Goal: Task Accomplishment & Management: Complete application form

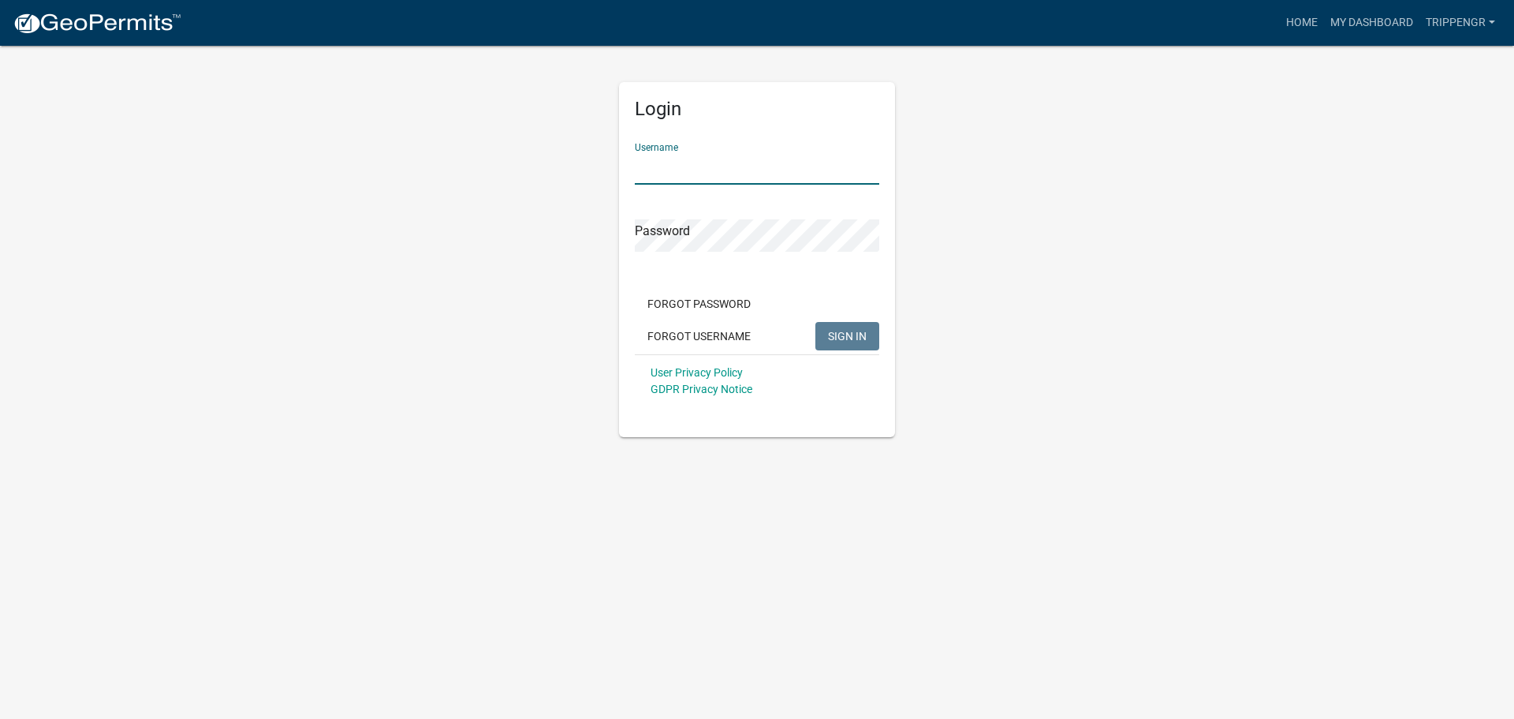
click at [677, 166] on input "Username" at bounding box center [757, 168] width 245 height 32
type input "trippengr"
click at [816, 322] on button "SIGN IN" at bounding box center [848, 336] width 64 height 28
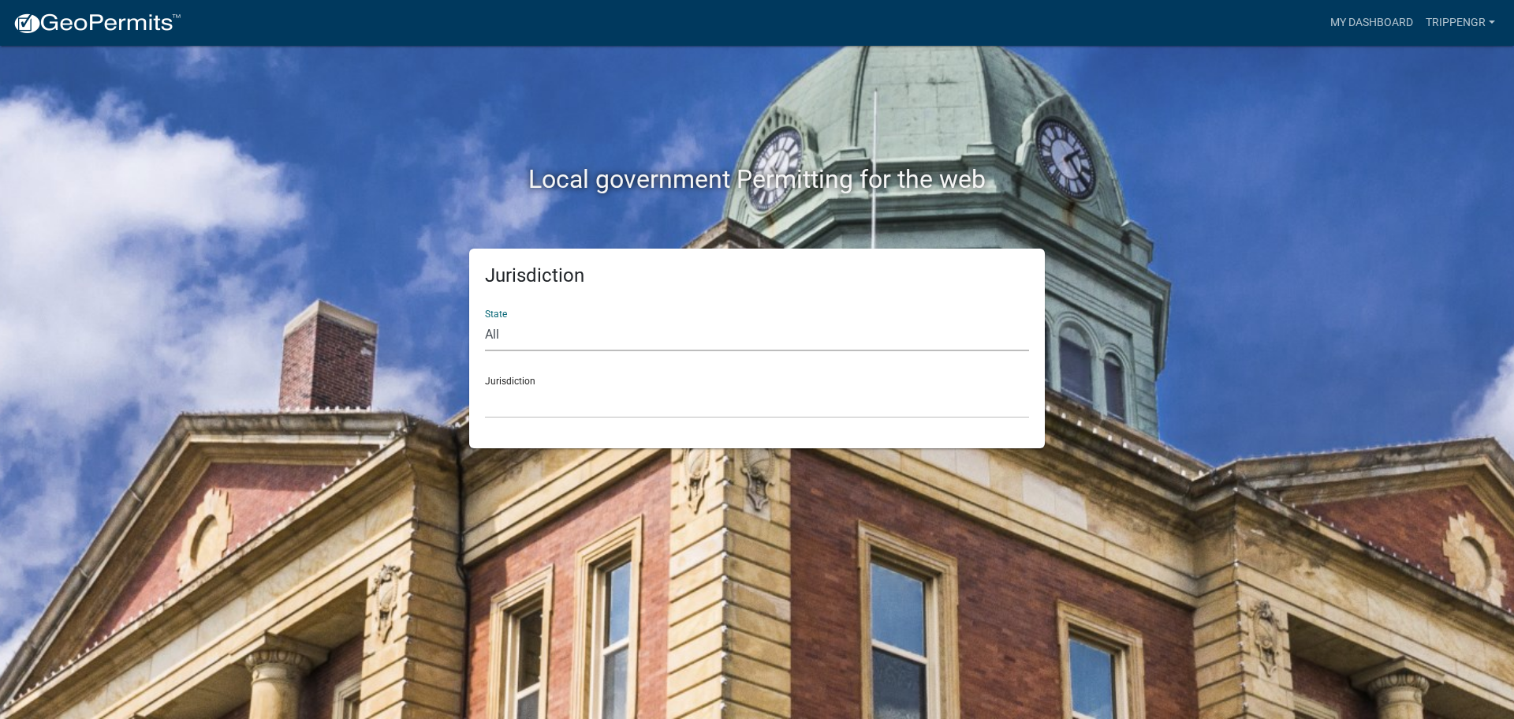
click at [734, 342] on select "All [US_STATE] [US_STATE] [US_STATE] [US_STATE] [US_STATE] [US_STATE] [US_STATE…" at bounding box center [757, 335] width 544 height 32
select select "[US_STATE]"
click at [485, 319] on select "All [US_STATE] [US_STATE] [US_STATE] [US_STATE] [US_STATE] [US_STATE] [US_STATE…" at bounding box center [757, 335] width 544 height 32
click at [627, 405] on select "City of [GEOGRAPHIC_DATA], [US_STATE] City of [GEOGRAPHIC_DATA], [US_STATE] Cit…" at bounding box center [757, 402] width 544 height 32
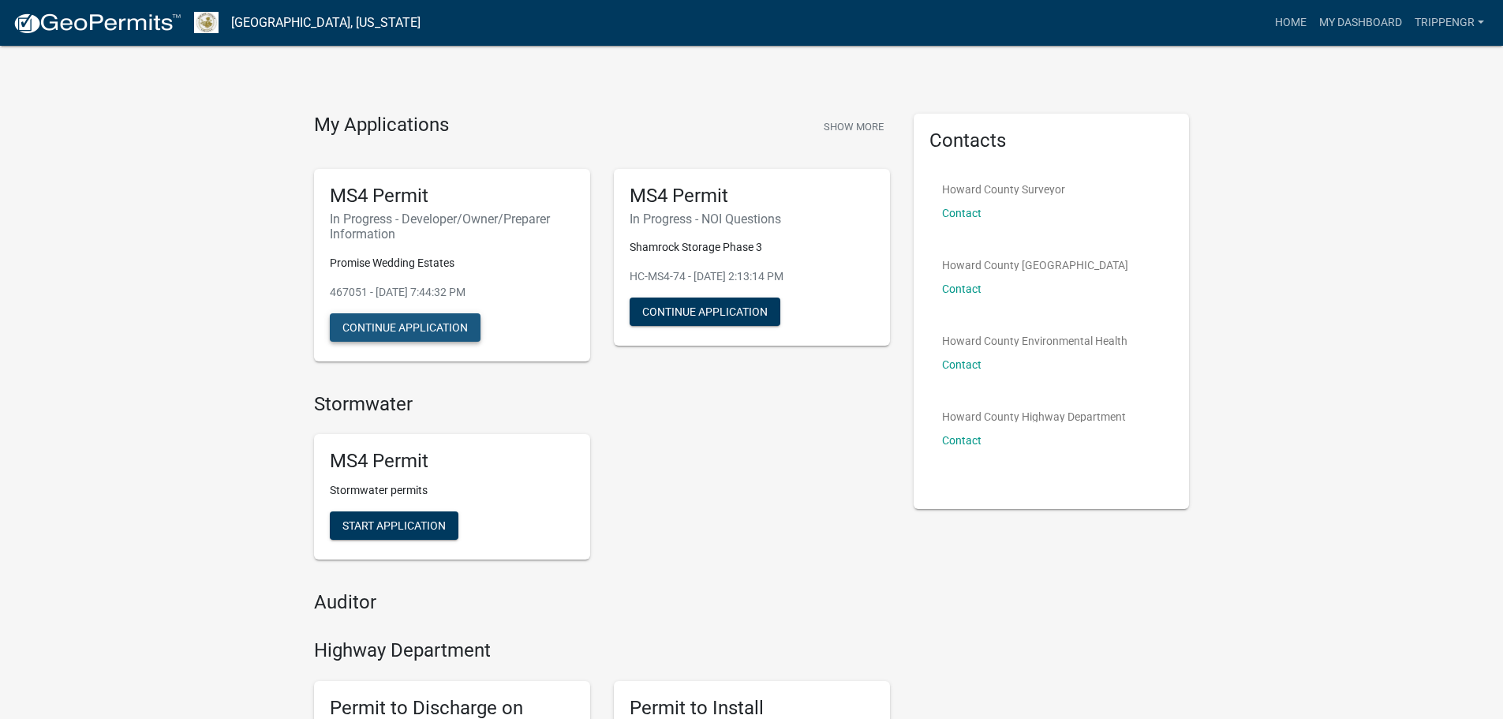
click at [451, 326] on button "Continue Application" at bounding box center [405, 327] width 151 height 28
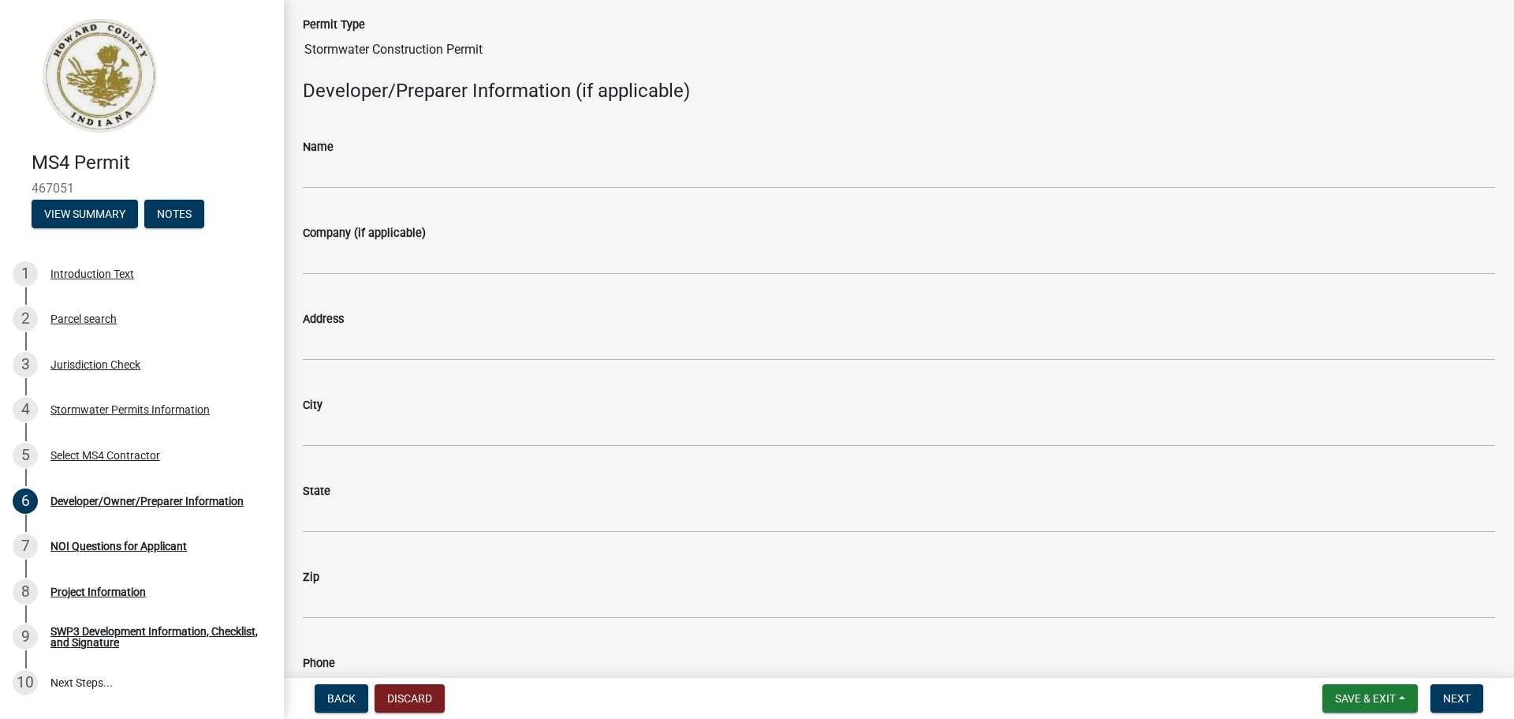
scroll to position [79, 0]
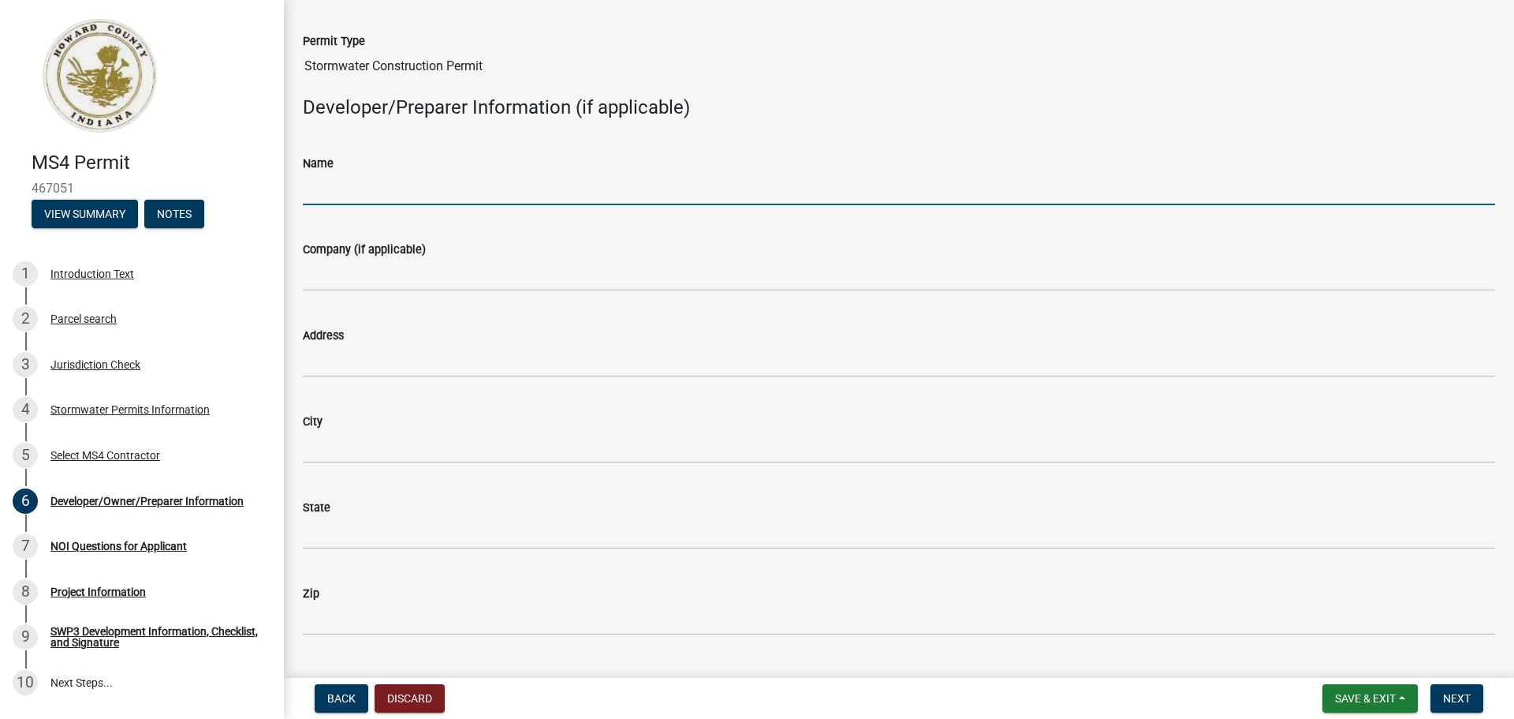
click at [334, 194] on input "Name" at bounding box center [899, 189] width 1193 height 32
type input "[PERSON_NAME]"
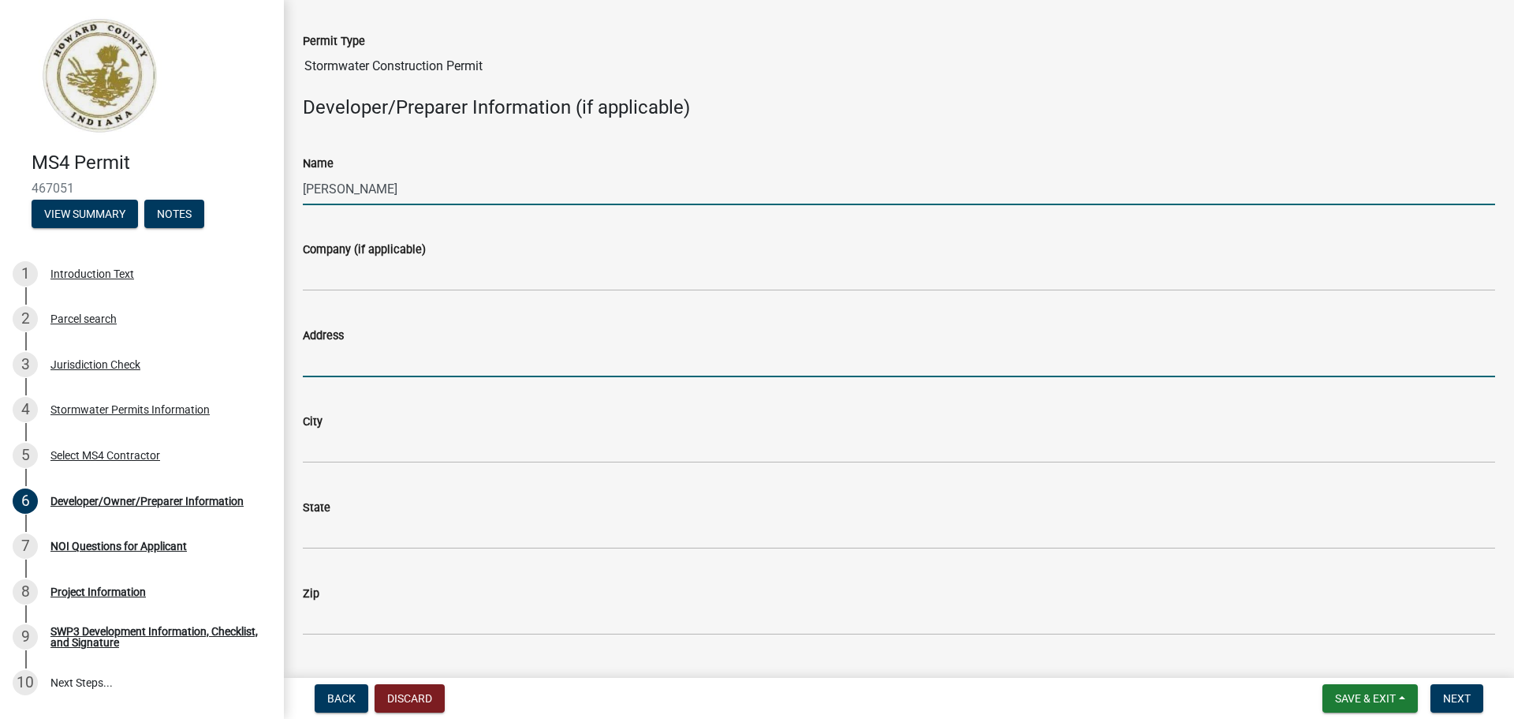
type input "[STREET_ADDRESS]"
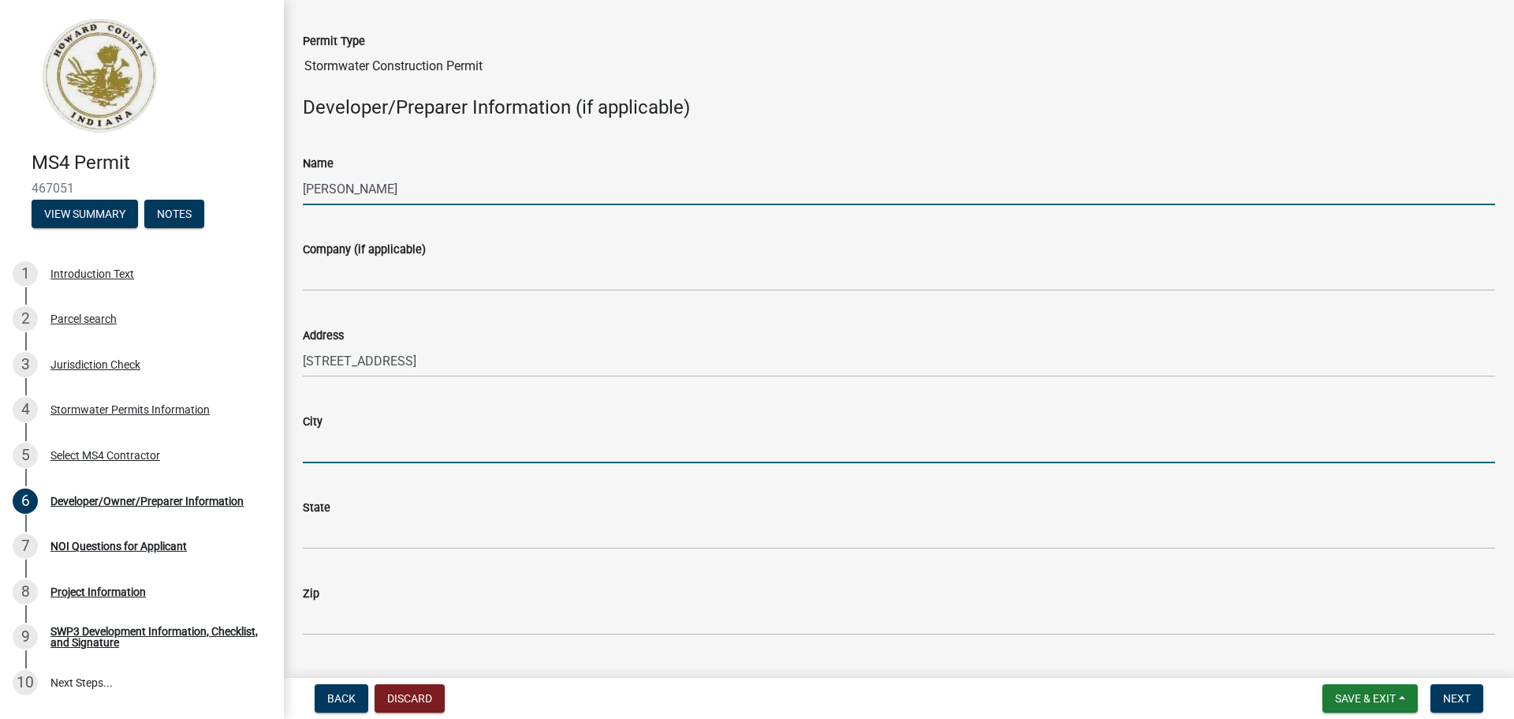
type input "Converse"
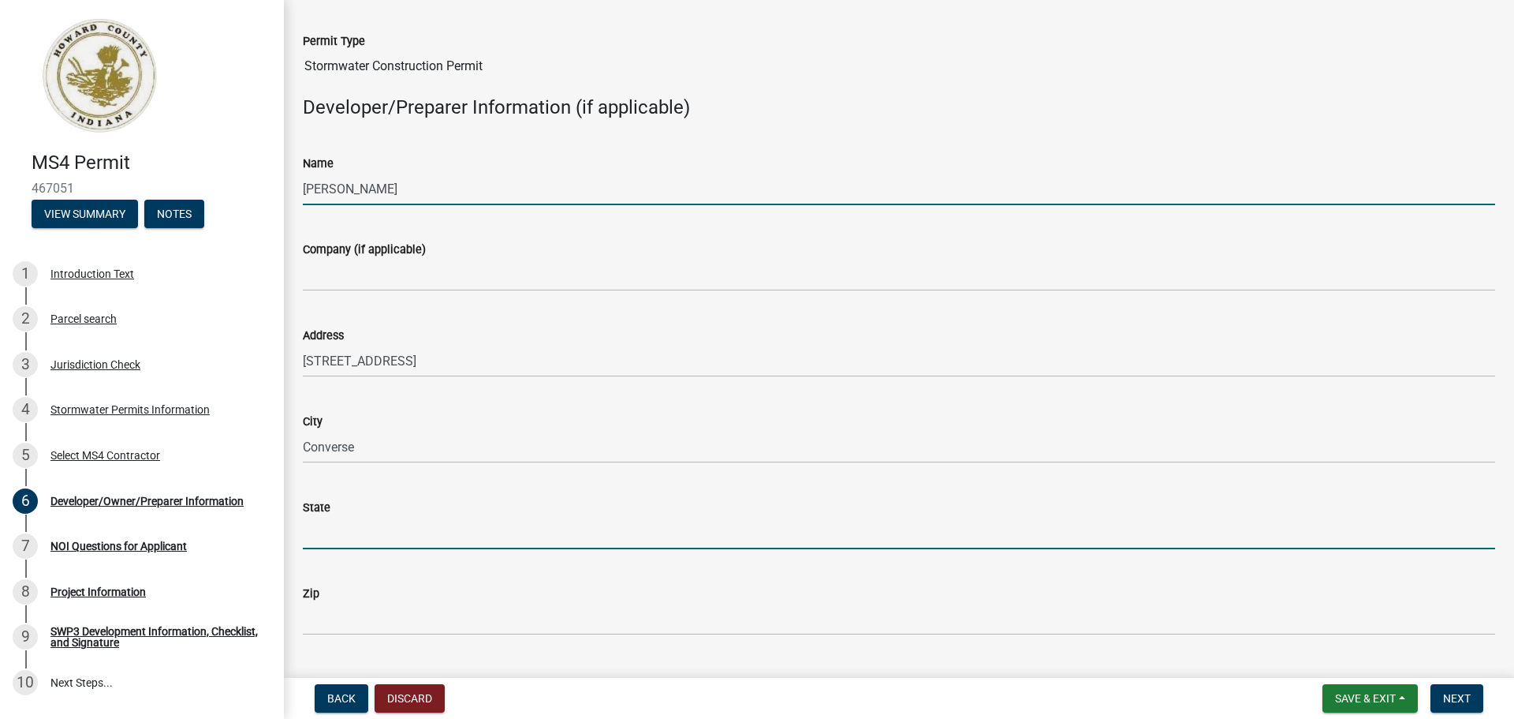
type input "IN"
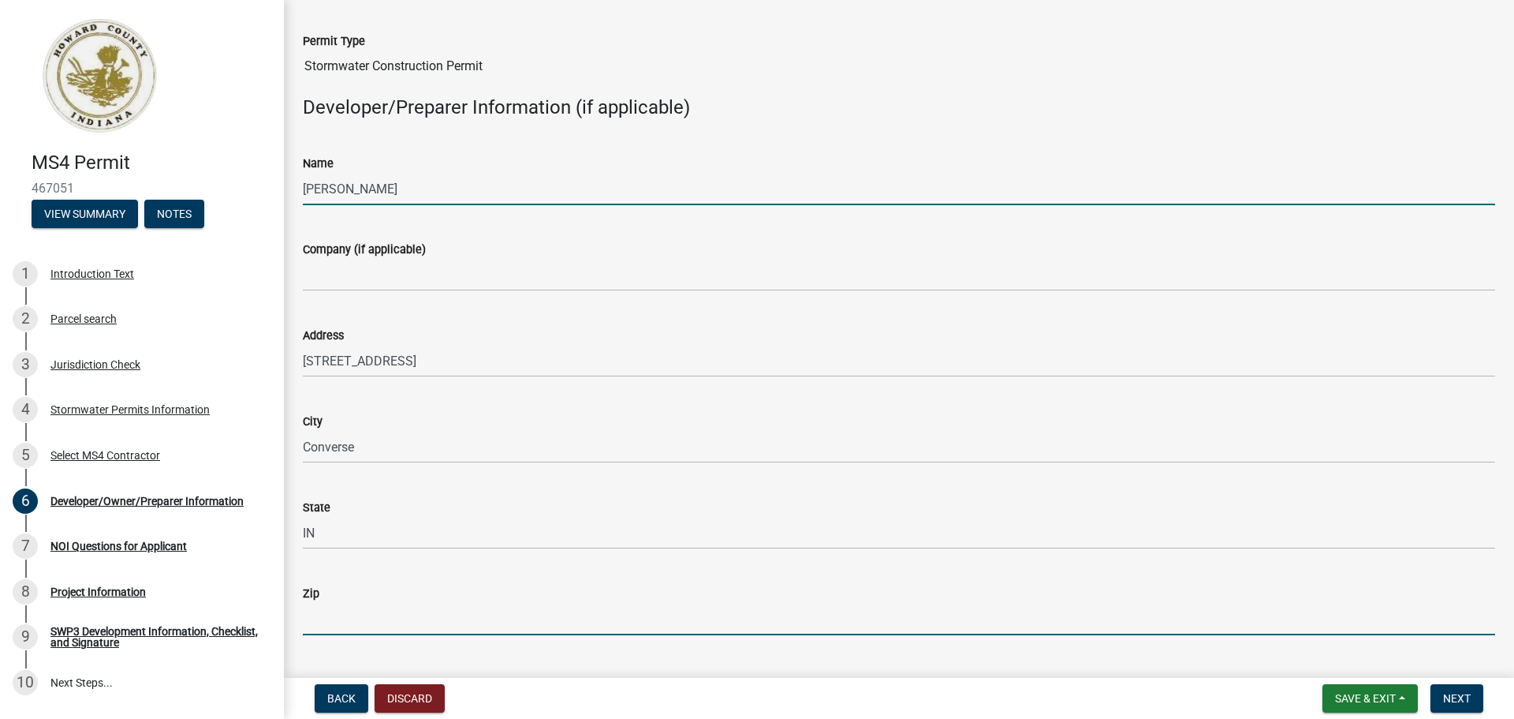
type input "46919"
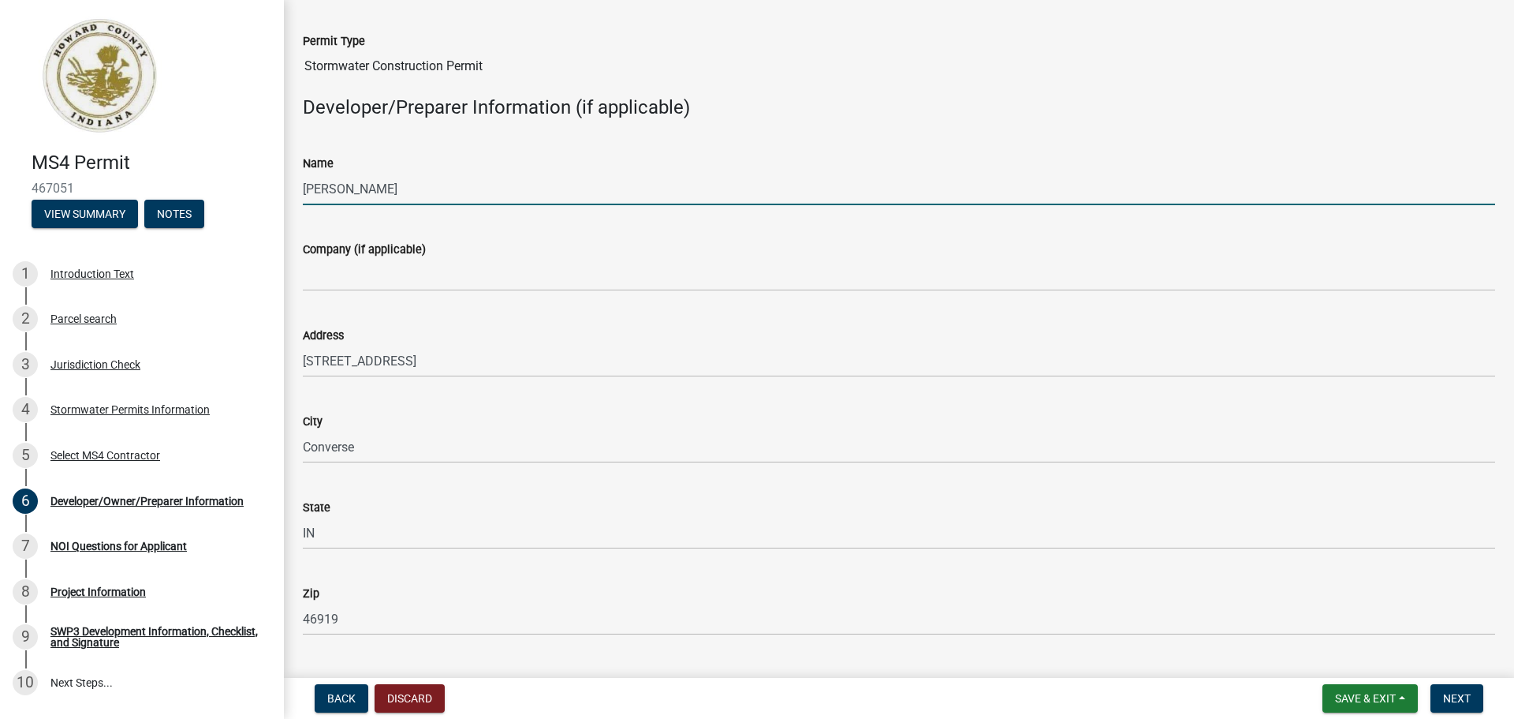
type input "7654264610"
type input "[EMAIL_ADDRESS][DOMAIN_NAME]"
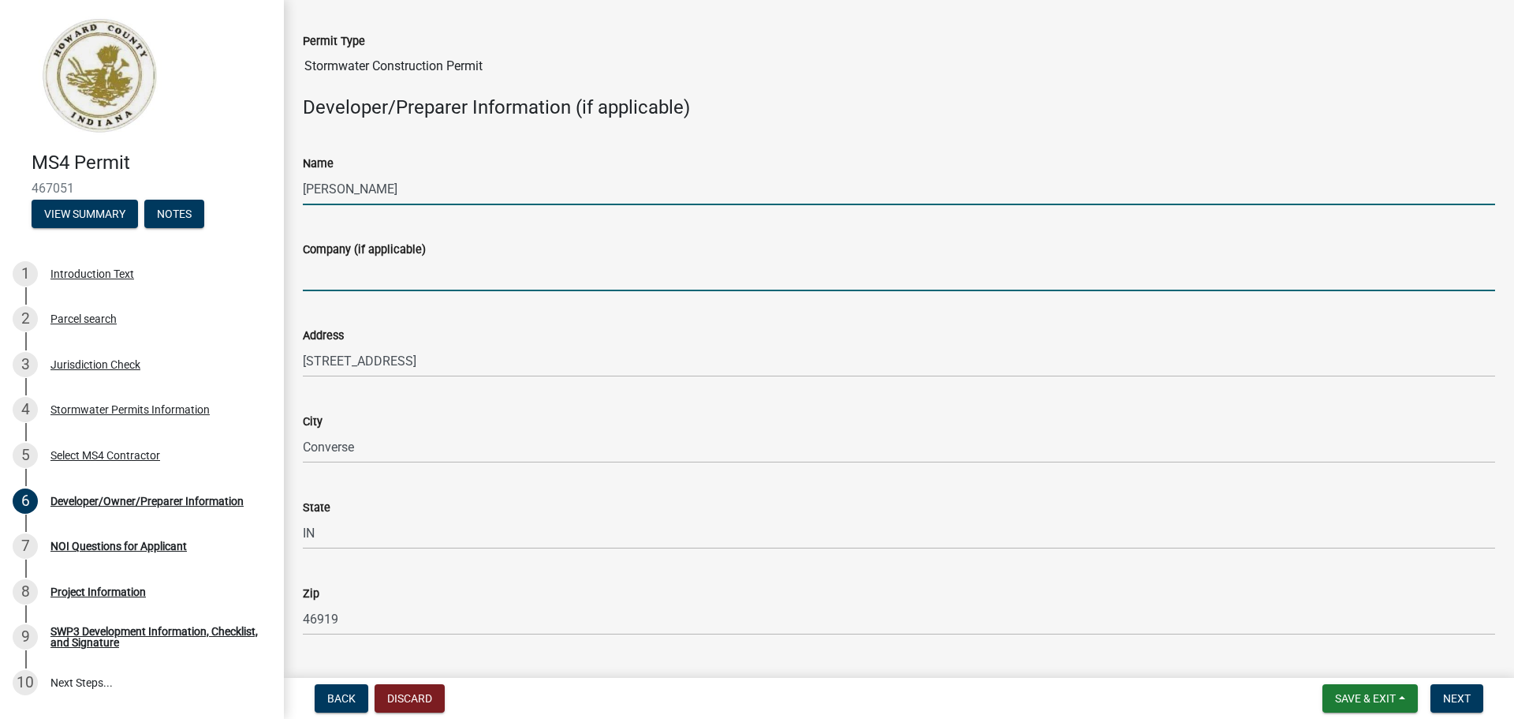
click at [359, 274] on input "Company (if applicable)" at bounding box center [899, 275] width 1193 height 32
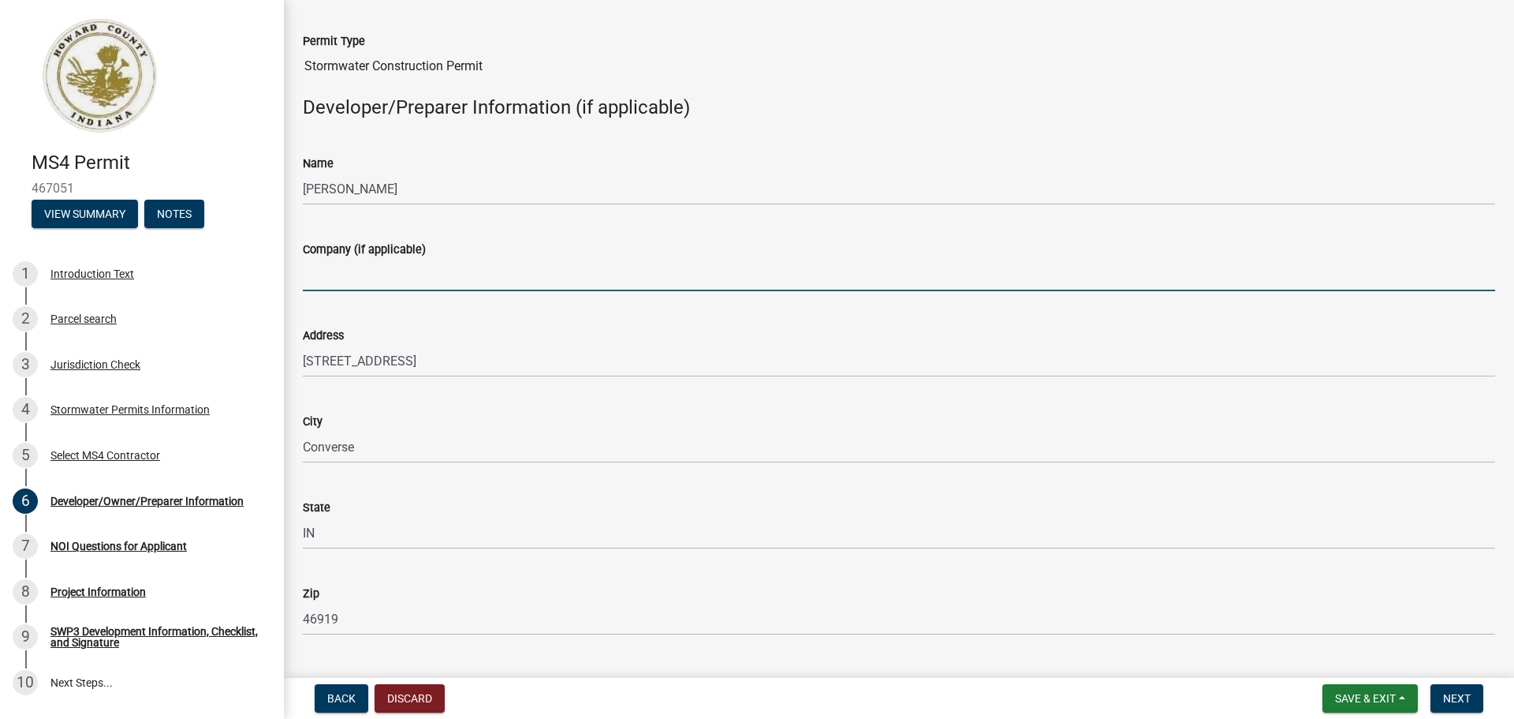
type input "[PERSON_NAME] Engineering & Consulting"
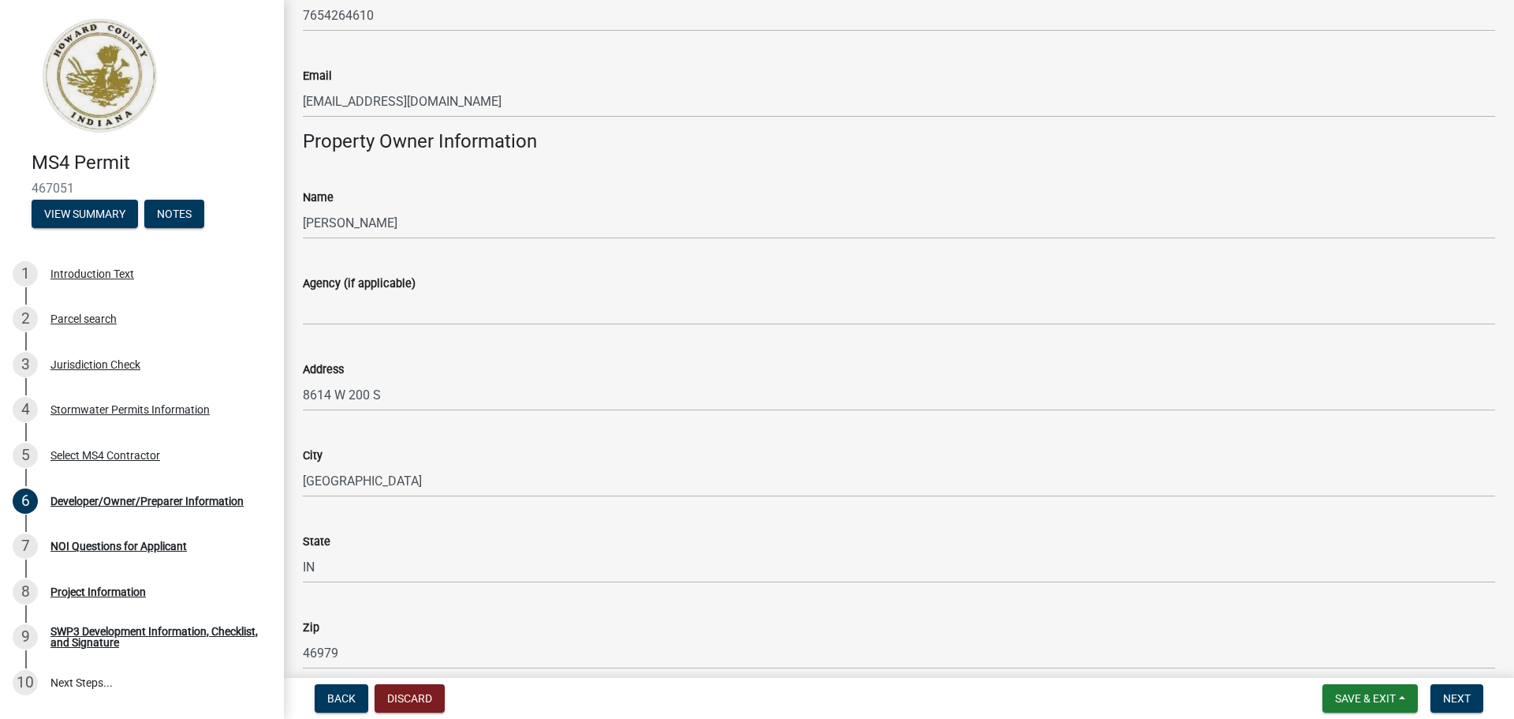
scroll to position [789, 0]
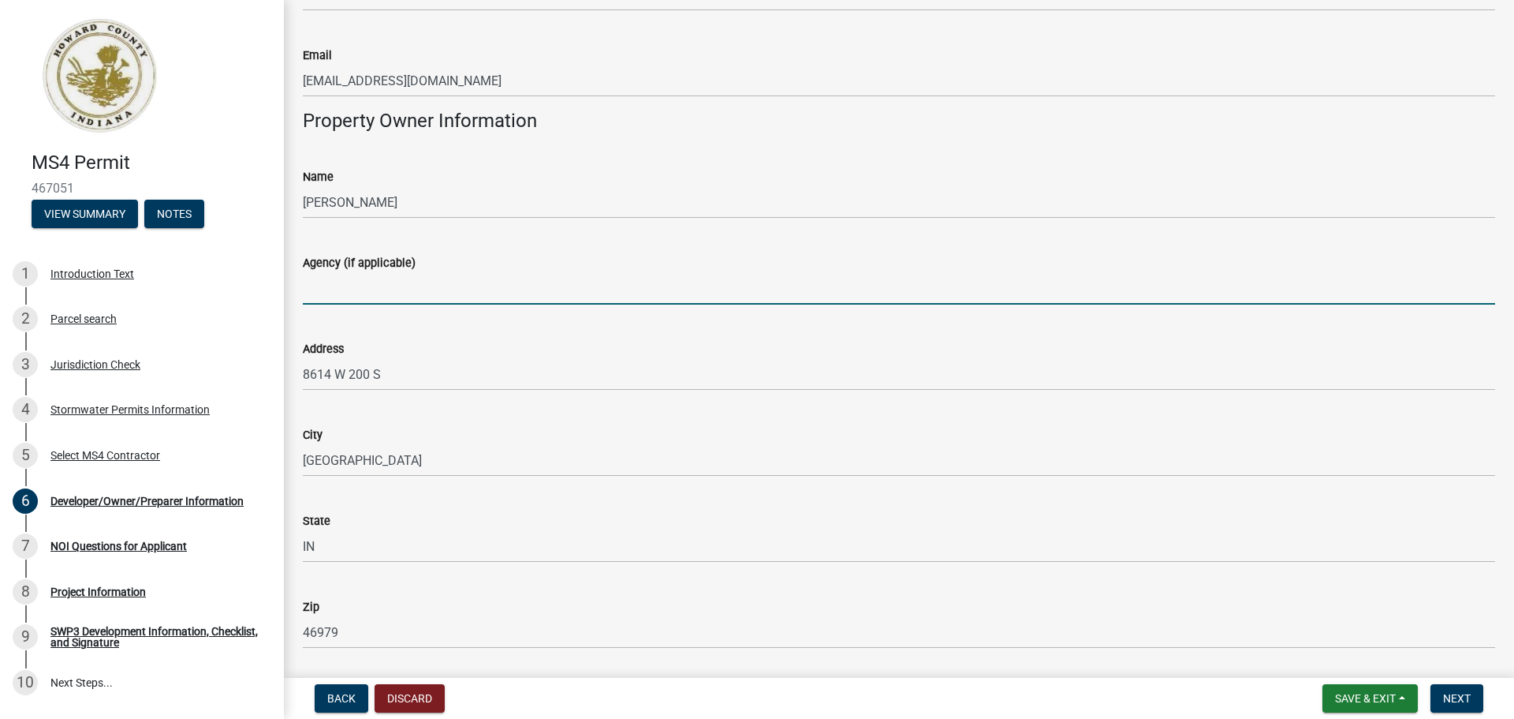
click at [353, 297] on input "Agency (if applicable)" at bounding box center [899, 288] width 1193 height 32
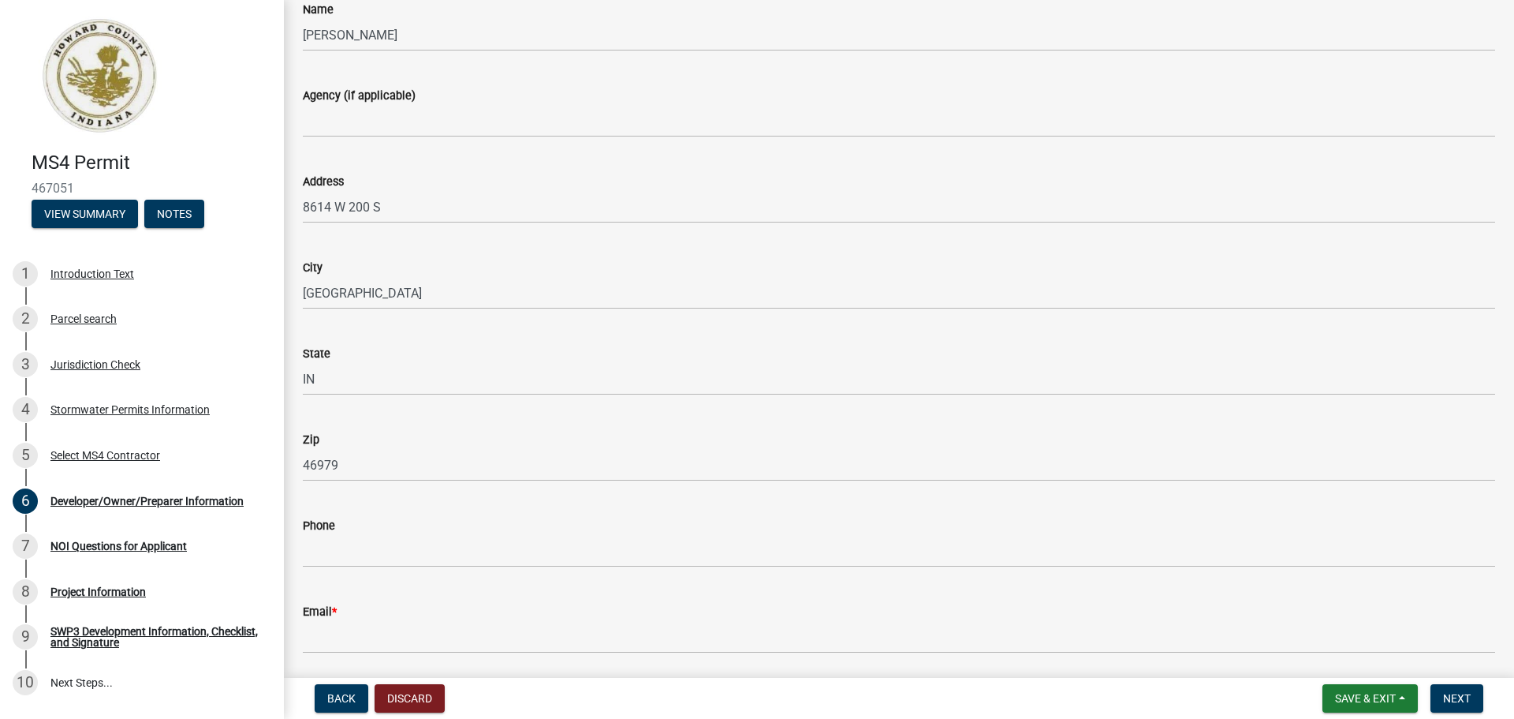
scroll to position [946, 0]
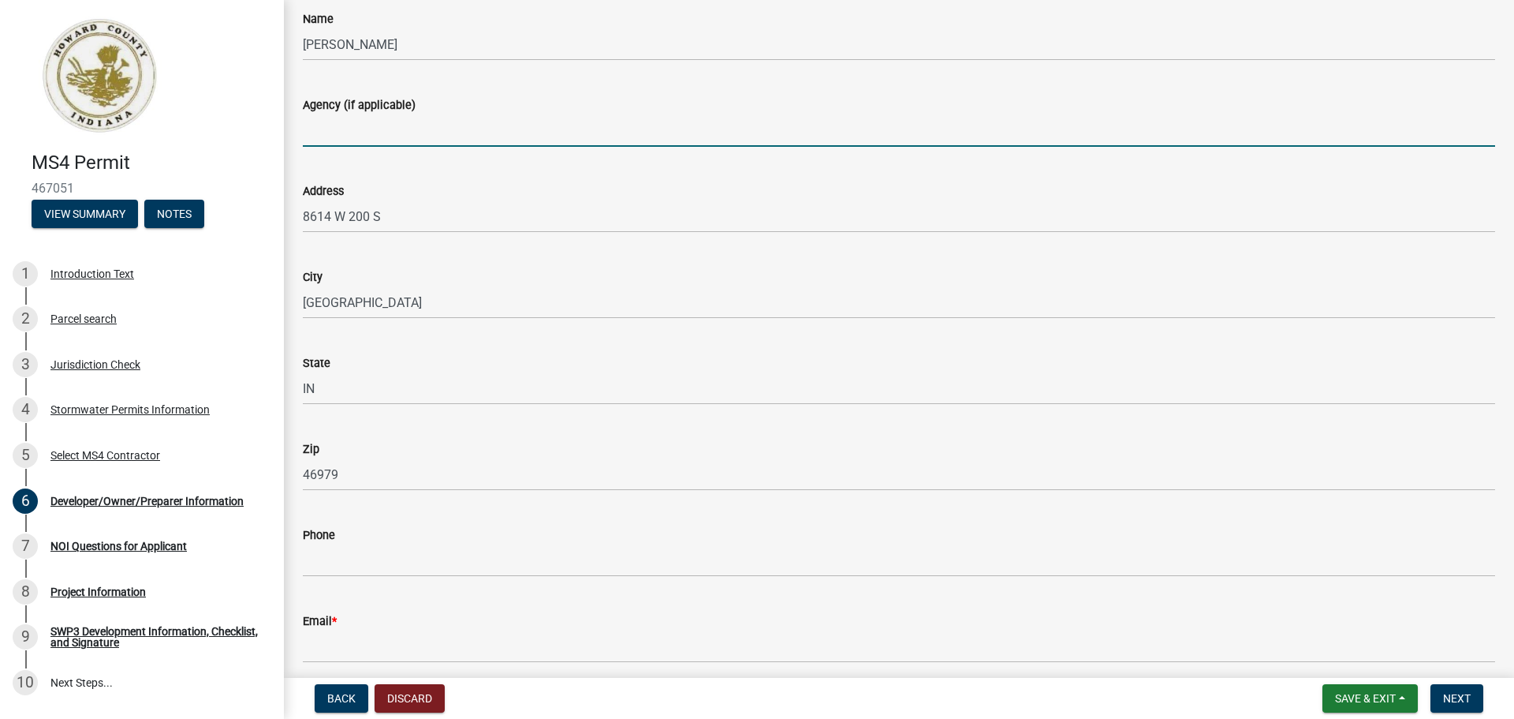
click at [345, 139] on input "Agency (if applicable)" at bounding box center [899, 130] width 1193 height 32
type input "The Promise Twenty9Twelve Collective LLC"
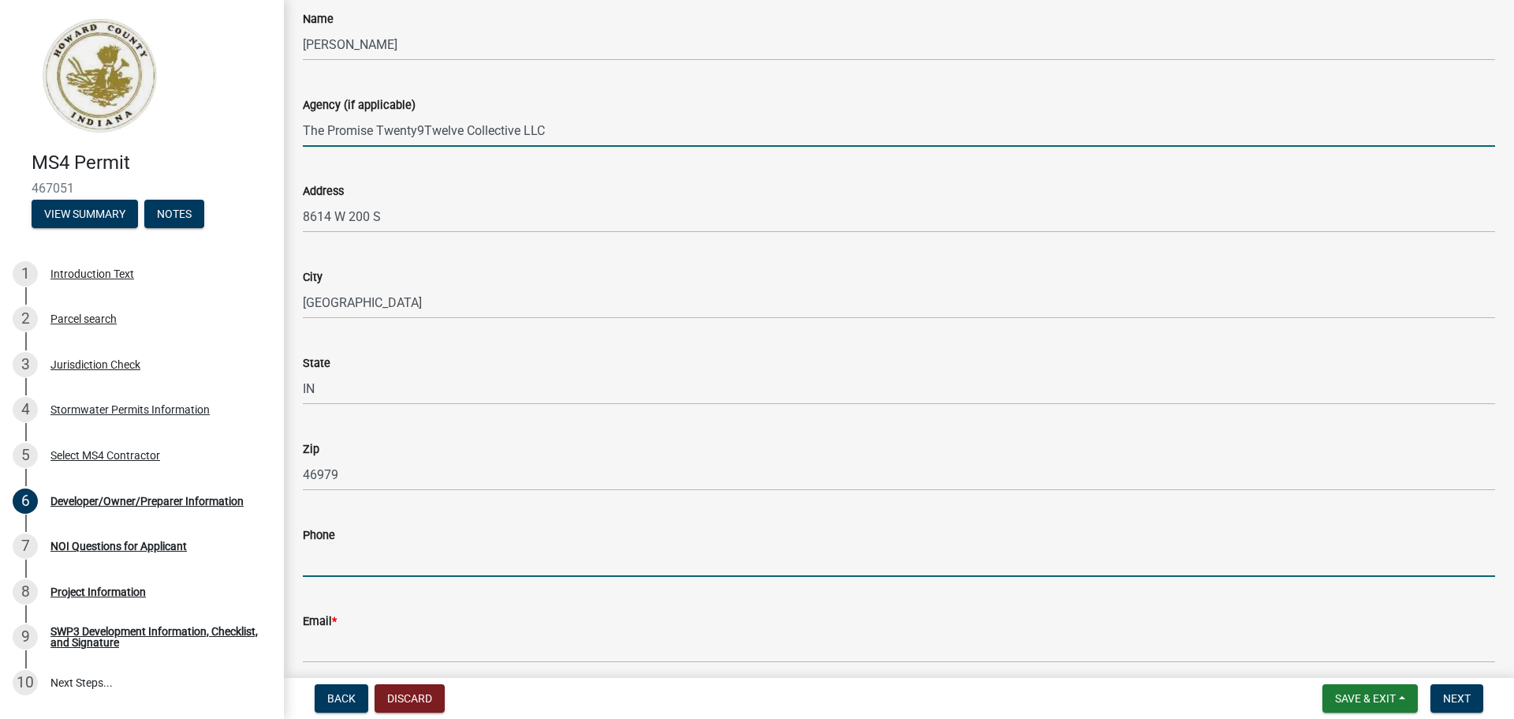
click at [375, 553] on input "Phone" at bounding box center [899, 560] width 1193 height 32
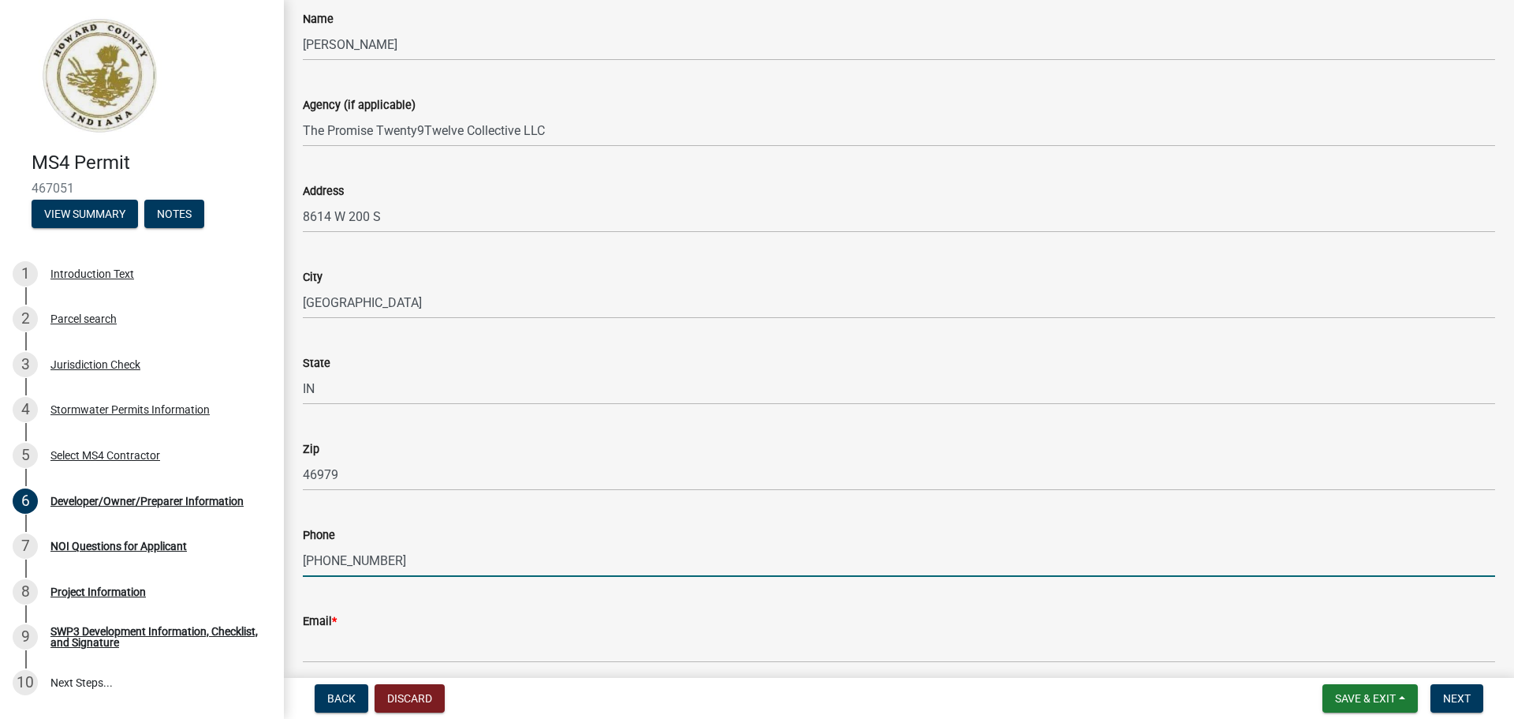
type input "[PHONE_NUMBER]"
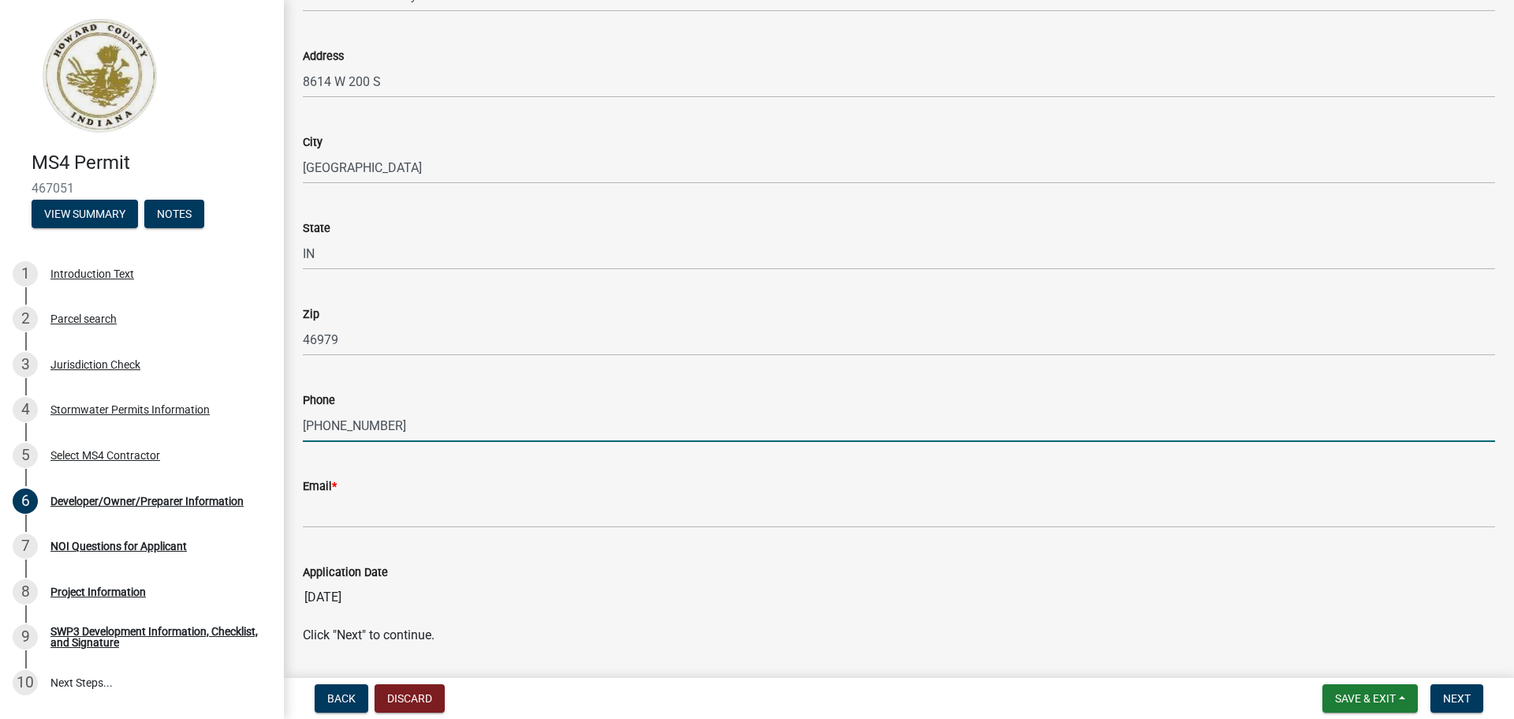
scroll to position [1104, 0]
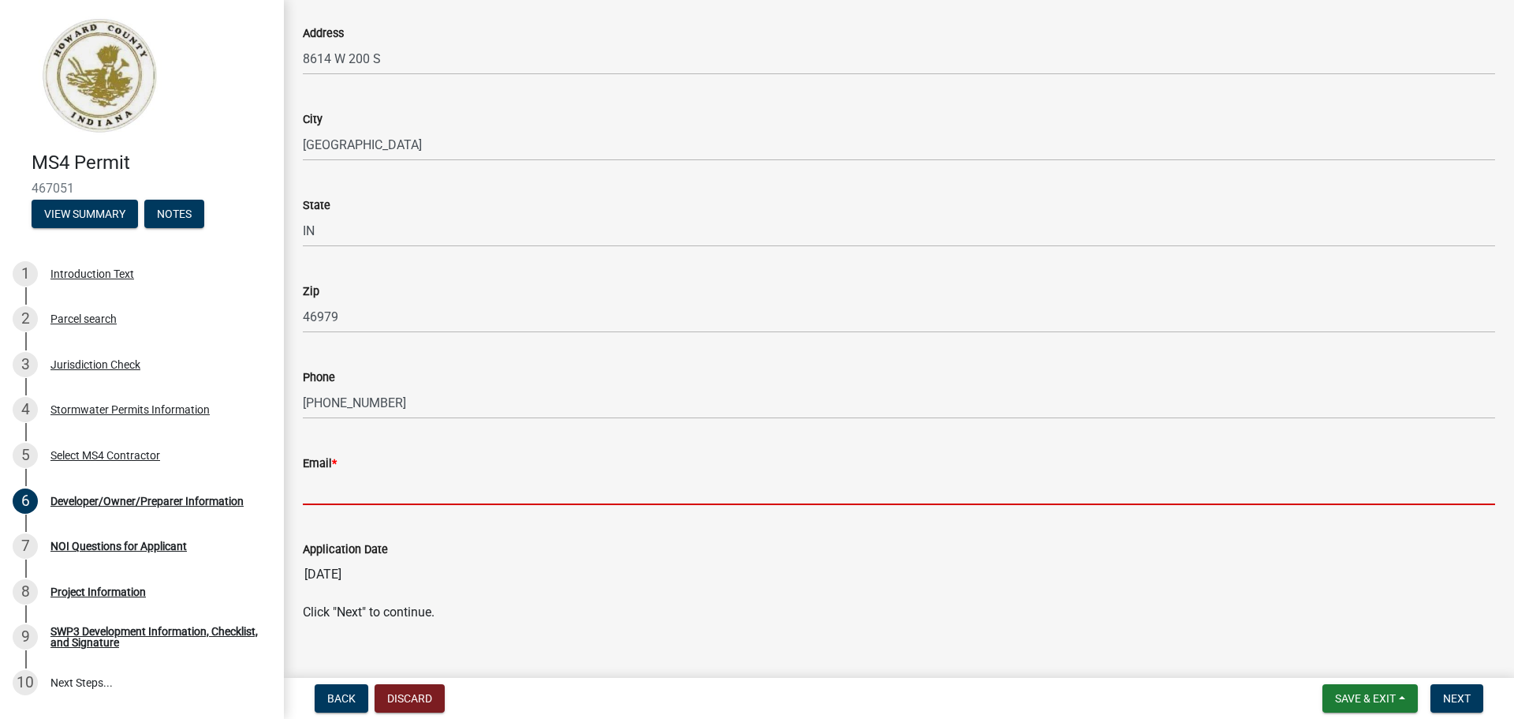
click at [341, 491] on input "Email *" at bounding box center [899, 488] width 1193 height 32
paste input "[EMAIL_ADDRESS][DOMAIN_NAME]"
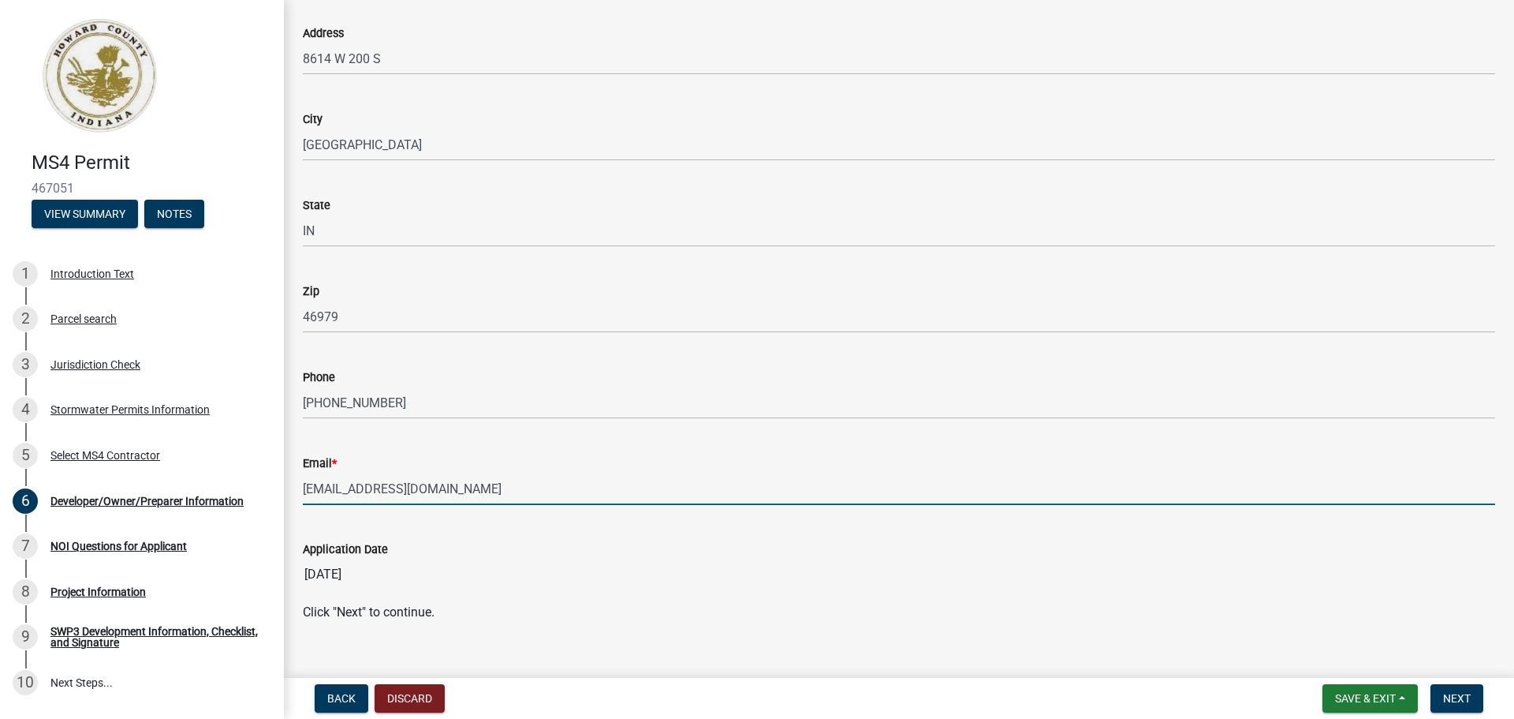
scroll to position [1129, 0]
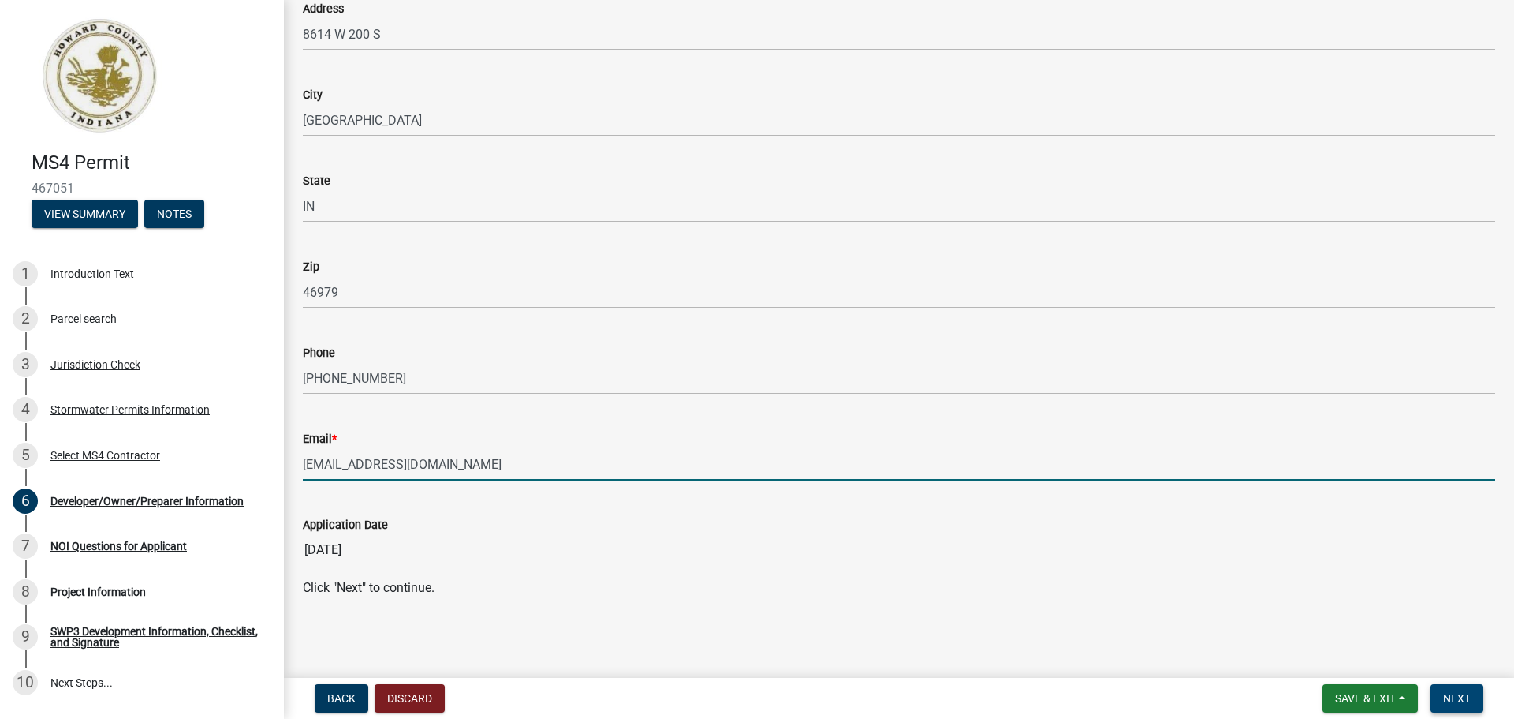
type input "[EMAIL_ADDRESS][DOMAIN_NAME]"
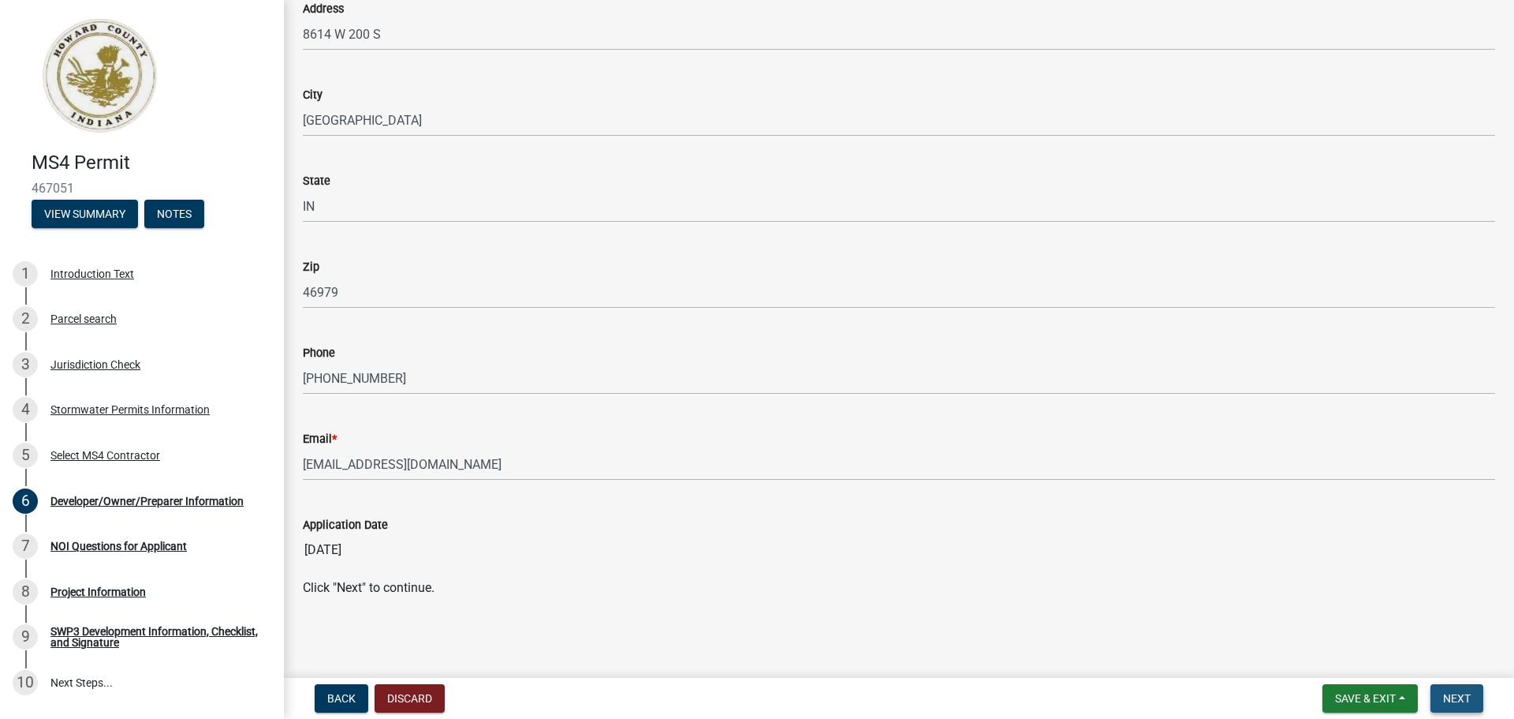
click at [1466, 698] on span "Next" at bounding box center [1457, 698] width 28 height 13
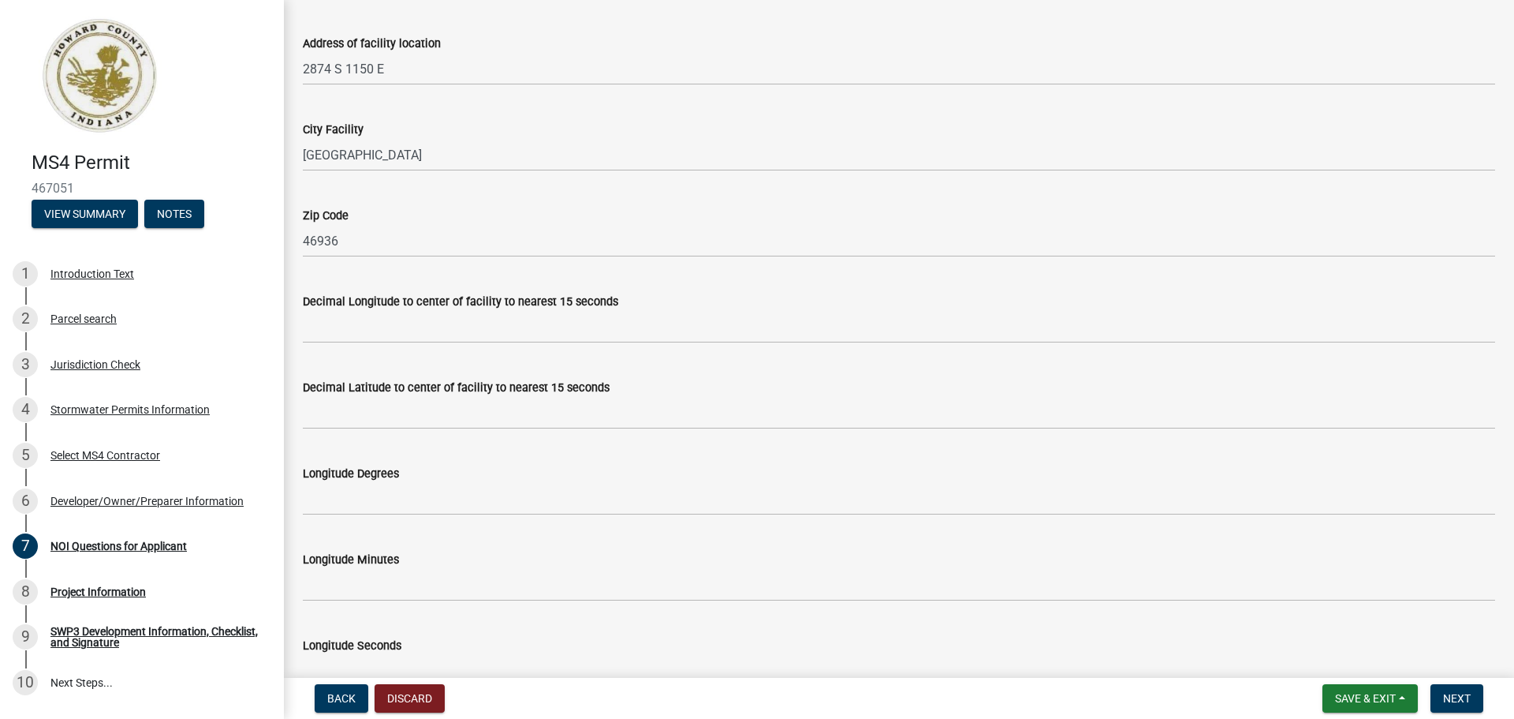
scroll to position [394, 0]
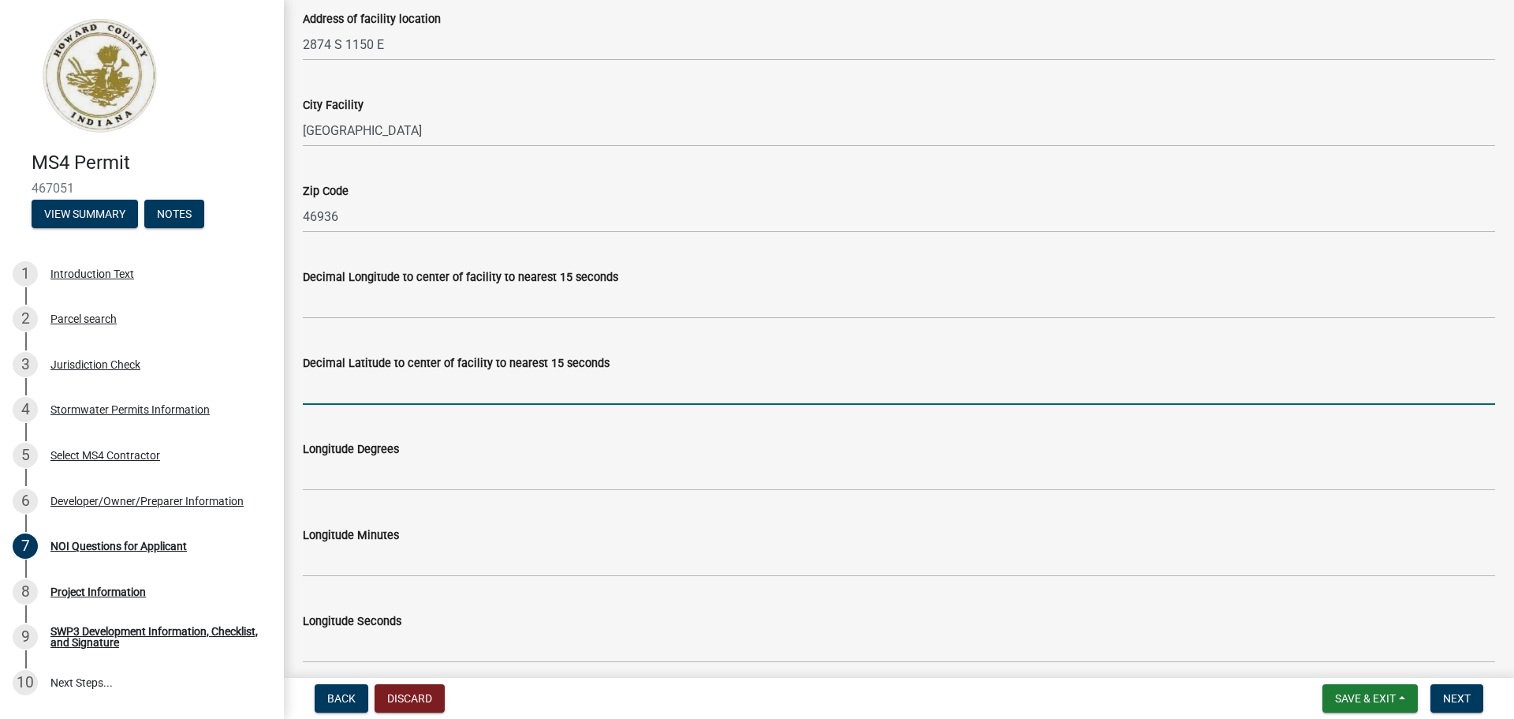
click at [332, 390] on input "Decimal Latitude to center of facility to nearest 15 seconds" at bounding box center [899, 388] width 1193 height 32
type input "40.4375"
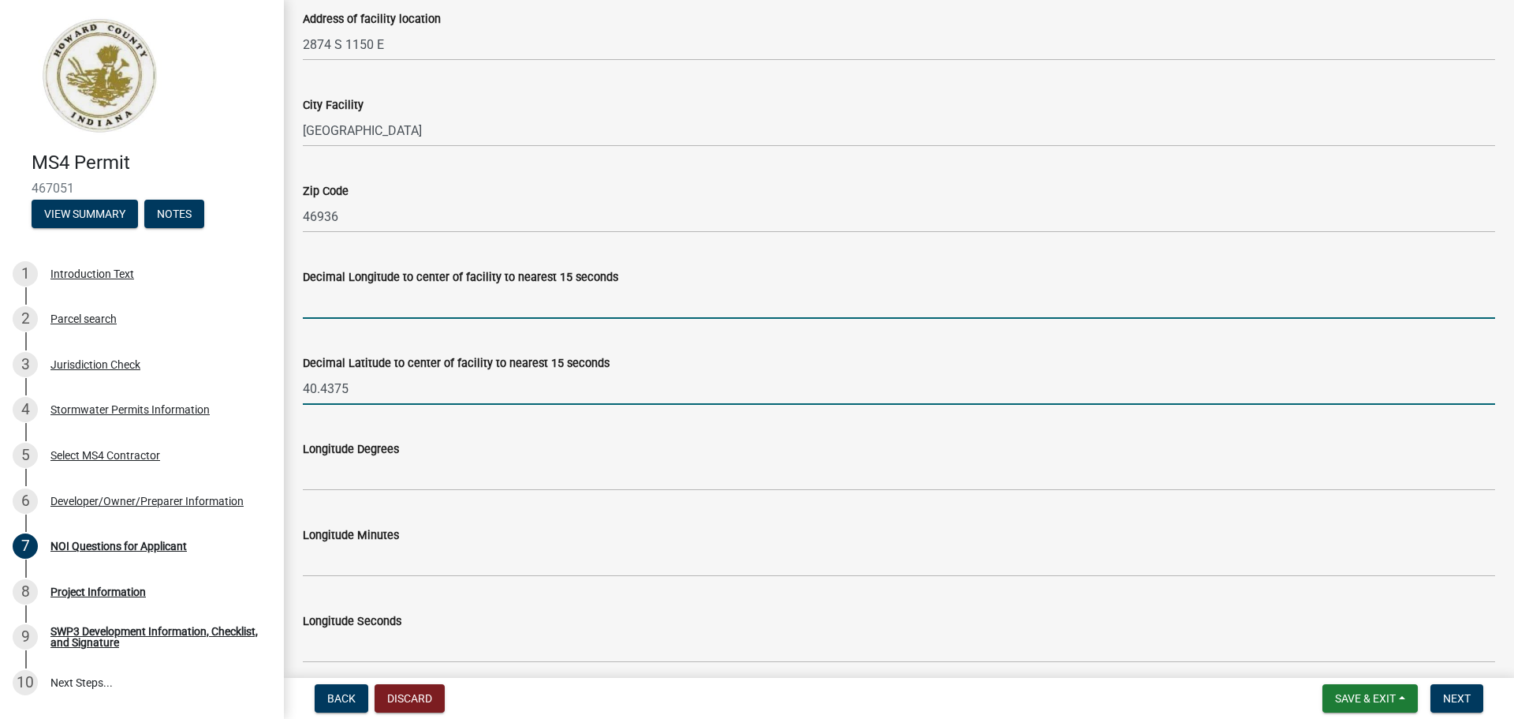
click at [359, 309] on input "Decimal Longitude to center of facility to nearest 15 seconds" at bounding box center [899, 302] width 1193 height 32
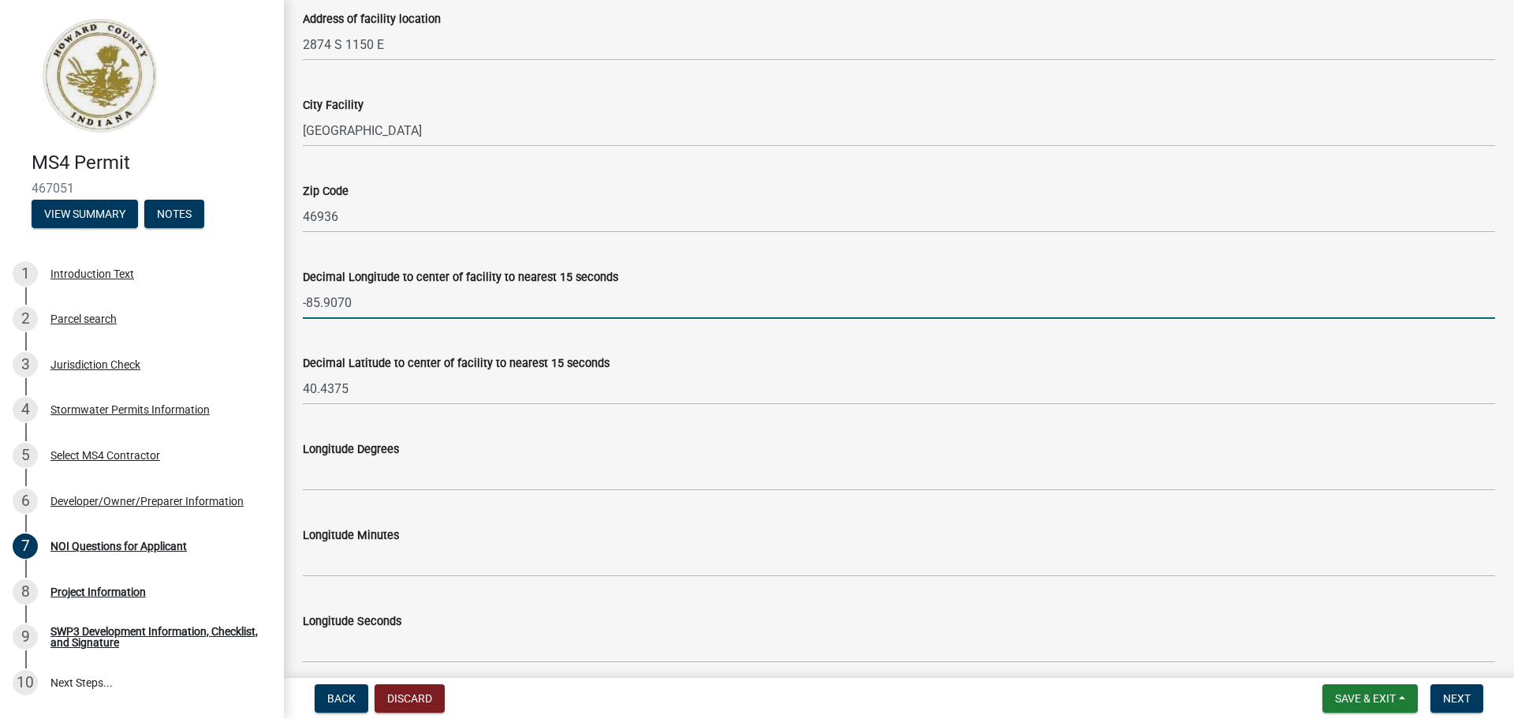
type input "-85.9070"
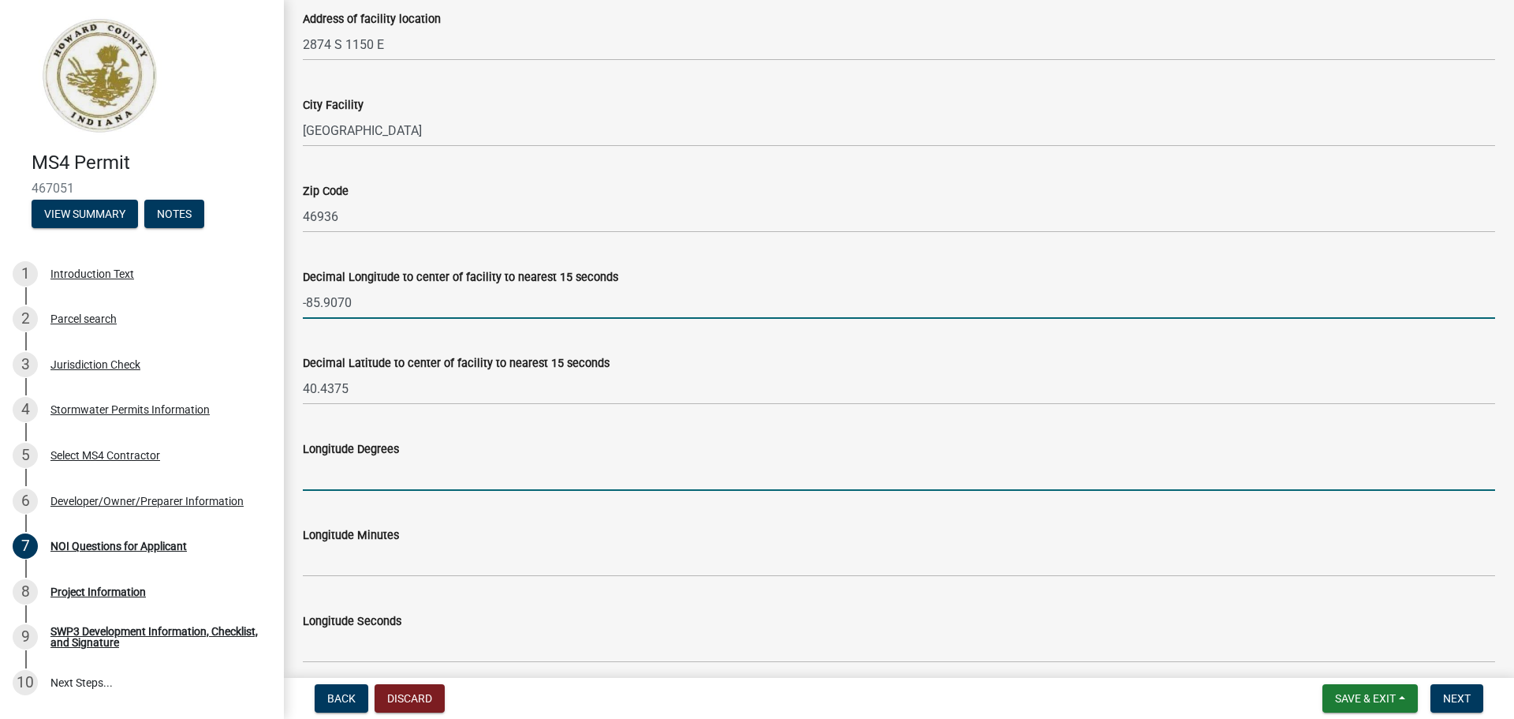
click at [371, 480] on input "Longitude Degrees" at bounding box center [899, 474] width 1193 height 32
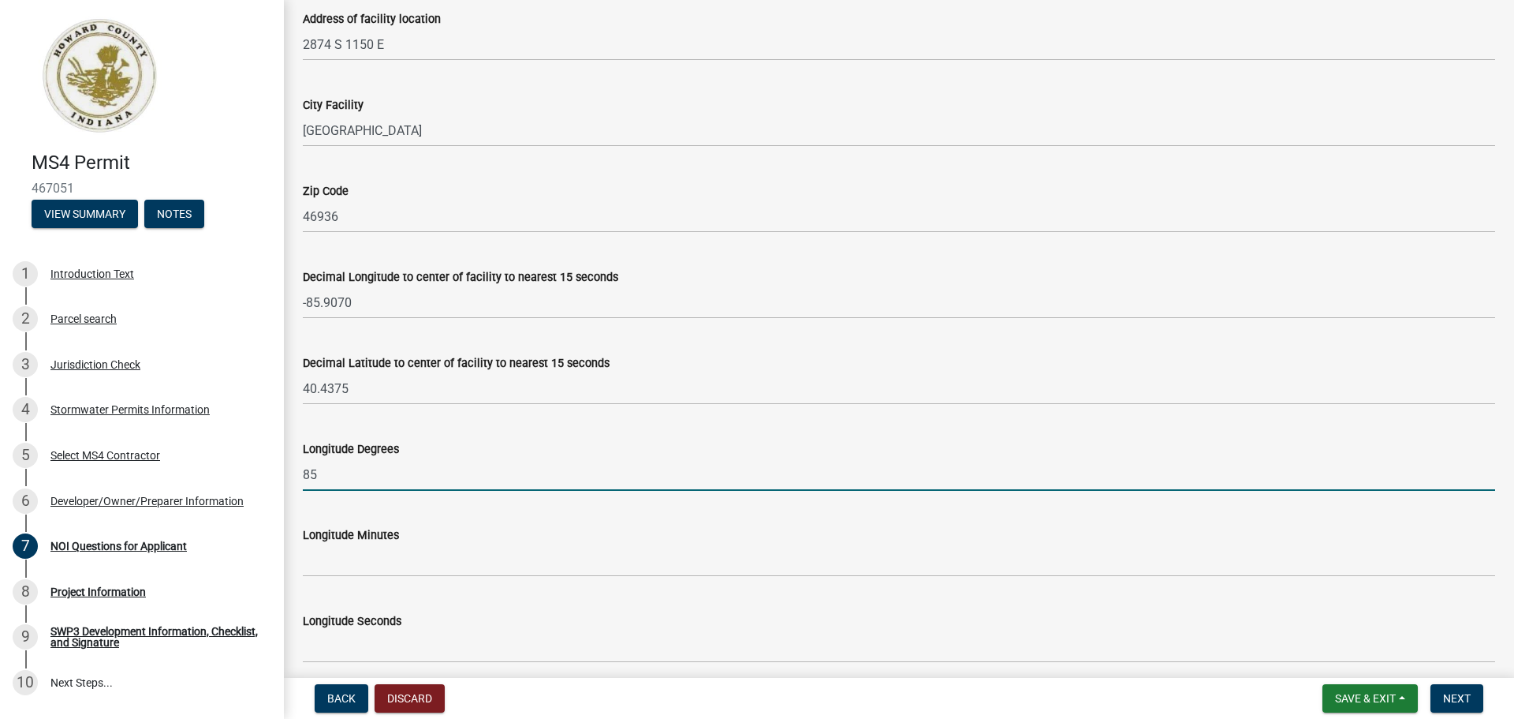
type input "85"
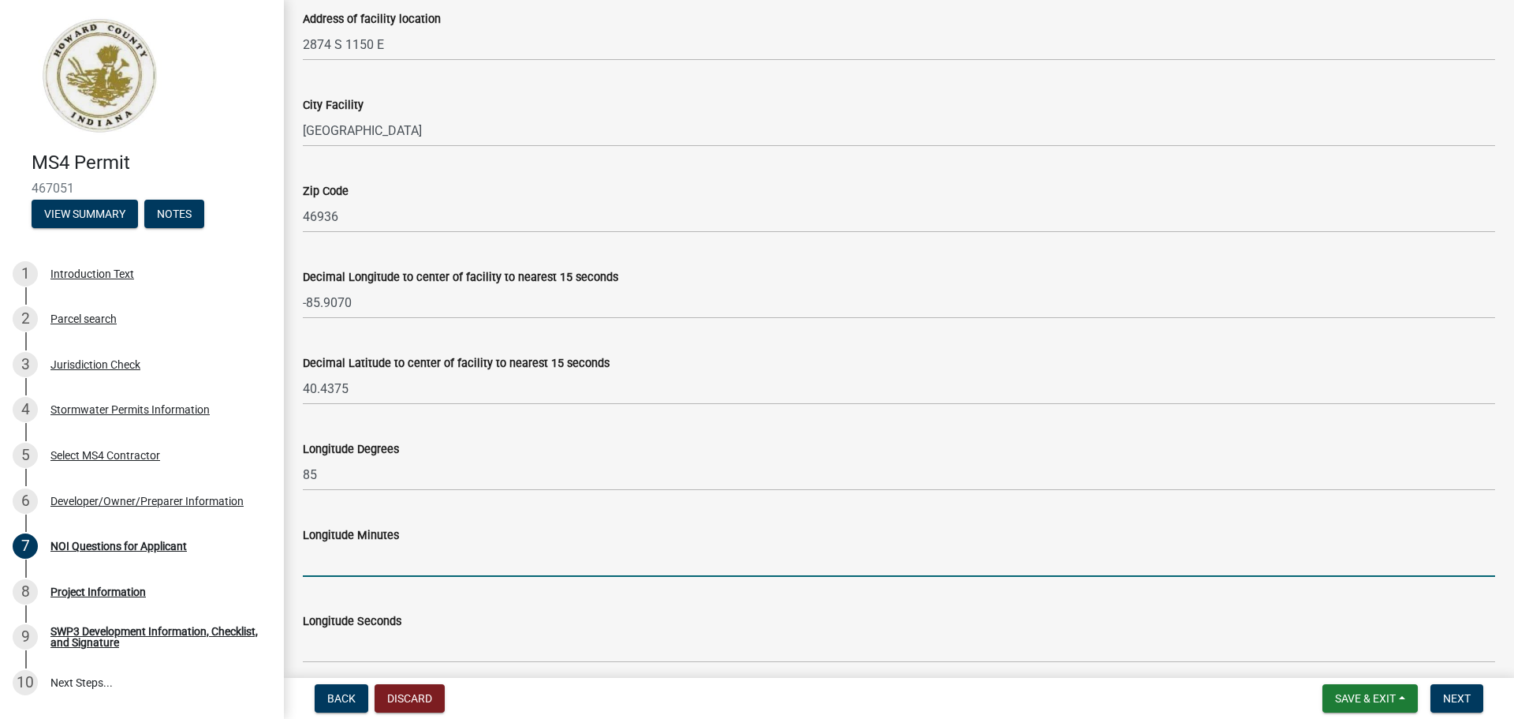
click at [375, 571] on input "Longitude Minutes" at bounding box center [899, 560] width 1193 height 32
type input "54"
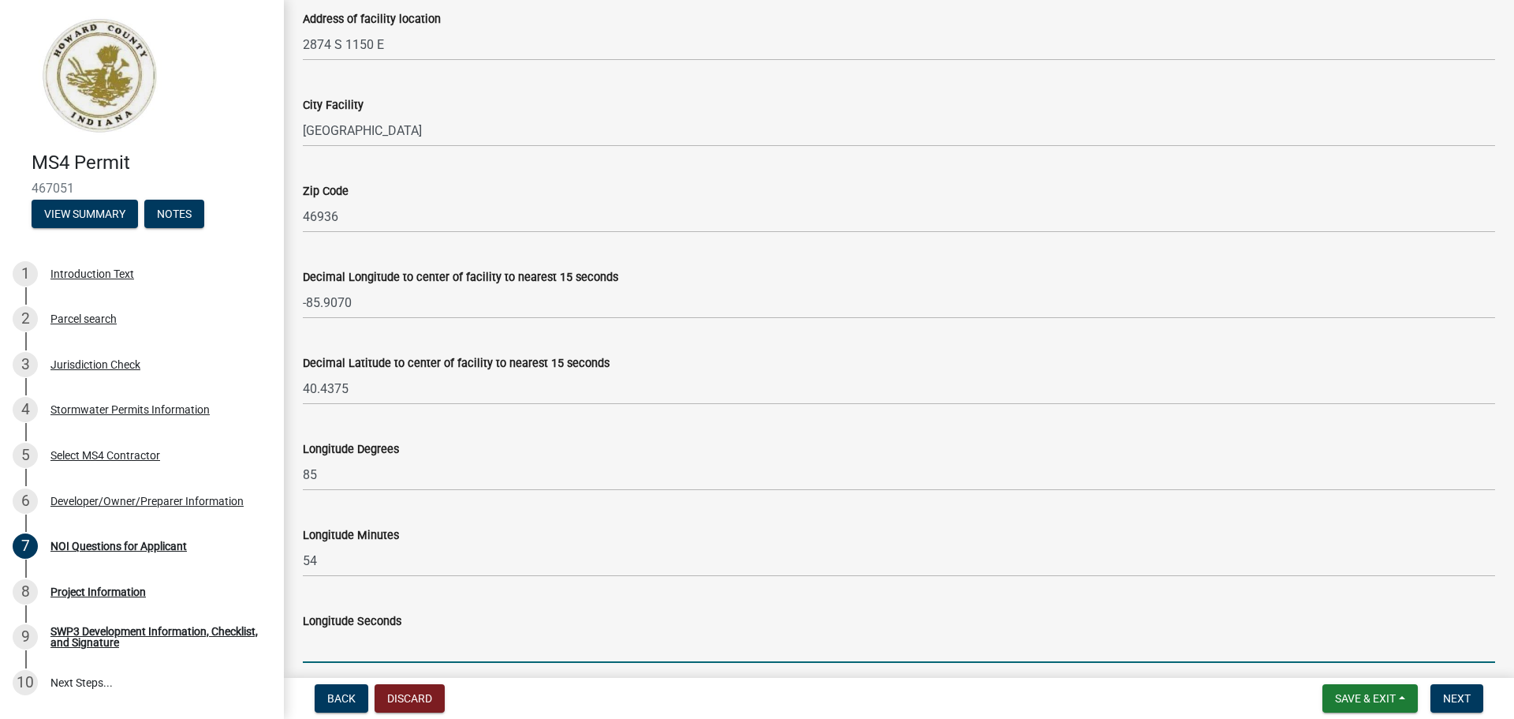
click at [317, 654] on input "Longitude Seconds" at bounding box center [899, 646] width 1193 height 32
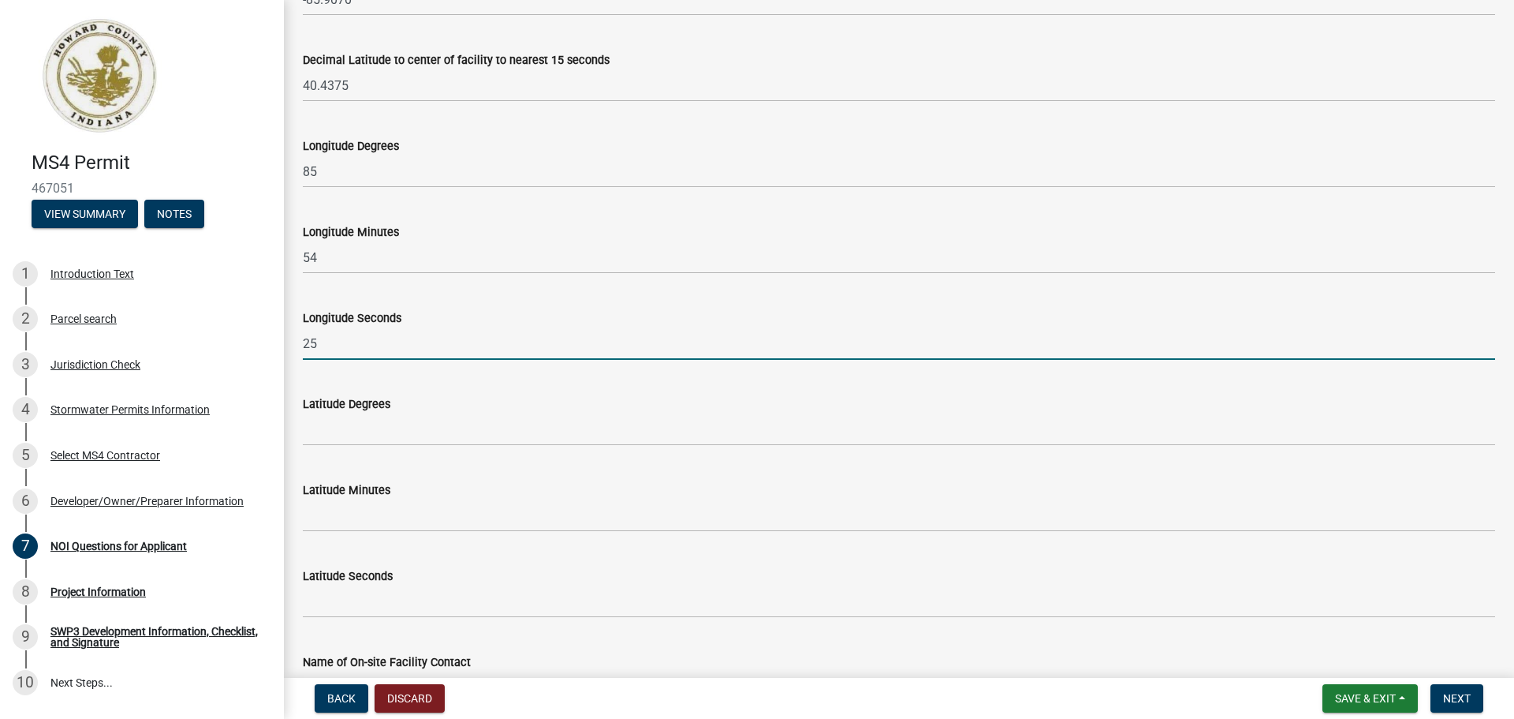
scroll to position [710, 0]
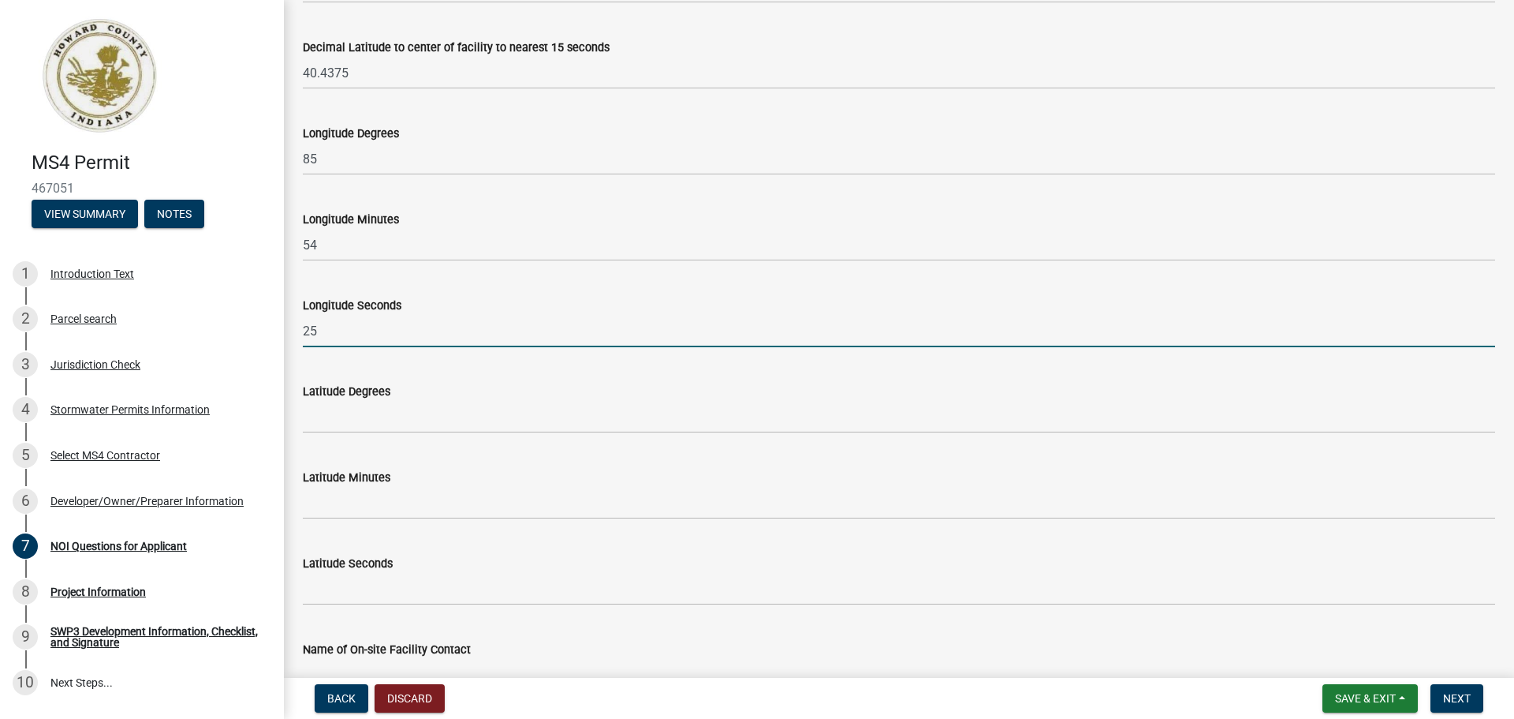
type input "25"
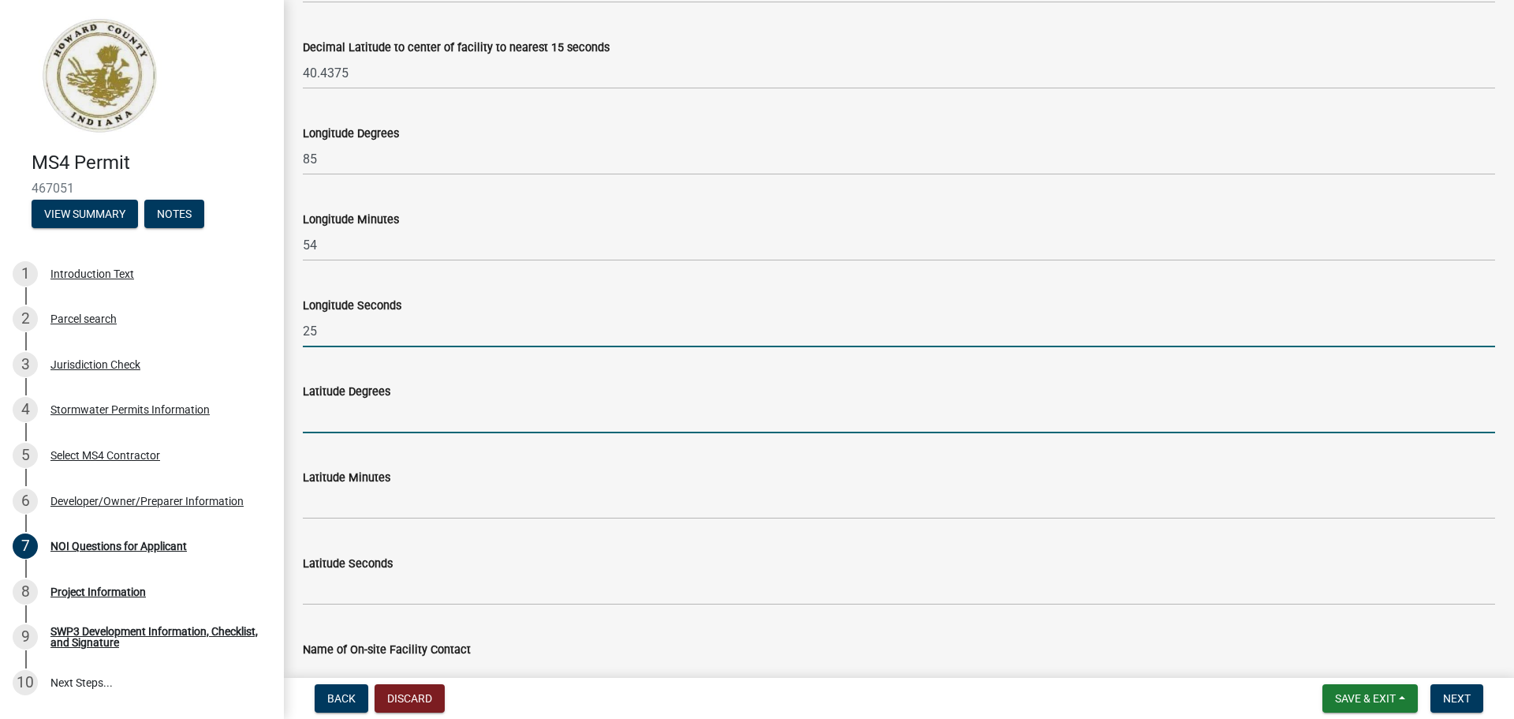
click at [344, 426] on input "Latitude Degrees" at bounding box center [899, 417] width 1193 height 32
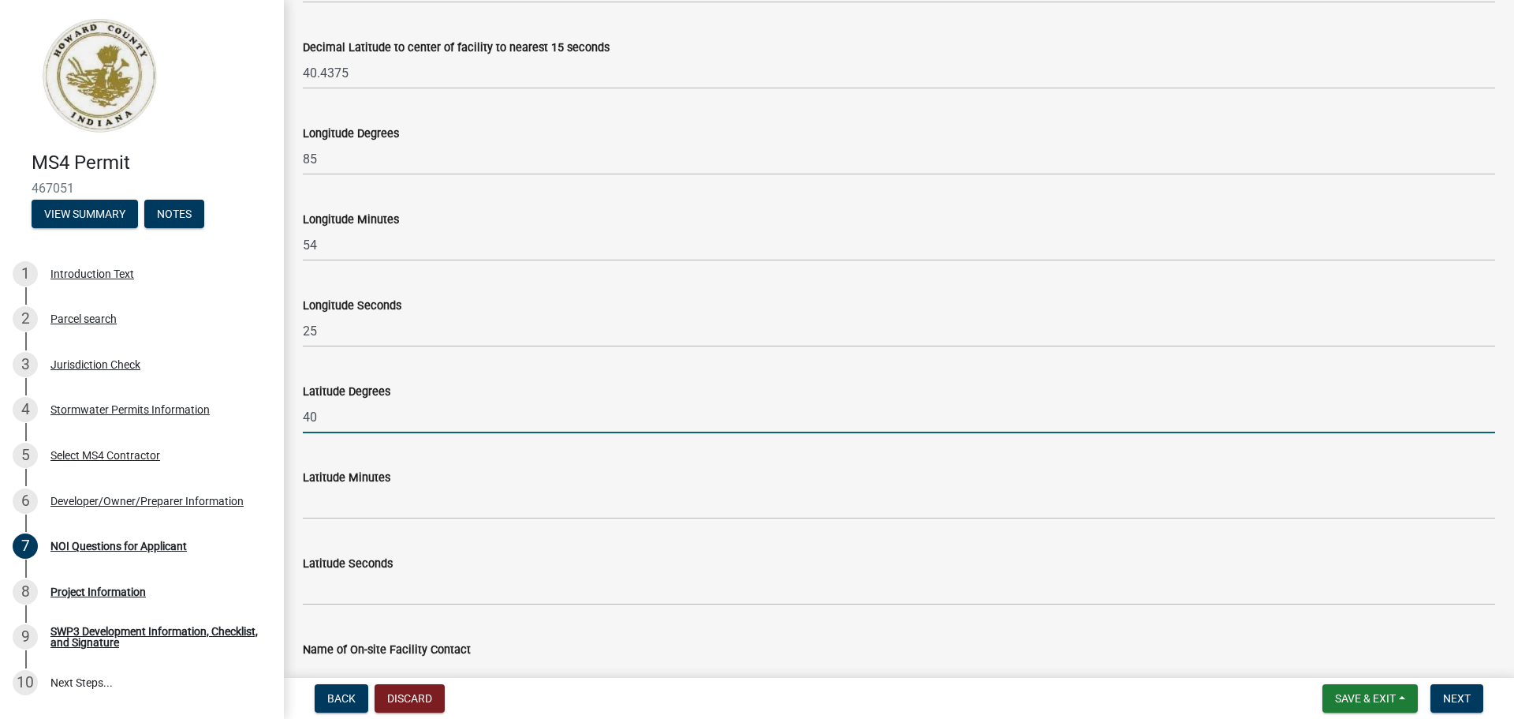
type input "40"
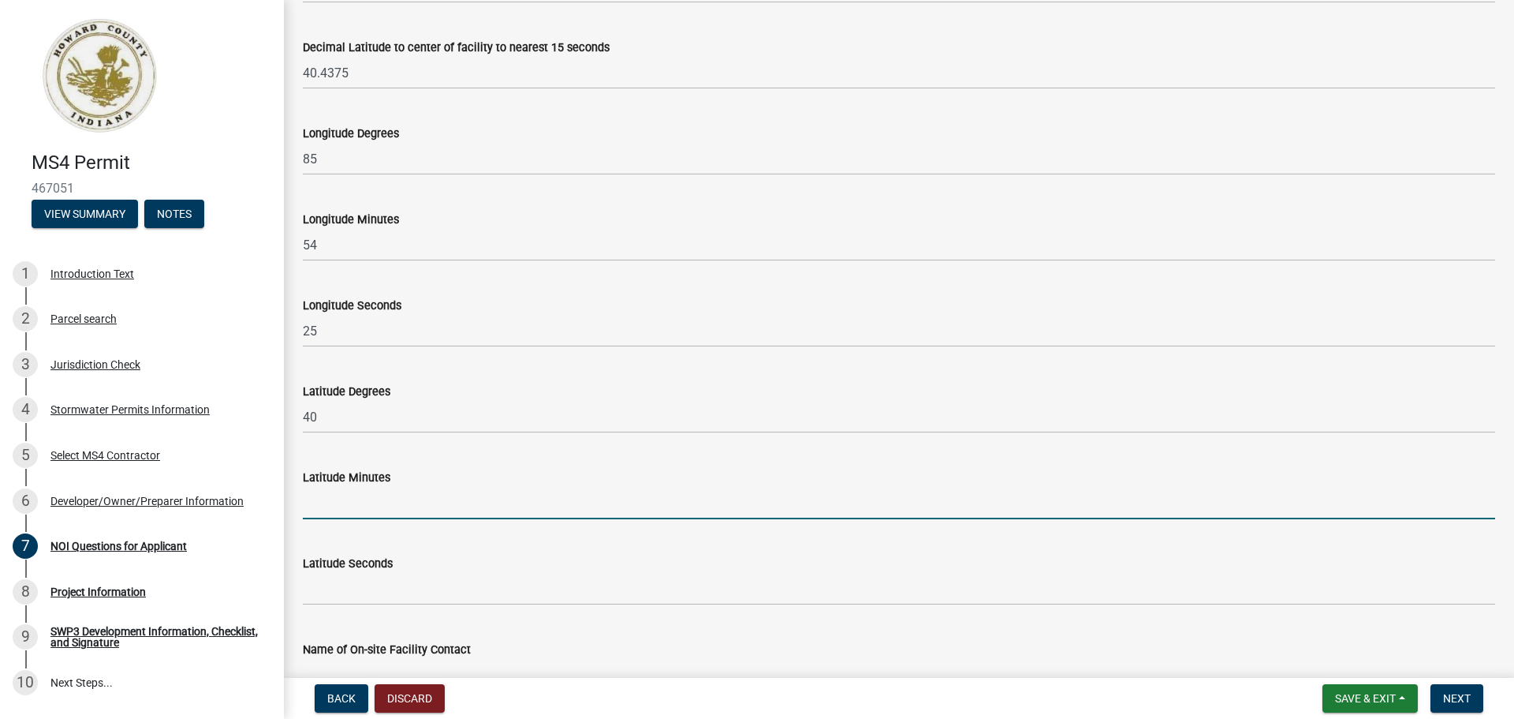
click at [355, 500] on input "Latitude Minutes" at bounding box center [899, 503] width 1193 height 32
type input "26"
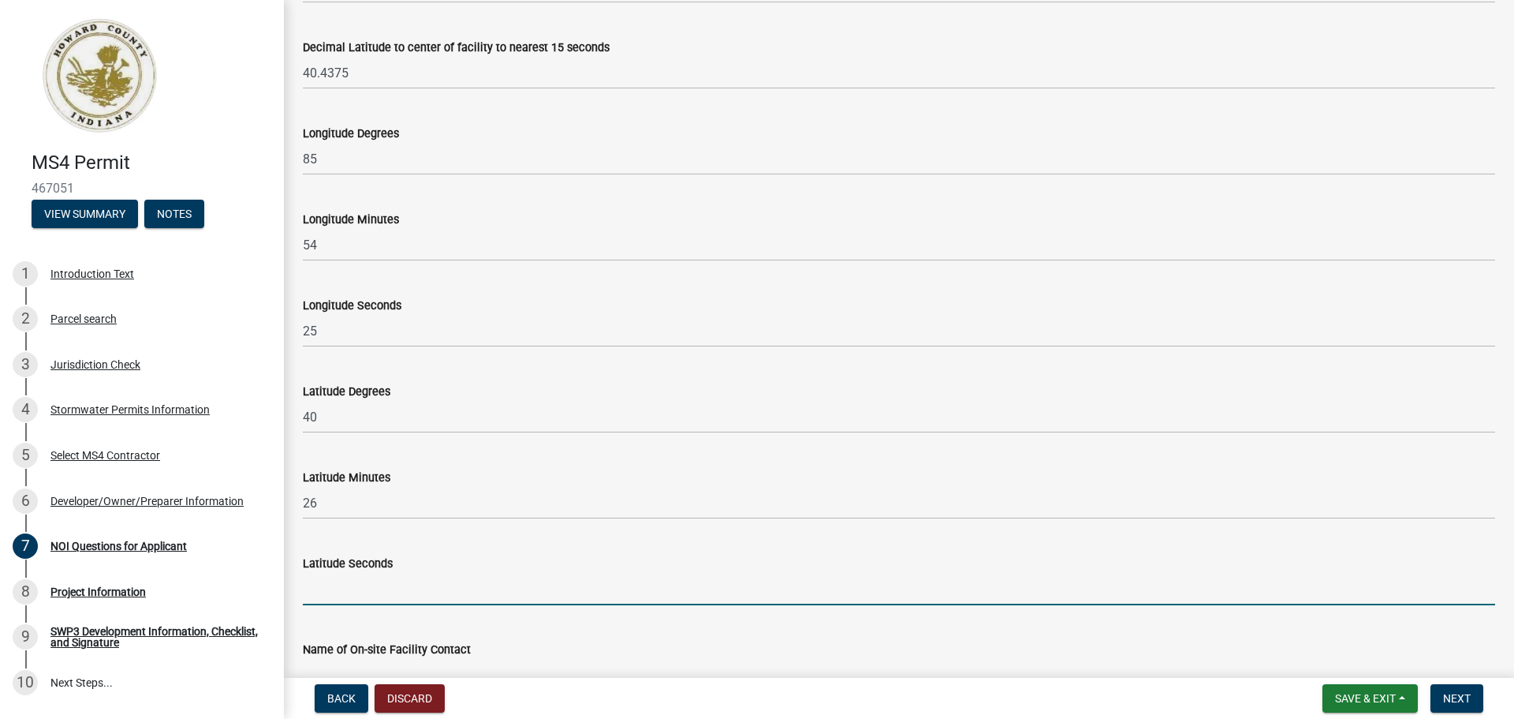
click at [348, 596] on input "Latitude Seconds" at bounding box center [899, 589] width 1193 height 32
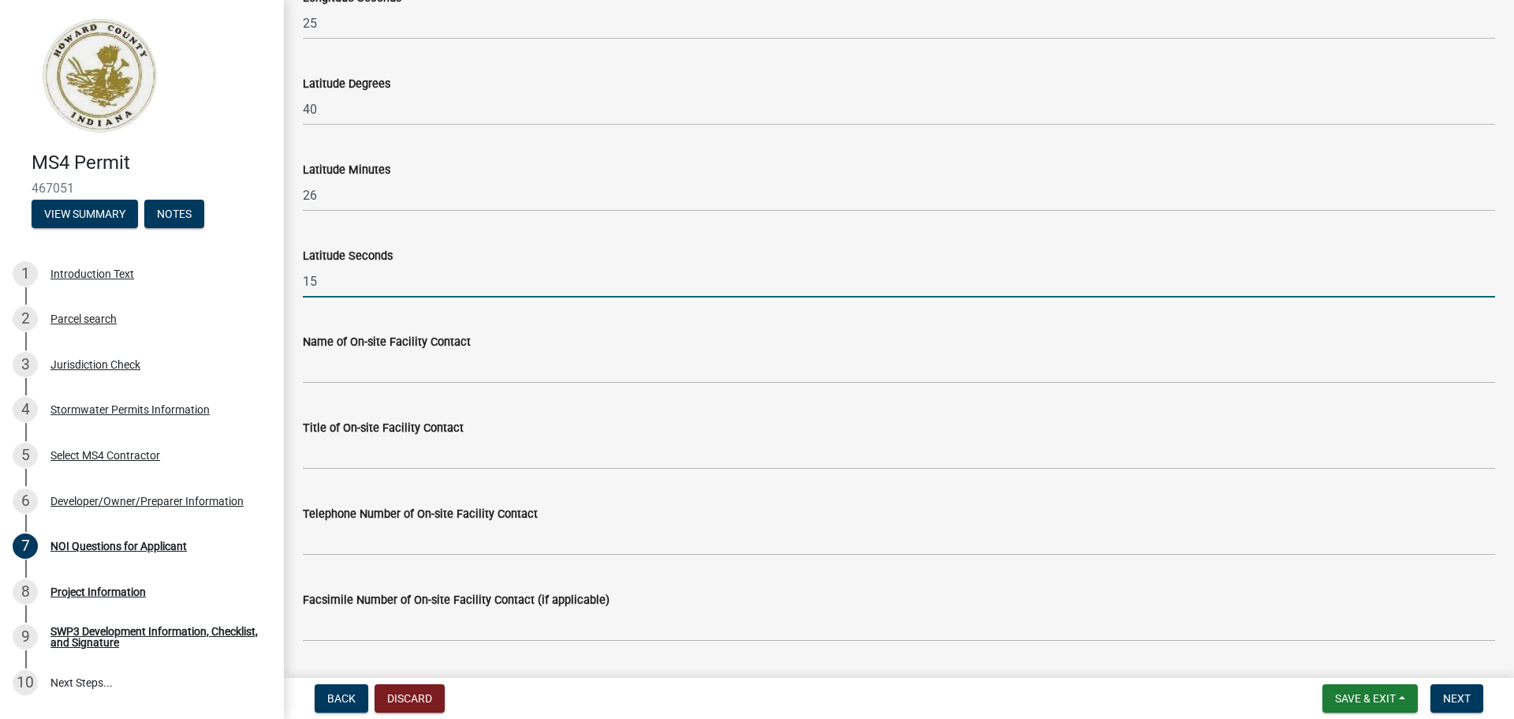
scroll to position [1025, 0]
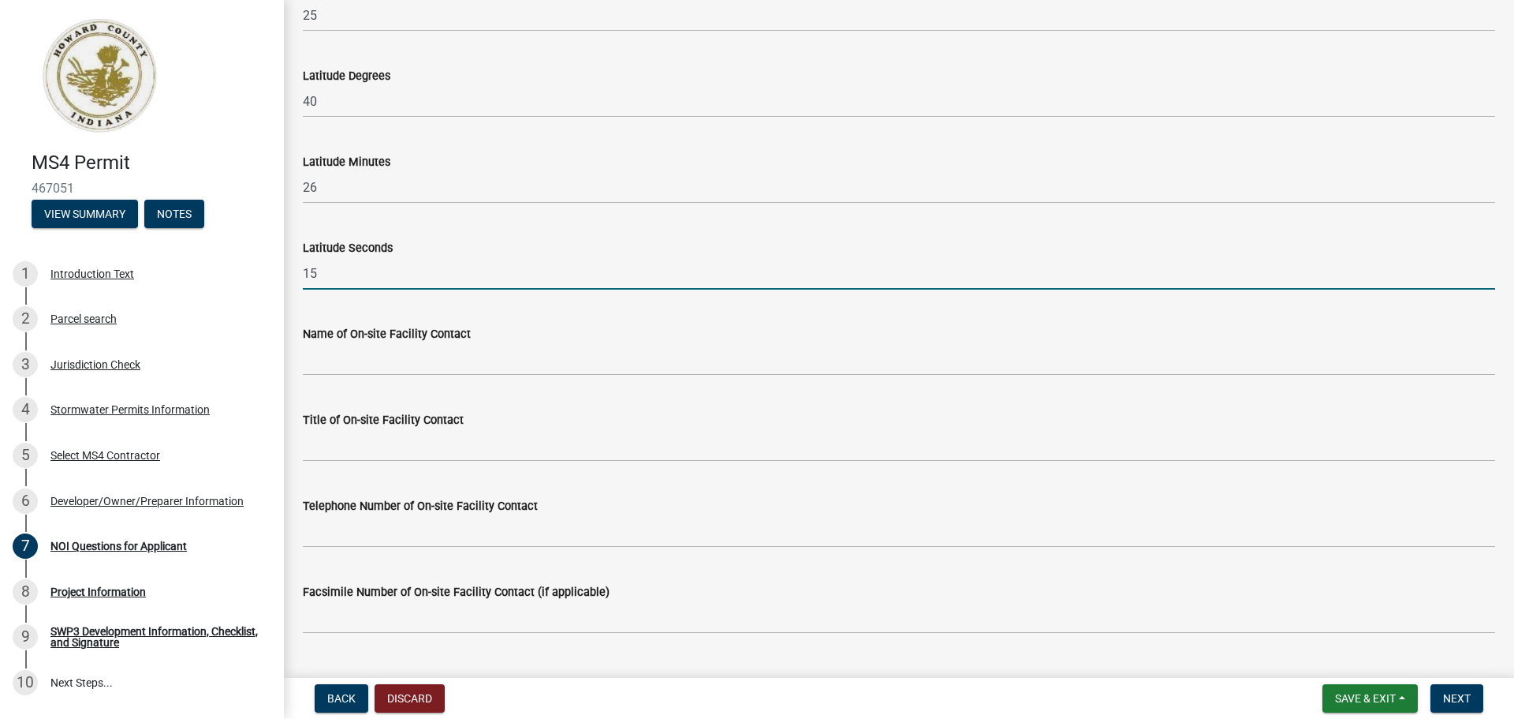
type input "15"
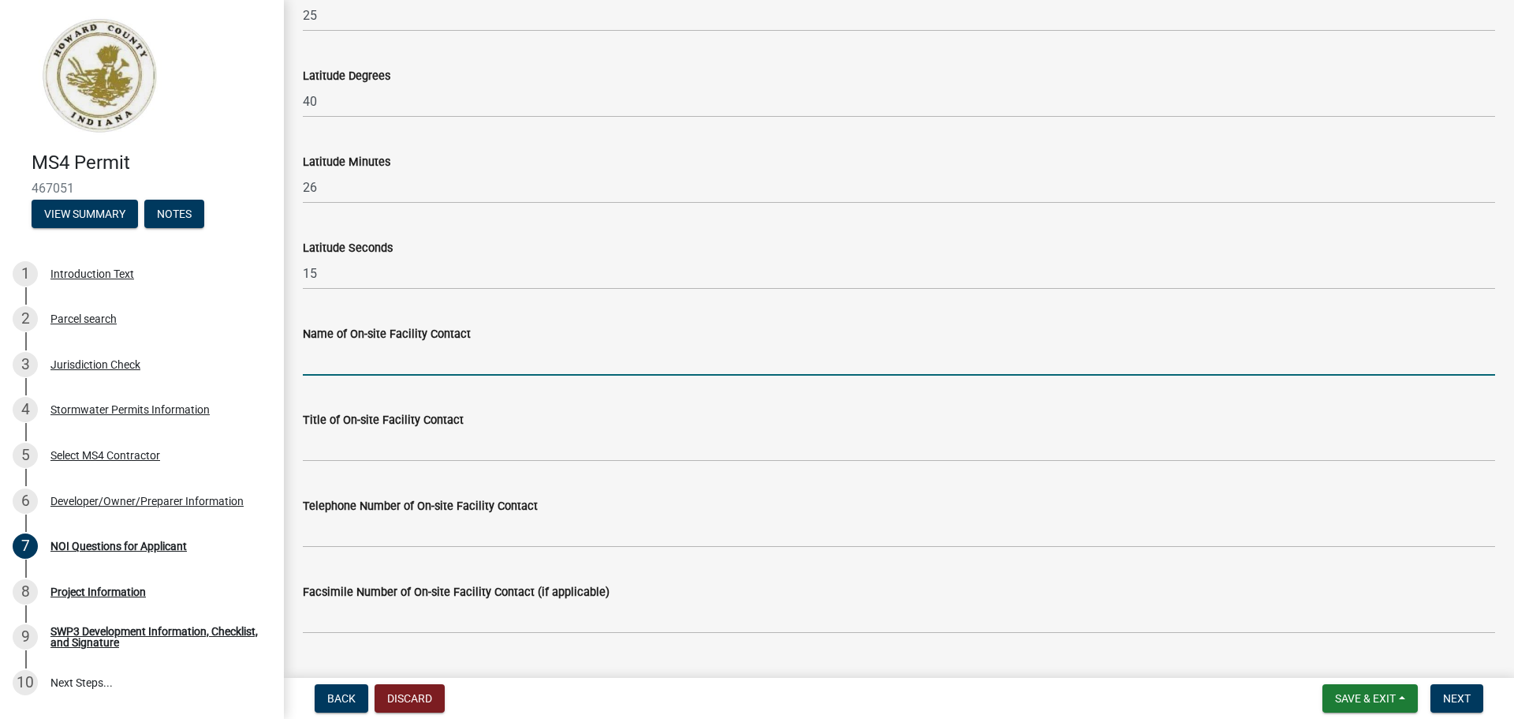
click at [338, 366] on input "Name of On-site Facility Contact" at bounding box center [899, 359] width 1193 height 32
type input "[PERSON_NAME]"
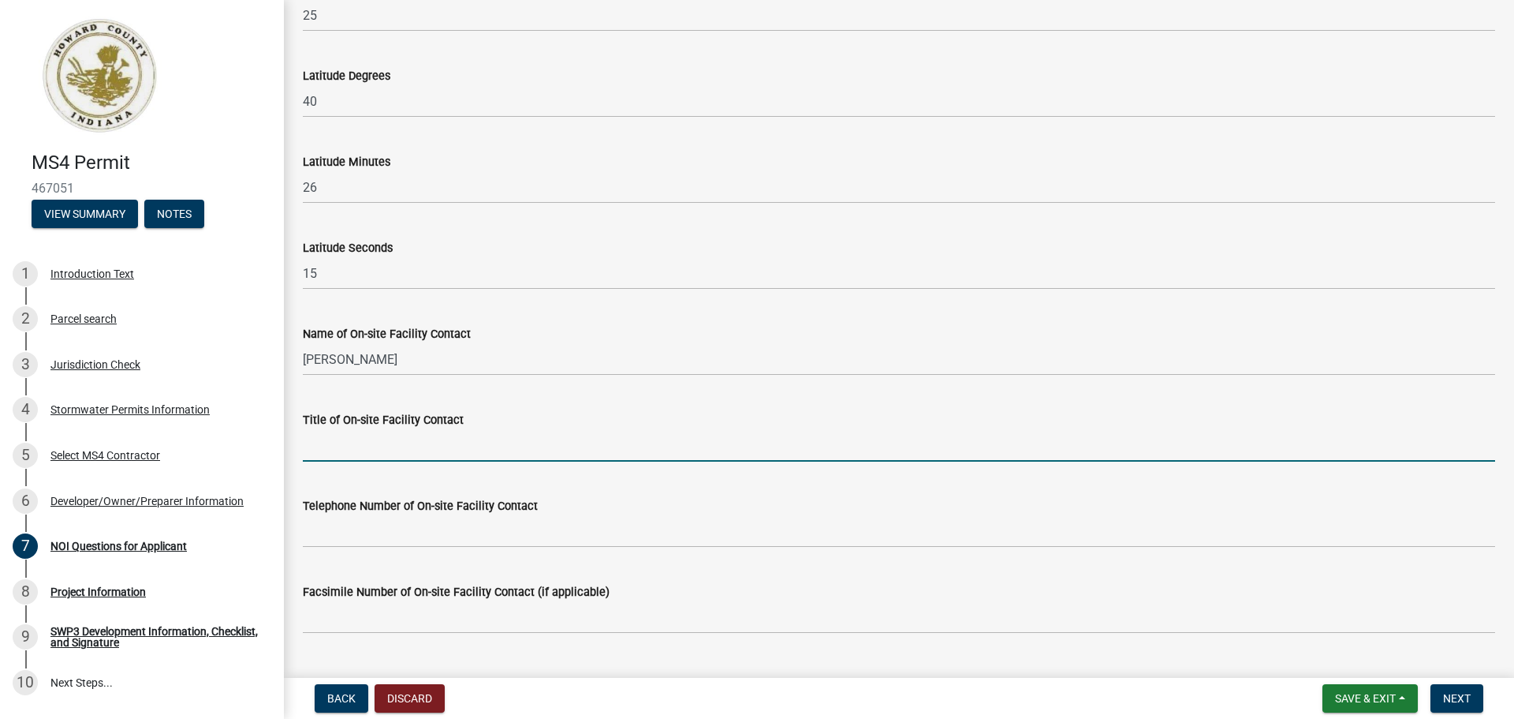
type input "P"
type input "Owner"
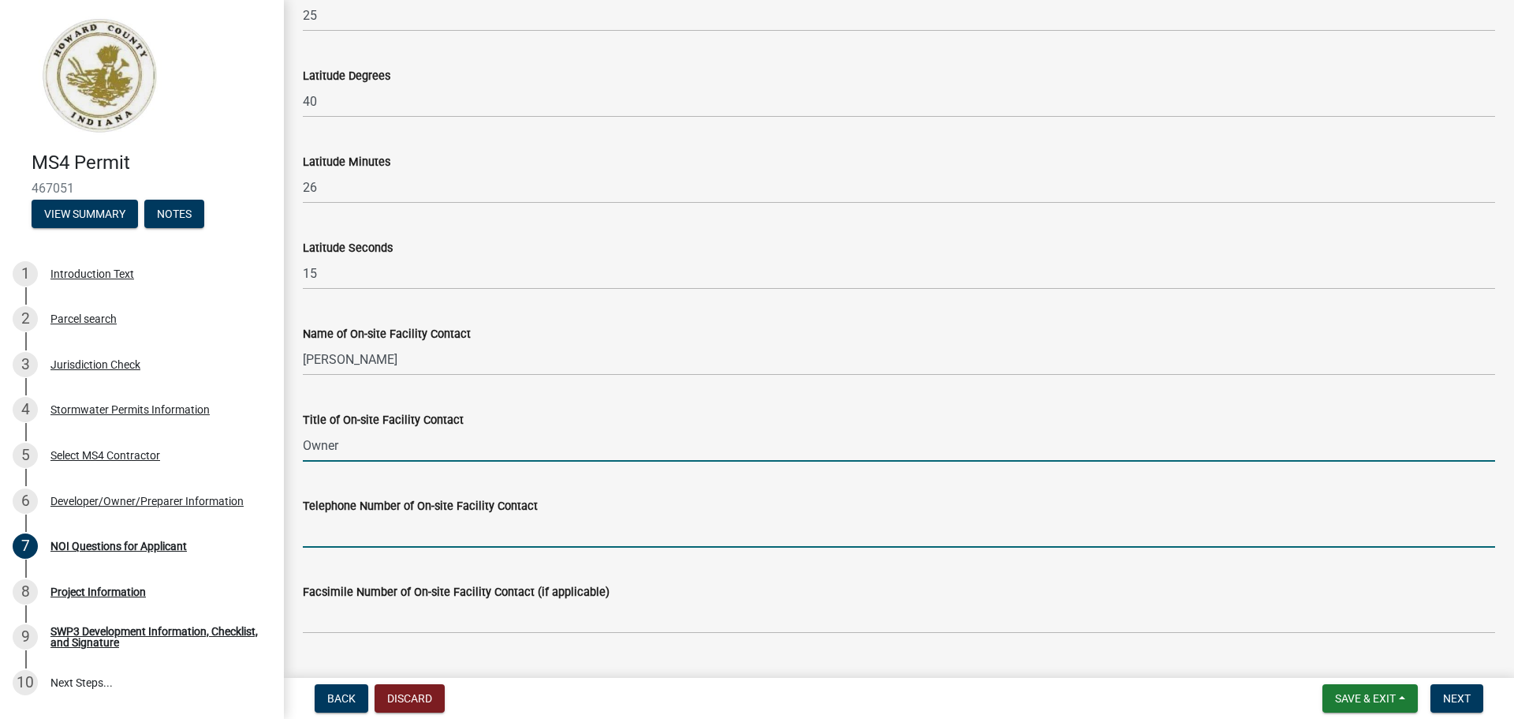
click at [351, 535] on input "Telephone Number of On-site Facility Contact" at bounding box center [899, 531] width 1193 height 32
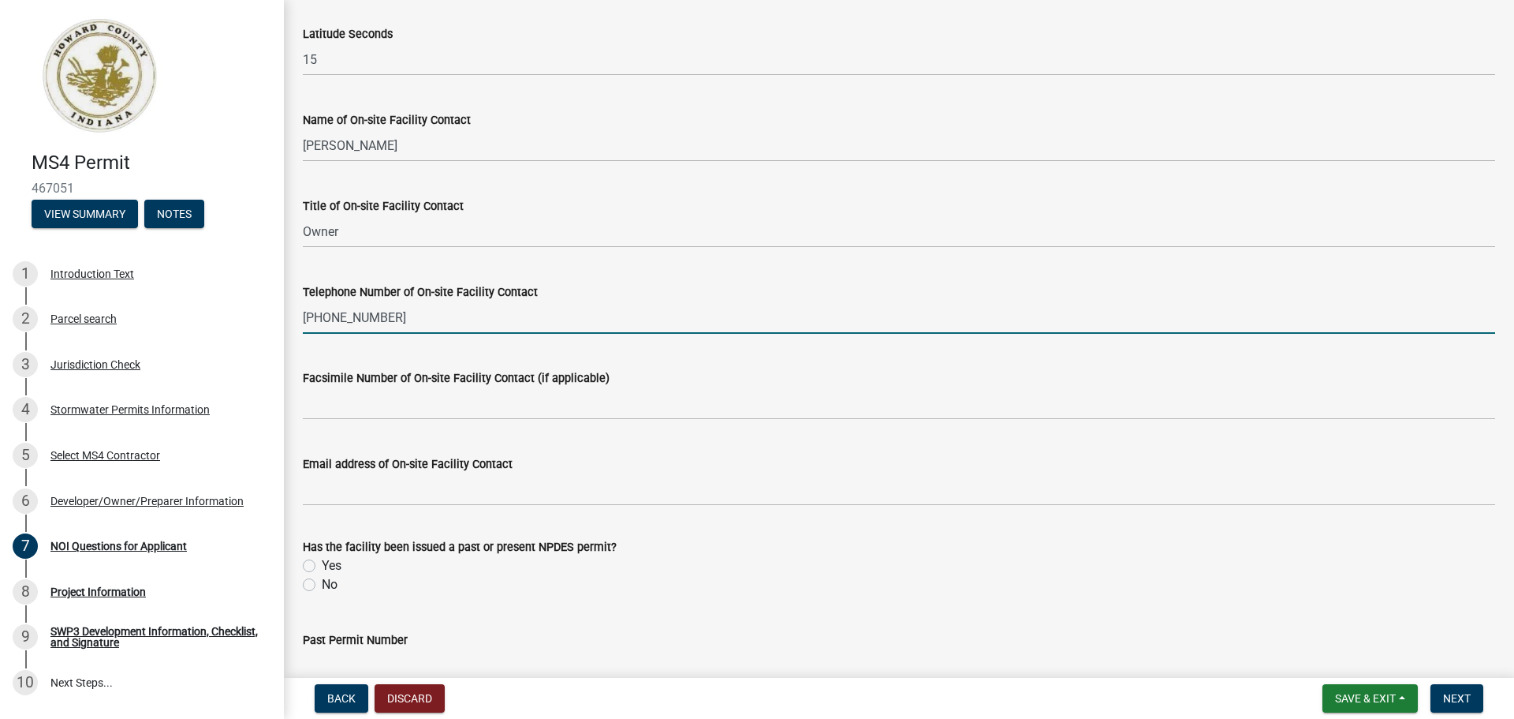
scroll to position [1262, 0]
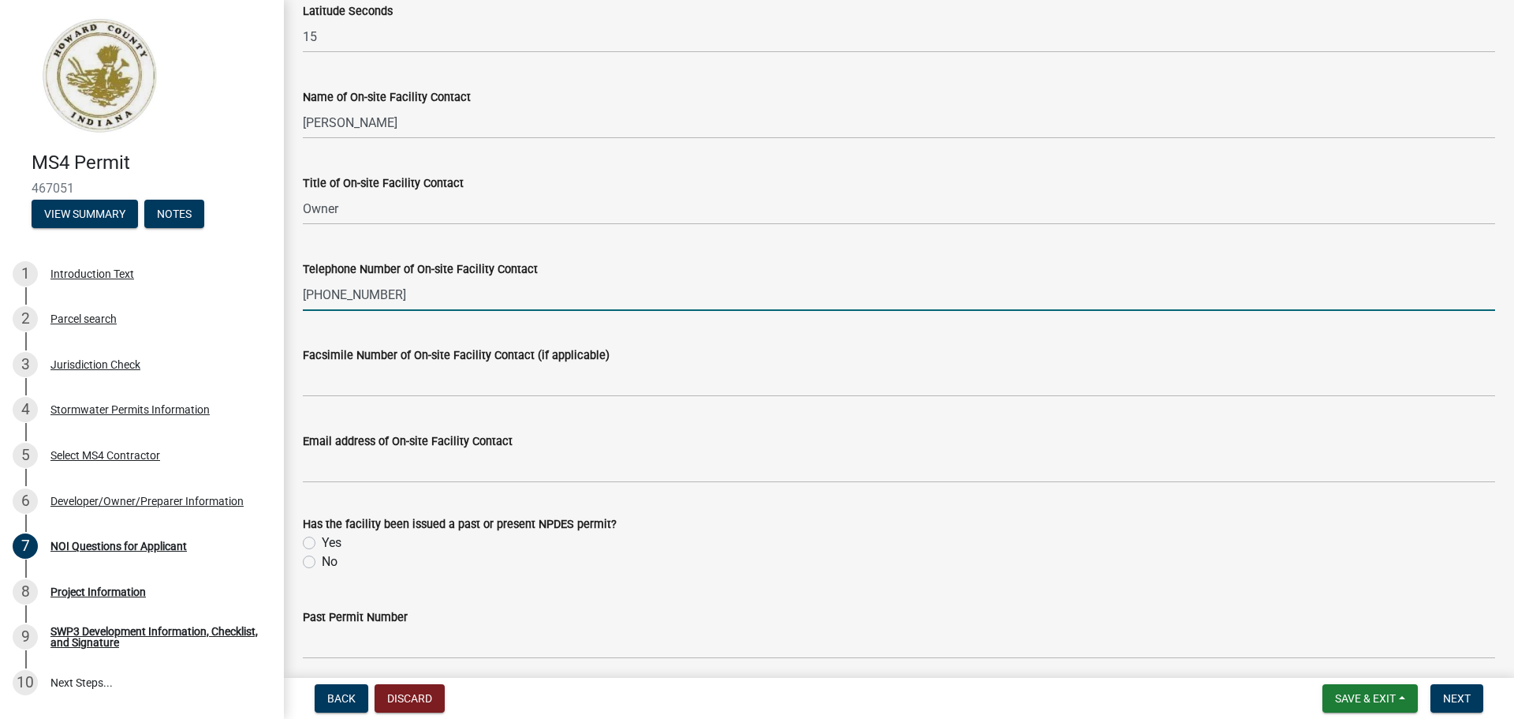
type input "[PHONE_NUMBER]"
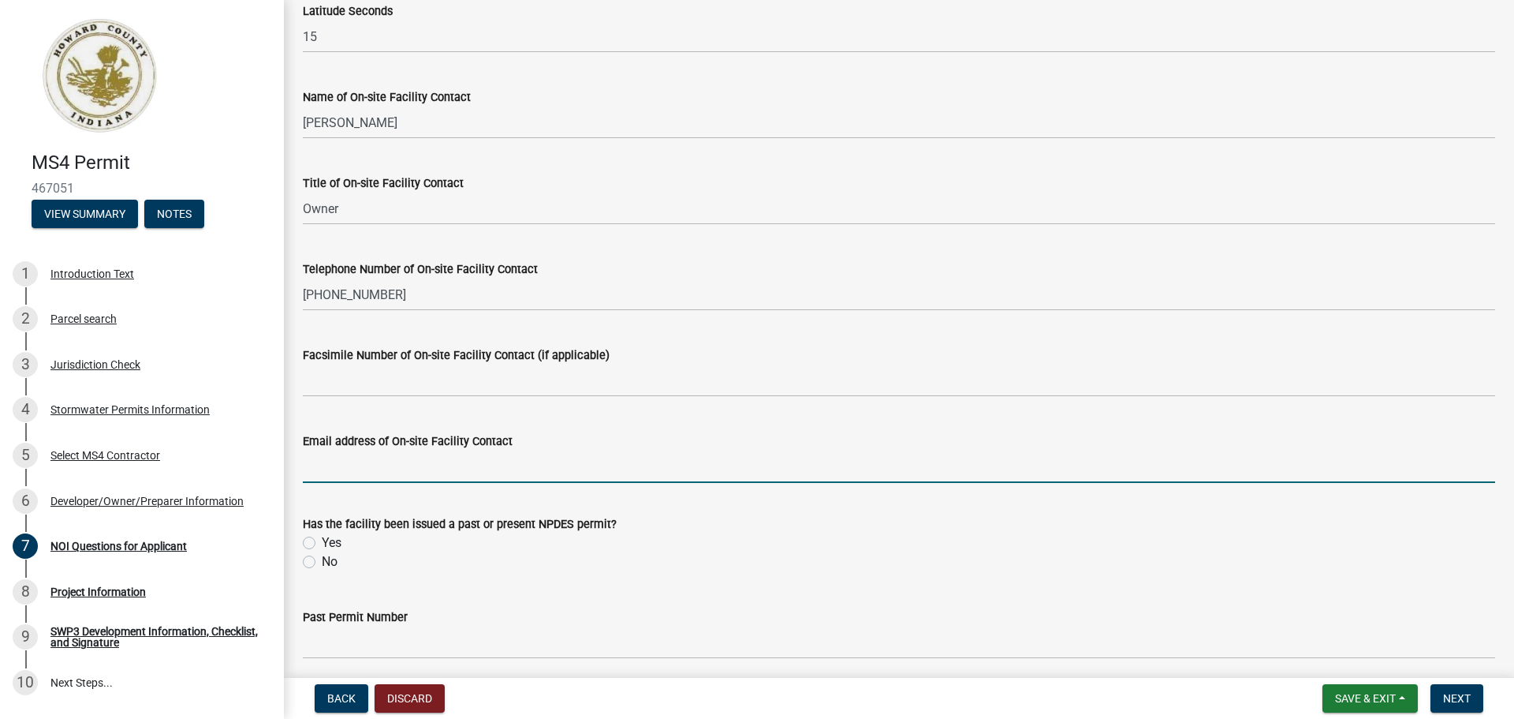
click at [353, 472] on input "Email address of On-site Facility Contact" at bounding box center [899, 466] width 1193 height 32
paste input "[EMAIL_ADDRESS][DOMAIN_NAME]"
type input "[EMAIL_ADDRESS][DOMAIN_NAME]"
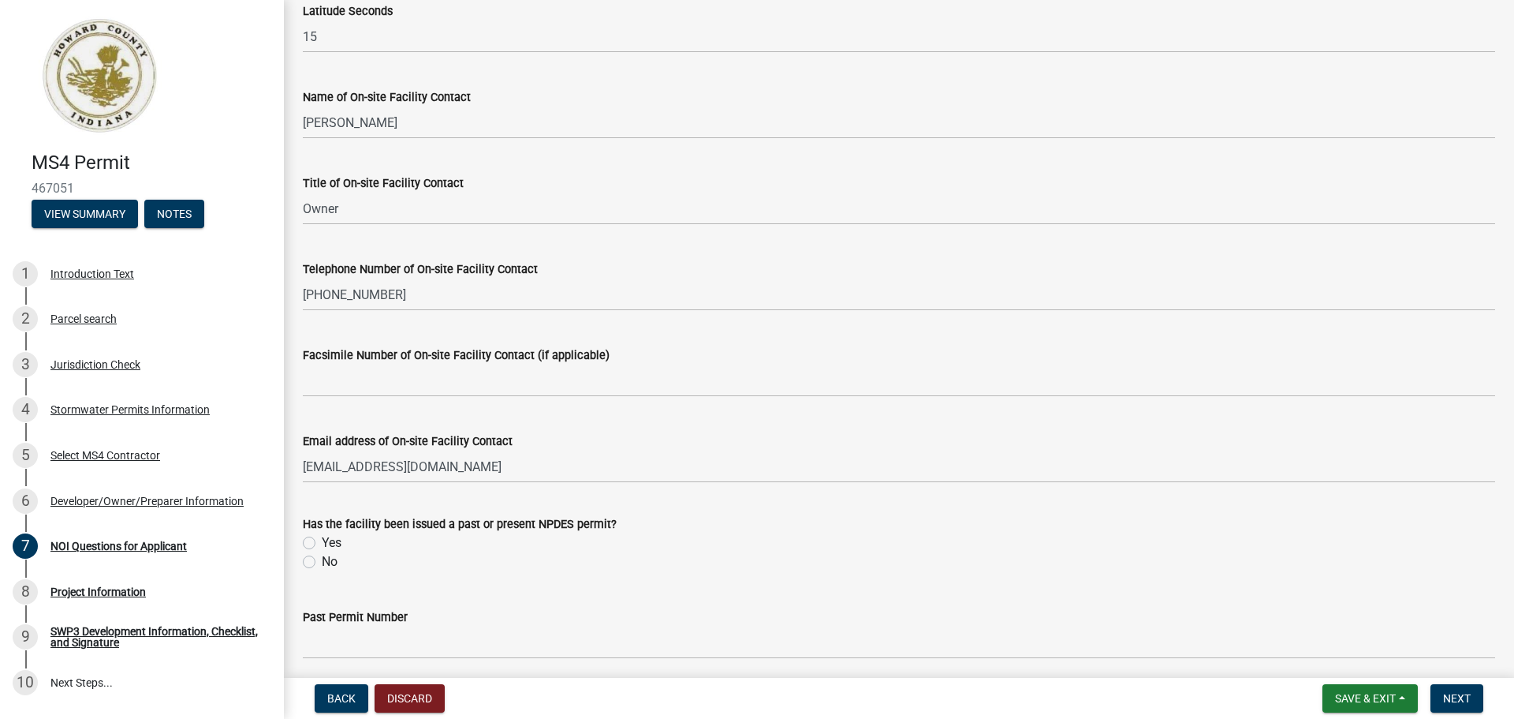
click at [322, 562] on label "No" at bounding box center [330, 561] width 16 height 19
click at [322, 562] on input "No" at bounding box center [327, 557] width 10 height 10
radio input "true"
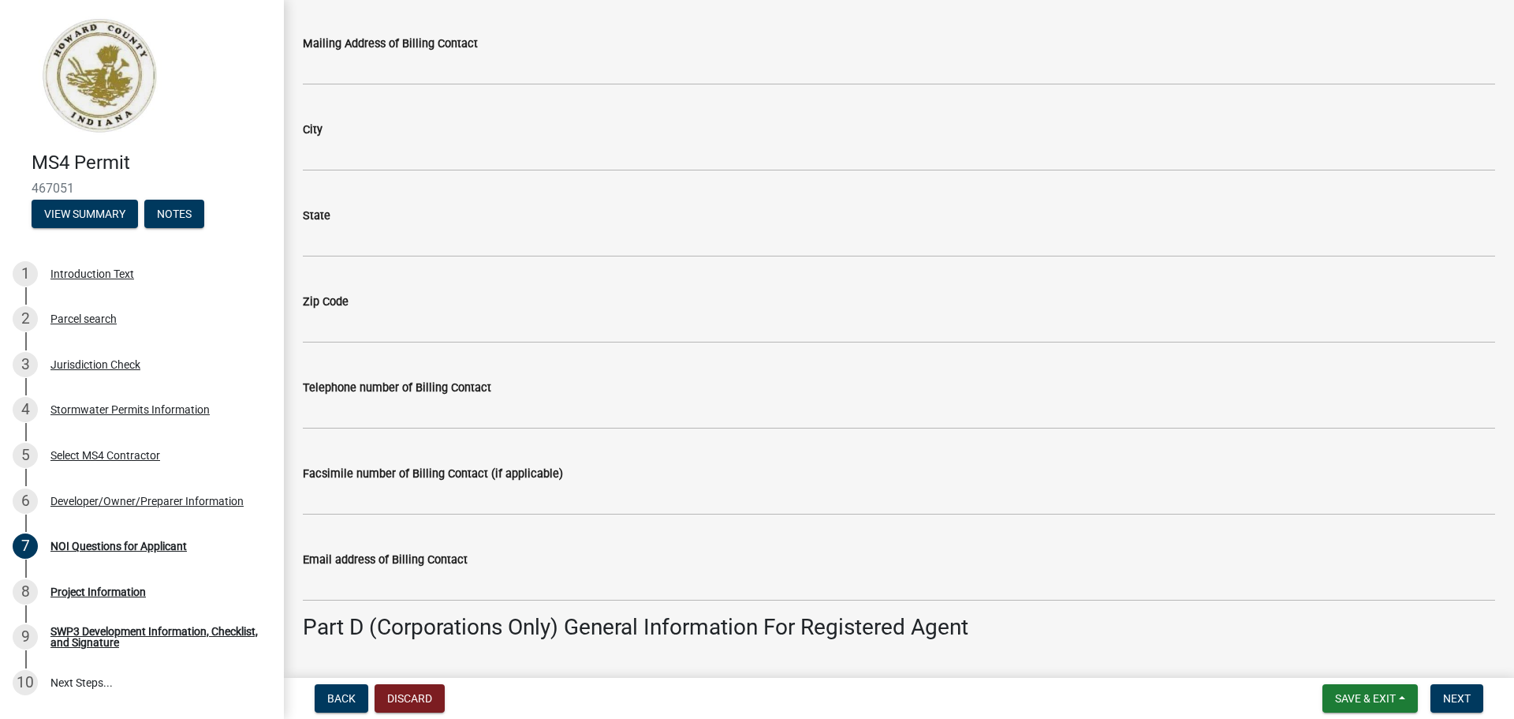
scroll to position [3391, 0]
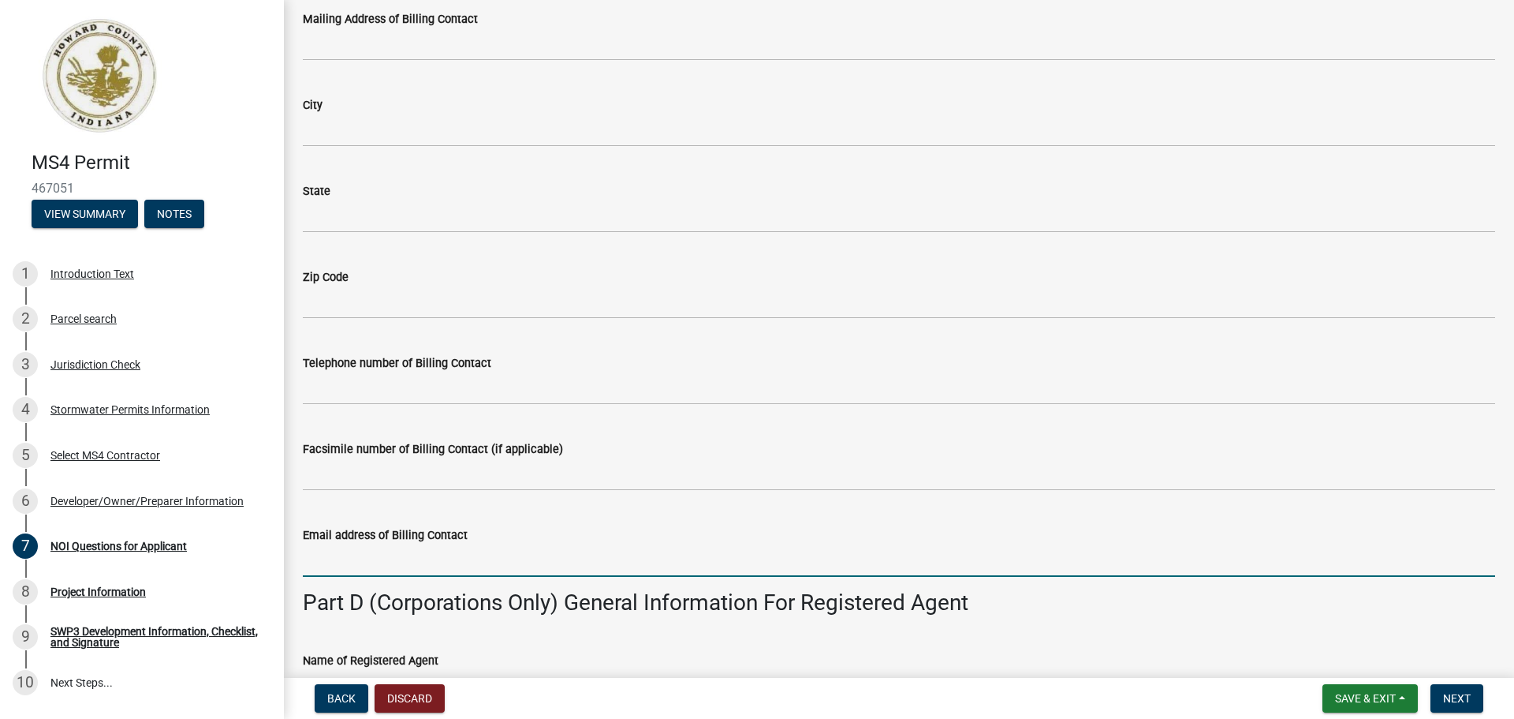
click at [330, 565] on input "Email address of Billing Contact" at bounding box center [899, 560] width 1193 height 32
paste input "[EMAIL_ADDRESS][DOMAIN_NAME]"
type input "[EMAIL_ADDRESS][DOMAIN_NAME]"
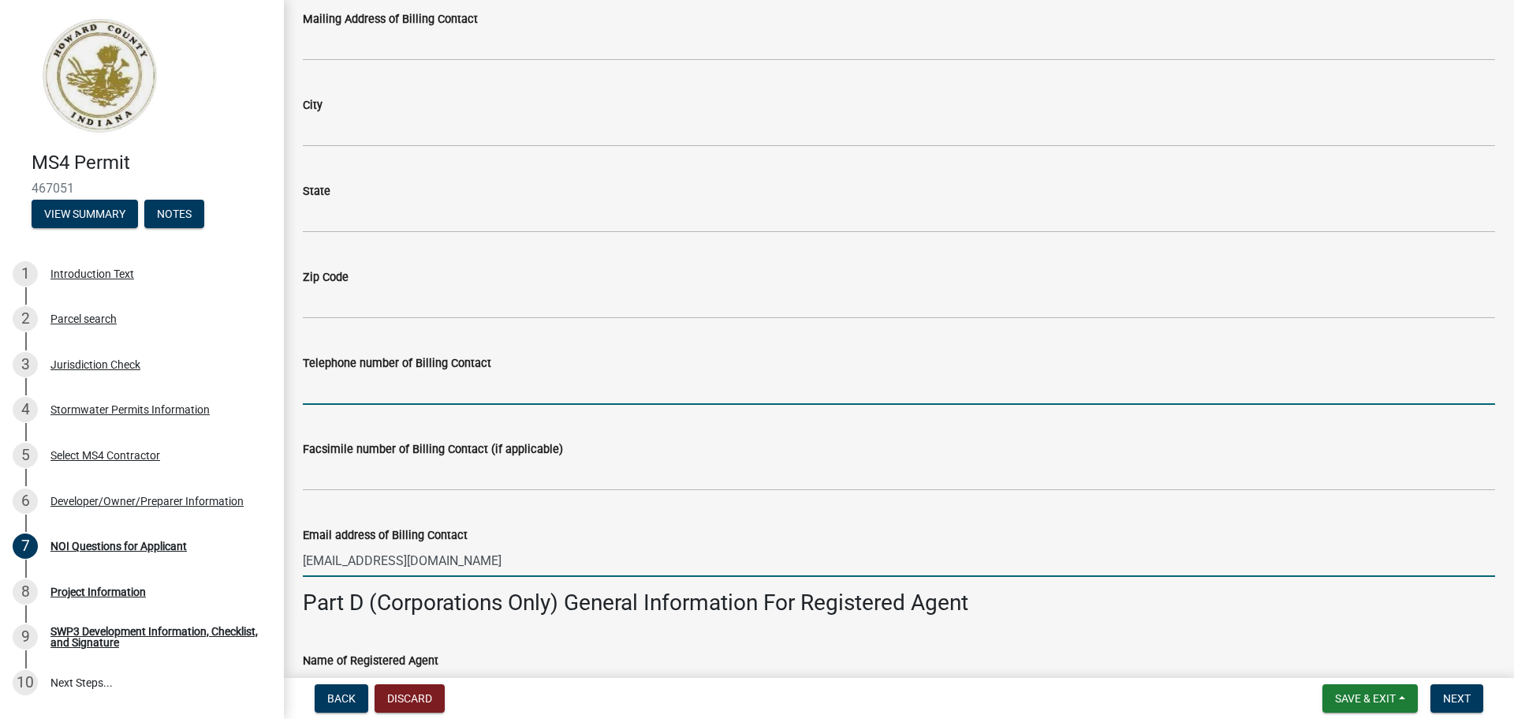
click at [331, 392] on input "Telephone number of Billing Contact" at bounding box center [899, 388] width 1193 height 32
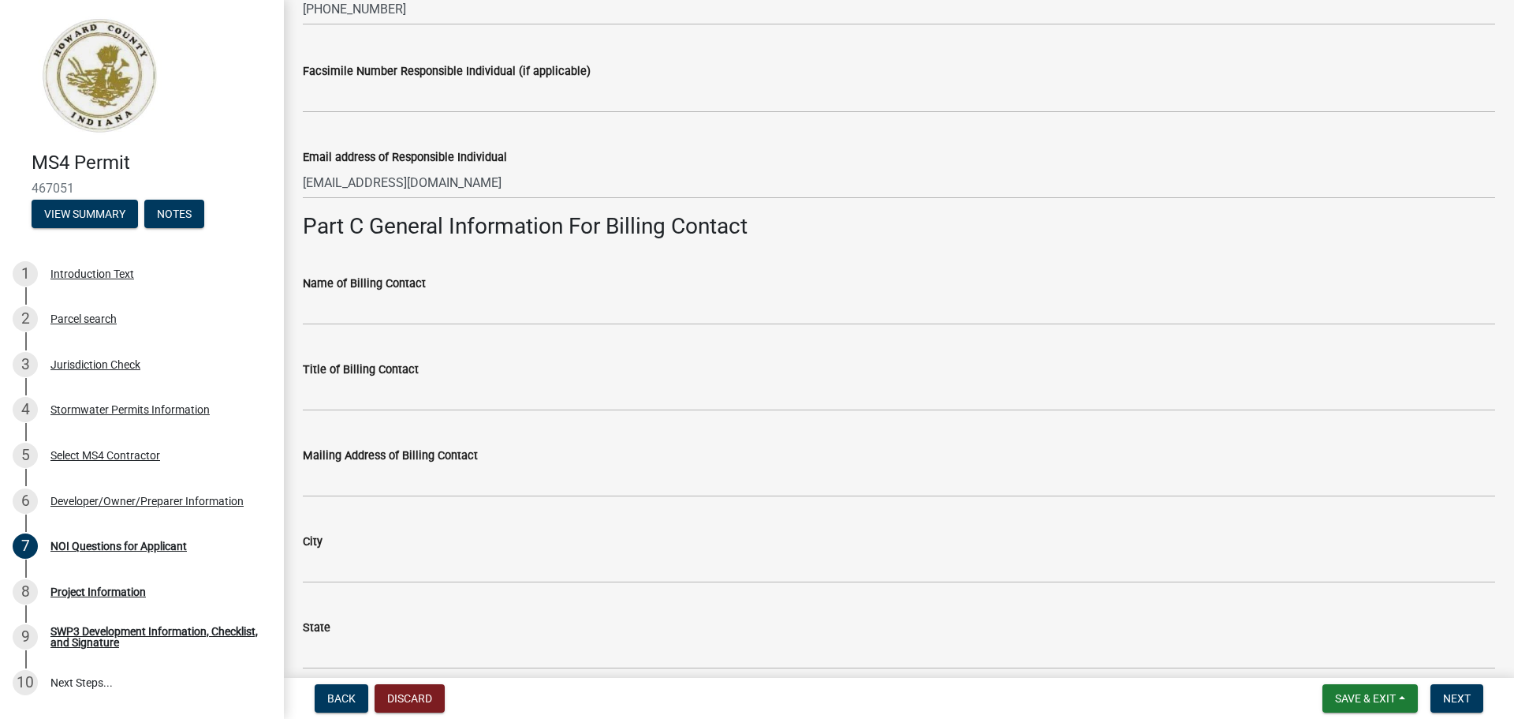
scroll to position [2918, 0]
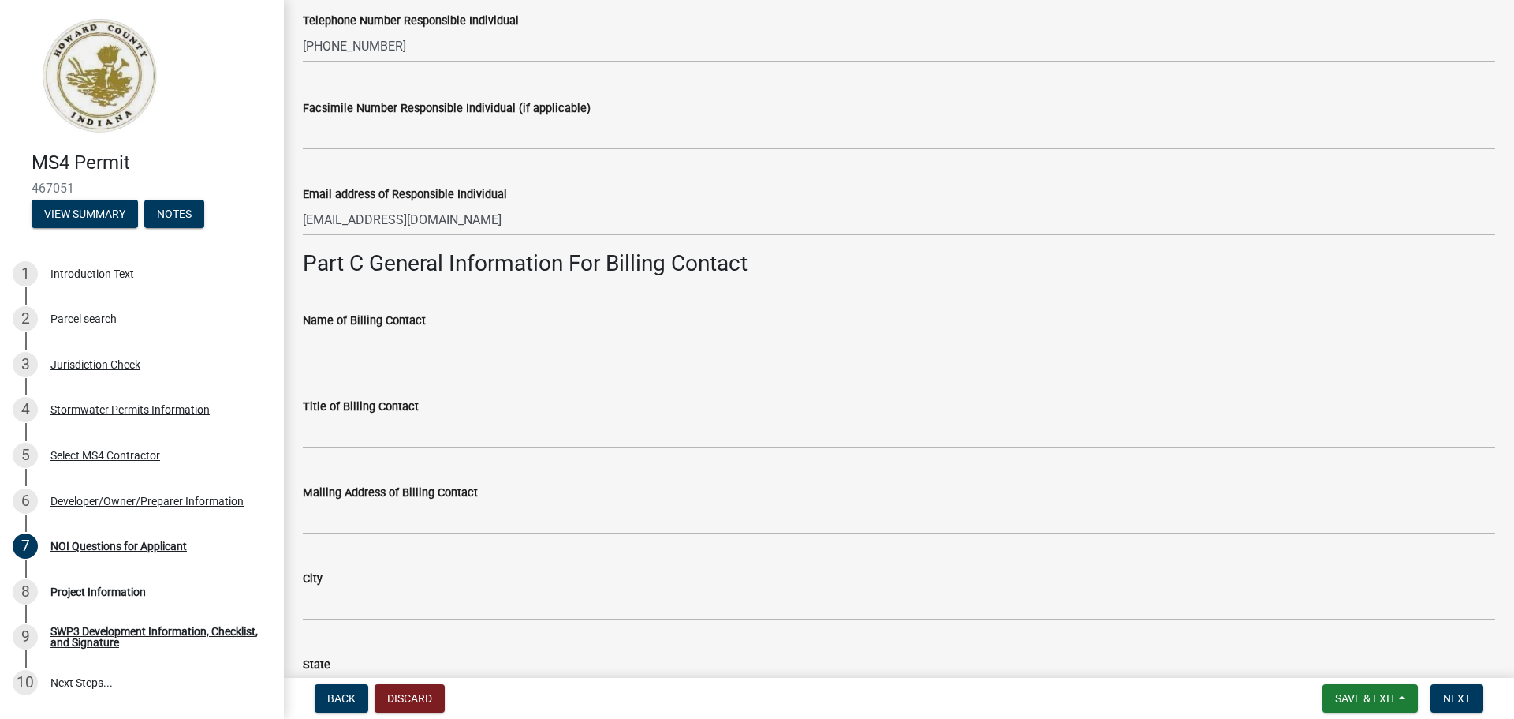
type input "[PHONE_NUMBER]"
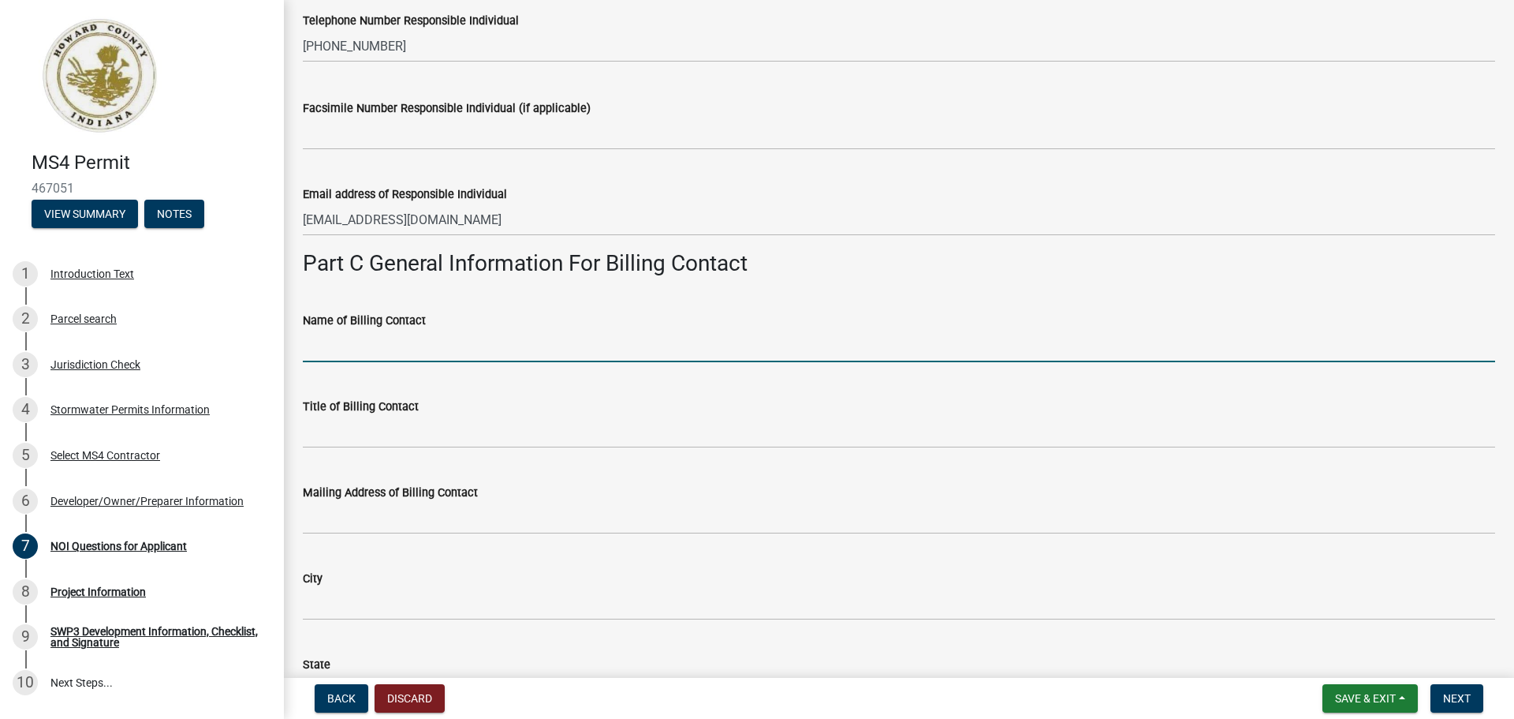
click at [345, 357] on input "Name of Billing Contact" at bounding box center [899, 346] width 1193 height 32
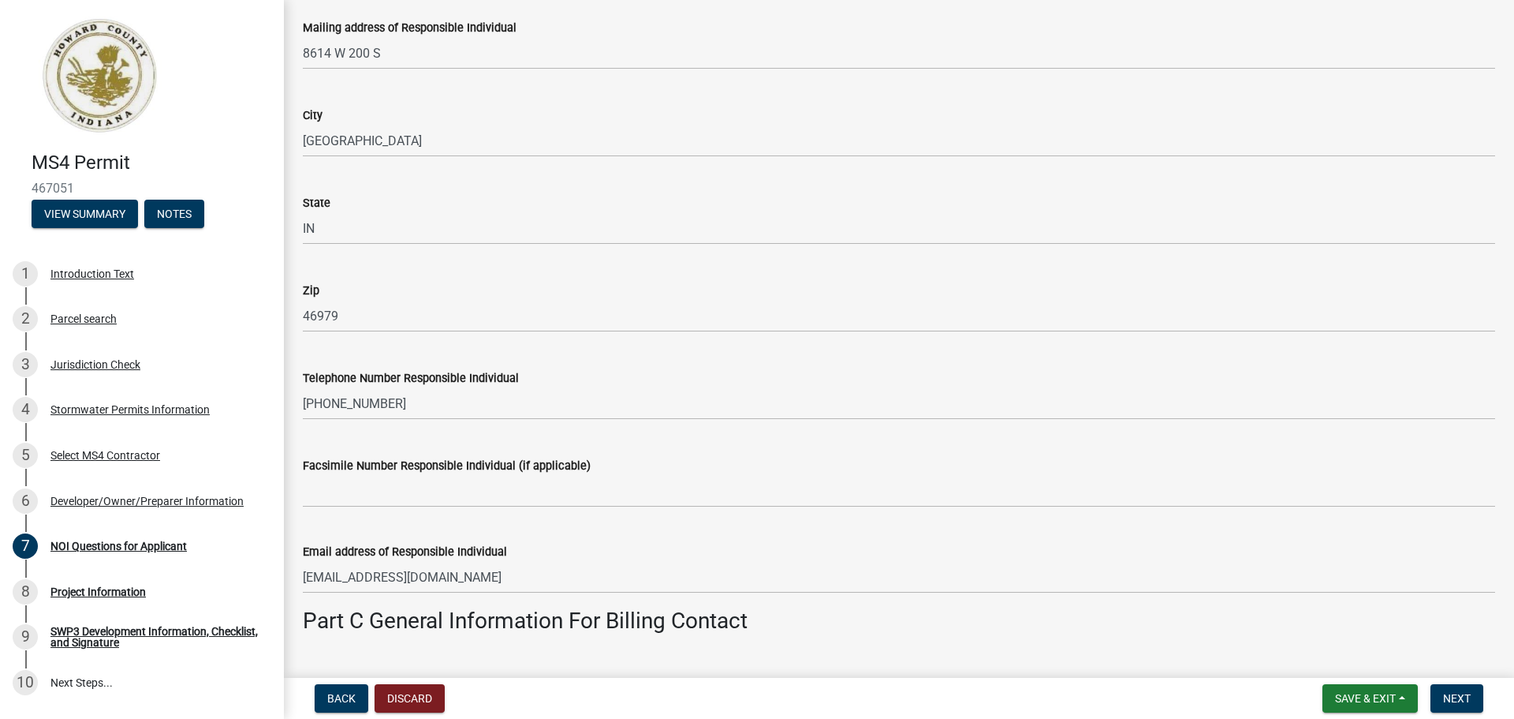
scroll to position [2524, 0]
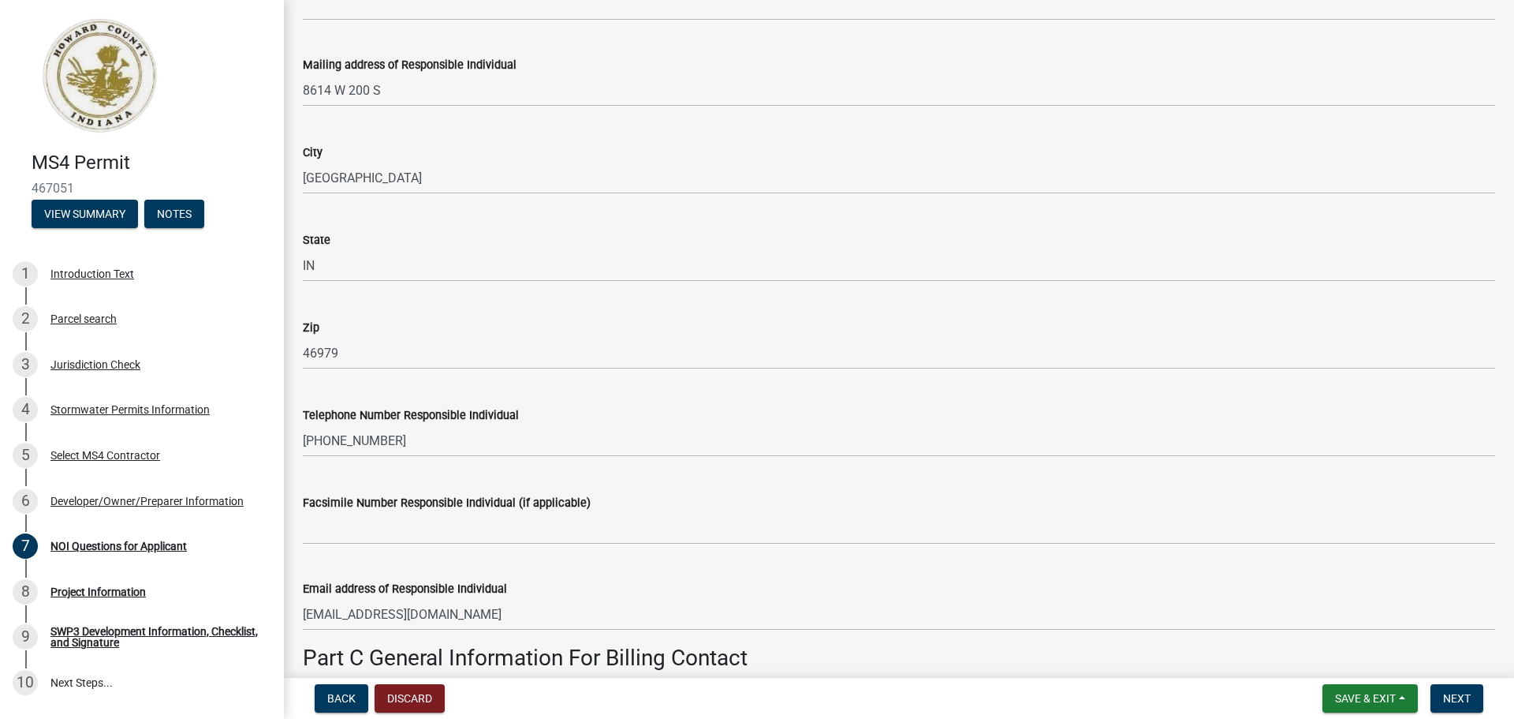
type input "[PERSON_NAME]"
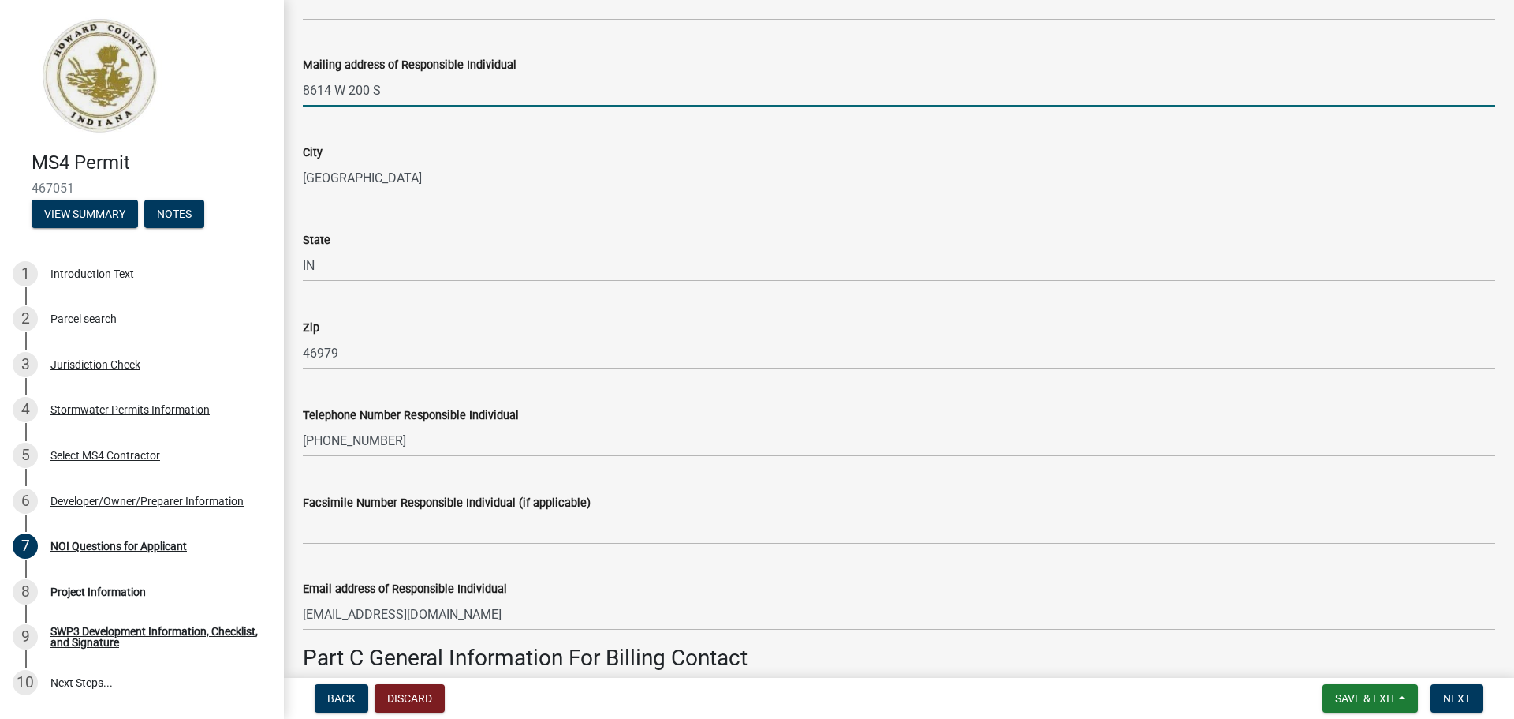
drag, startPoint x: 381, startPoint y: 91, endPoint x: 301, endPoint y: 95, distance: 79.8
click at [301, 95] on div "Mailing address of Responsible Individual 8614 W 200 S" at bounding box center [899, 69] width 1216 height 73
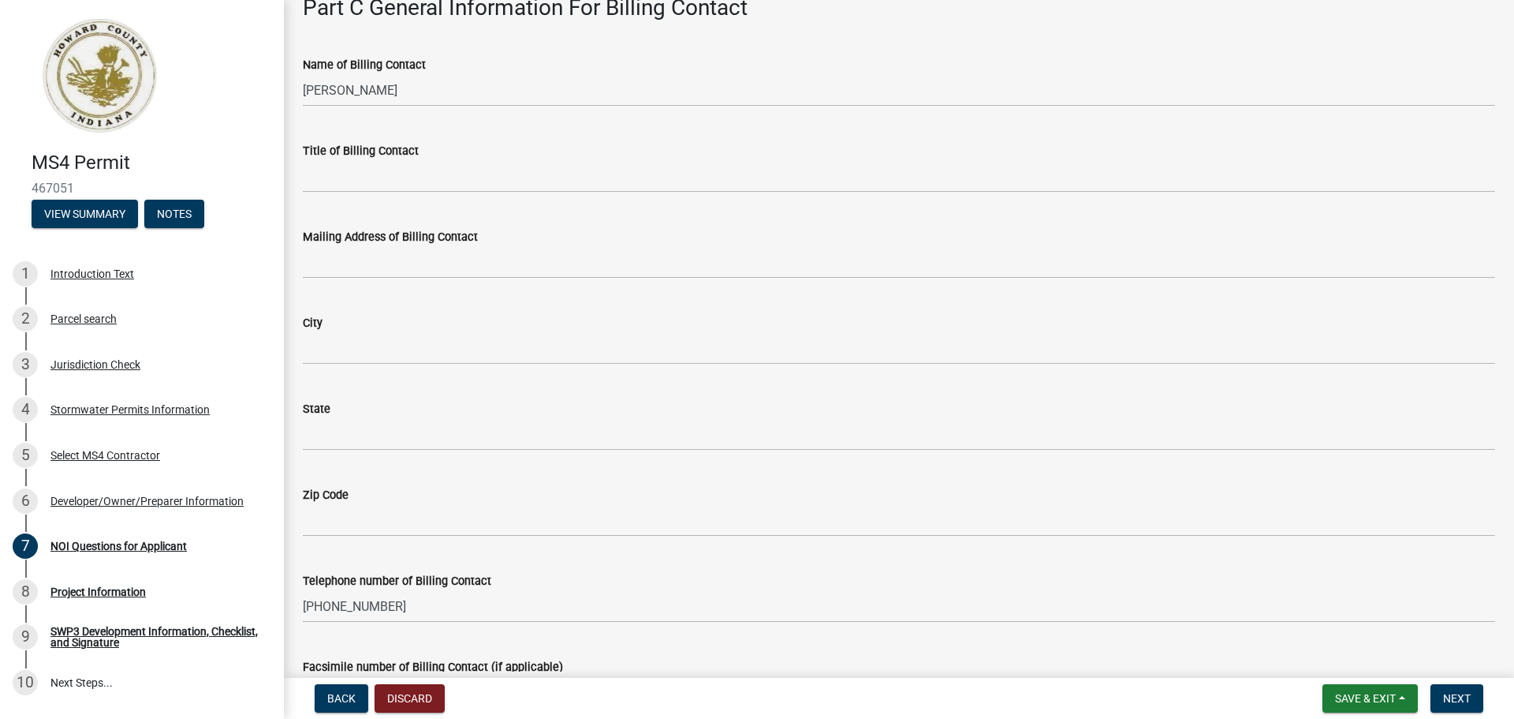
scroll to position [3155, 0]
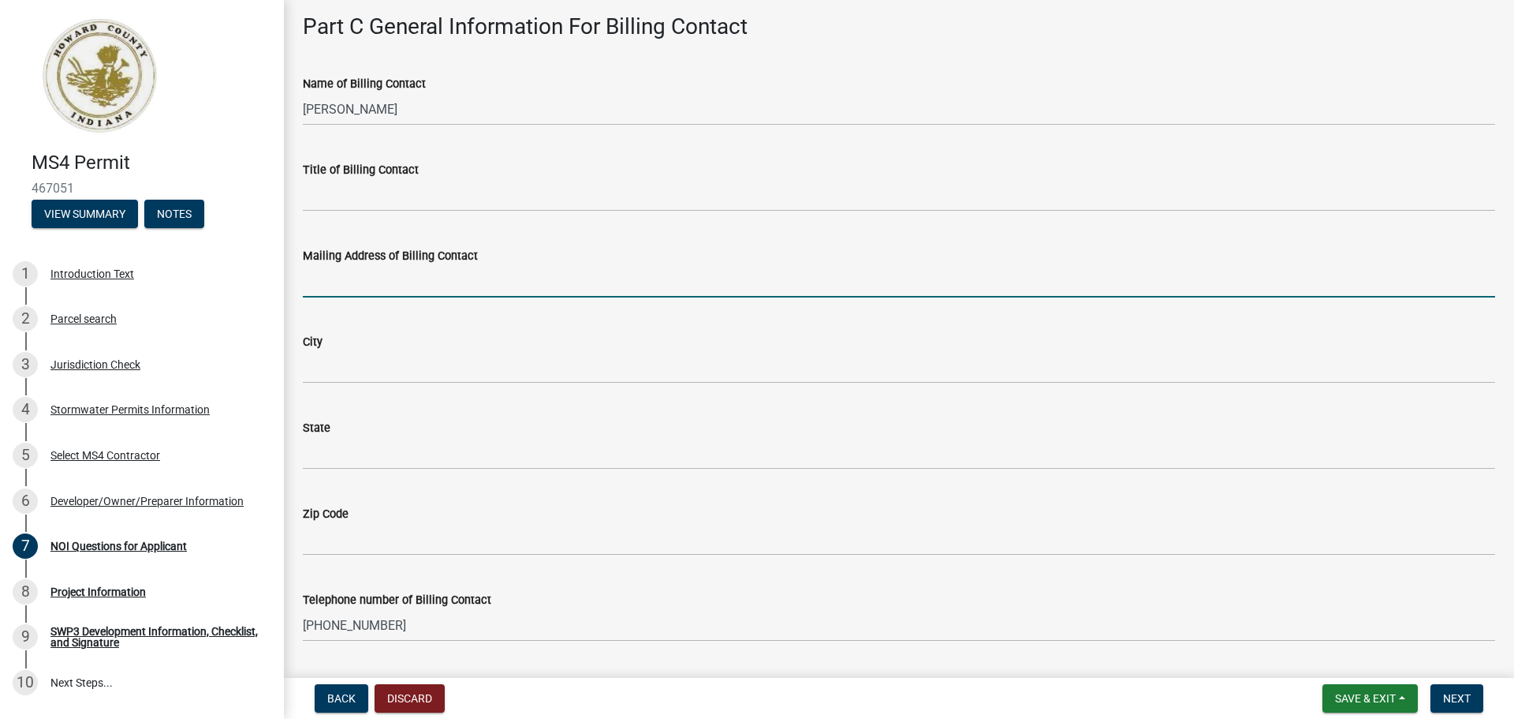
click at [337, 286] on input "Mailing Address of Billing Contact" at bounding box center [899, 281] width 1193 height 32
paste input "8614 W 200 S"
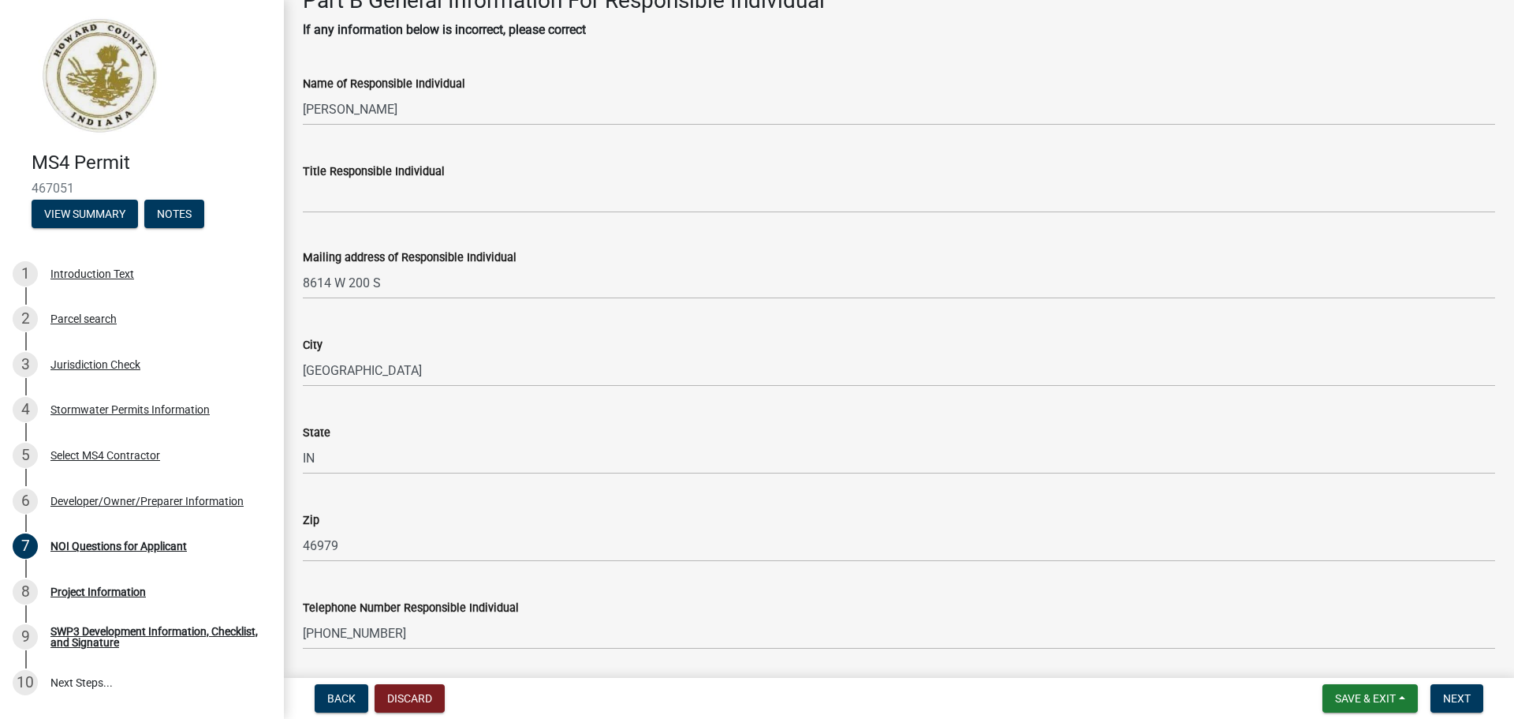
scroll to position [2287, 0]
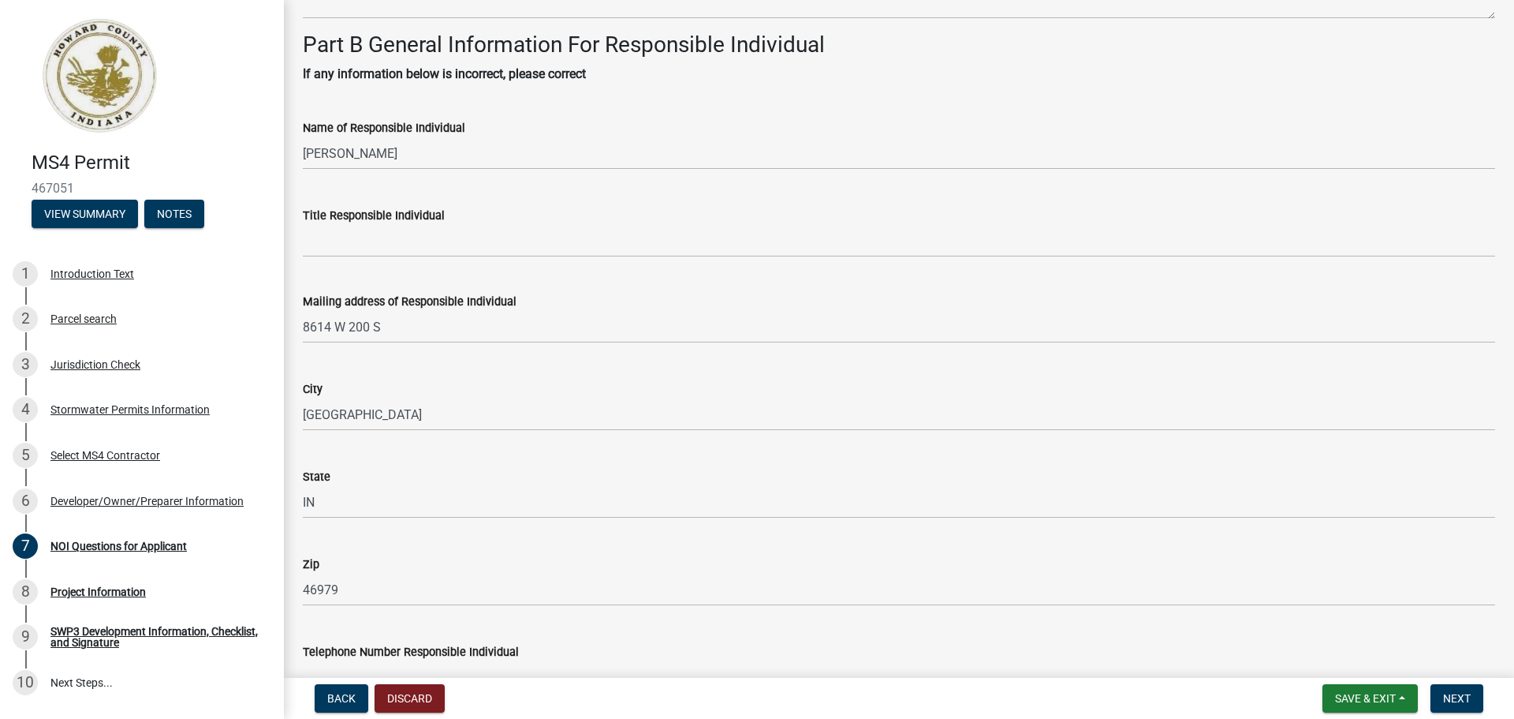
type input "8614 W 200 S"
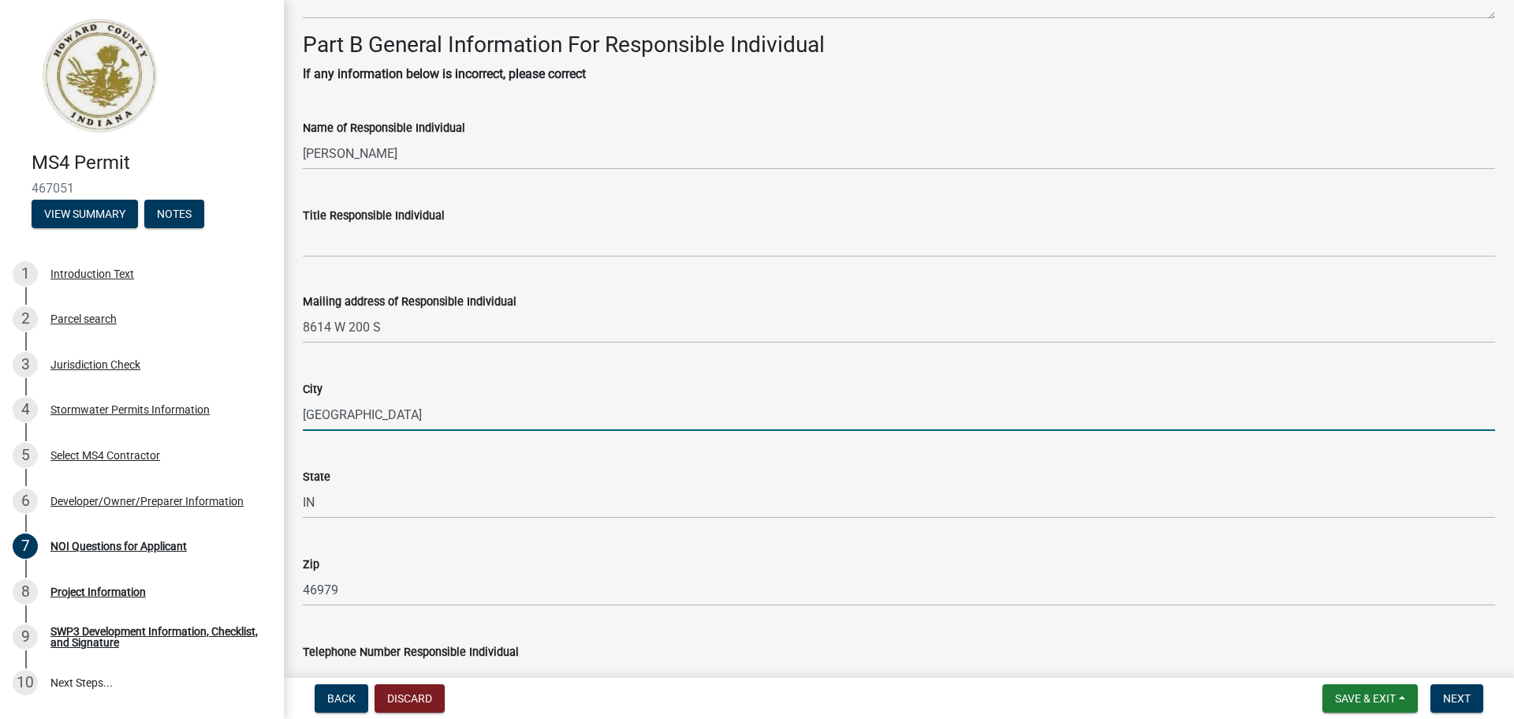
drag, startPoint x: 364, startPoint y: 412, endPoint x: 304, endPoint y: 412, distance: 60.7
click at [304, 412] on input "[GEOGRAPHIC_DATA]" at bounding box center [899, 414] width 1193 height 32
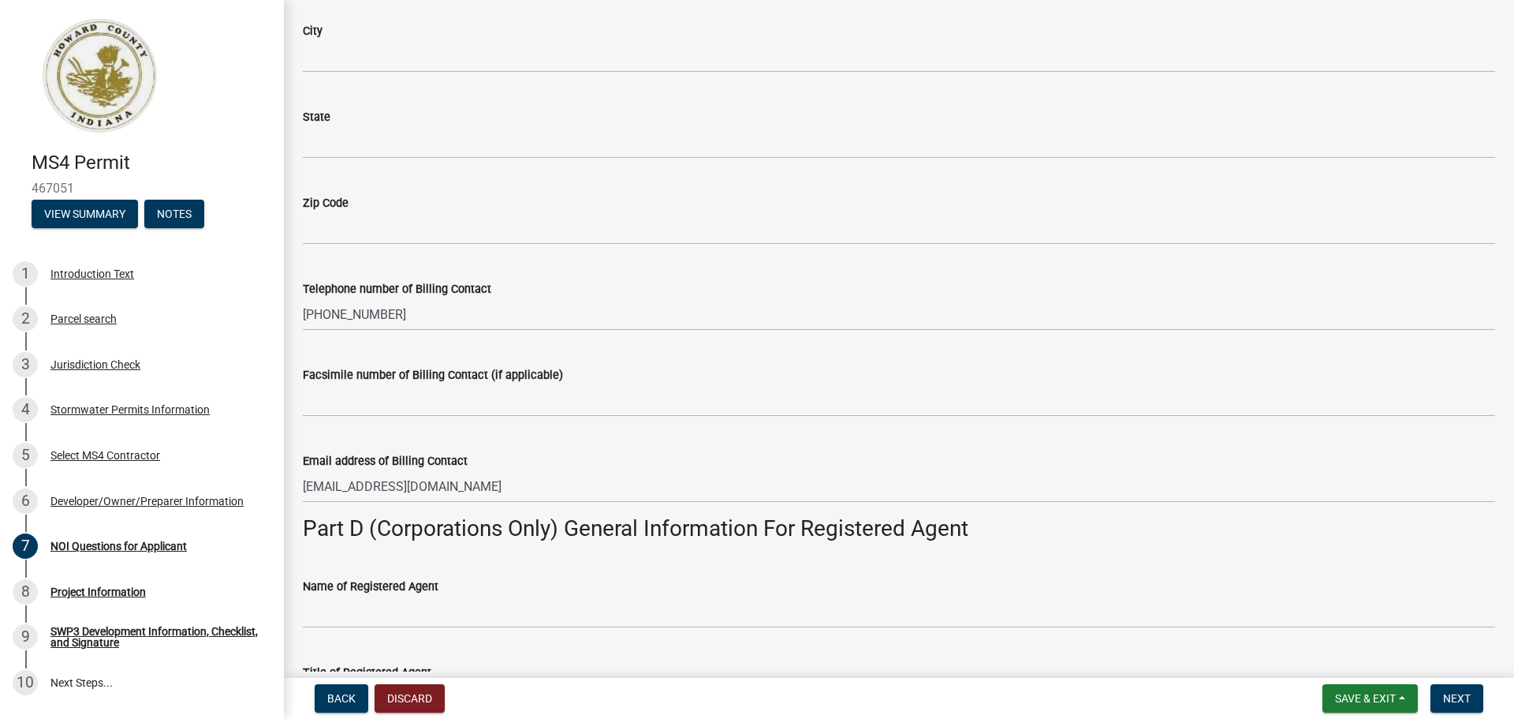
scroll to position [3470, 0]
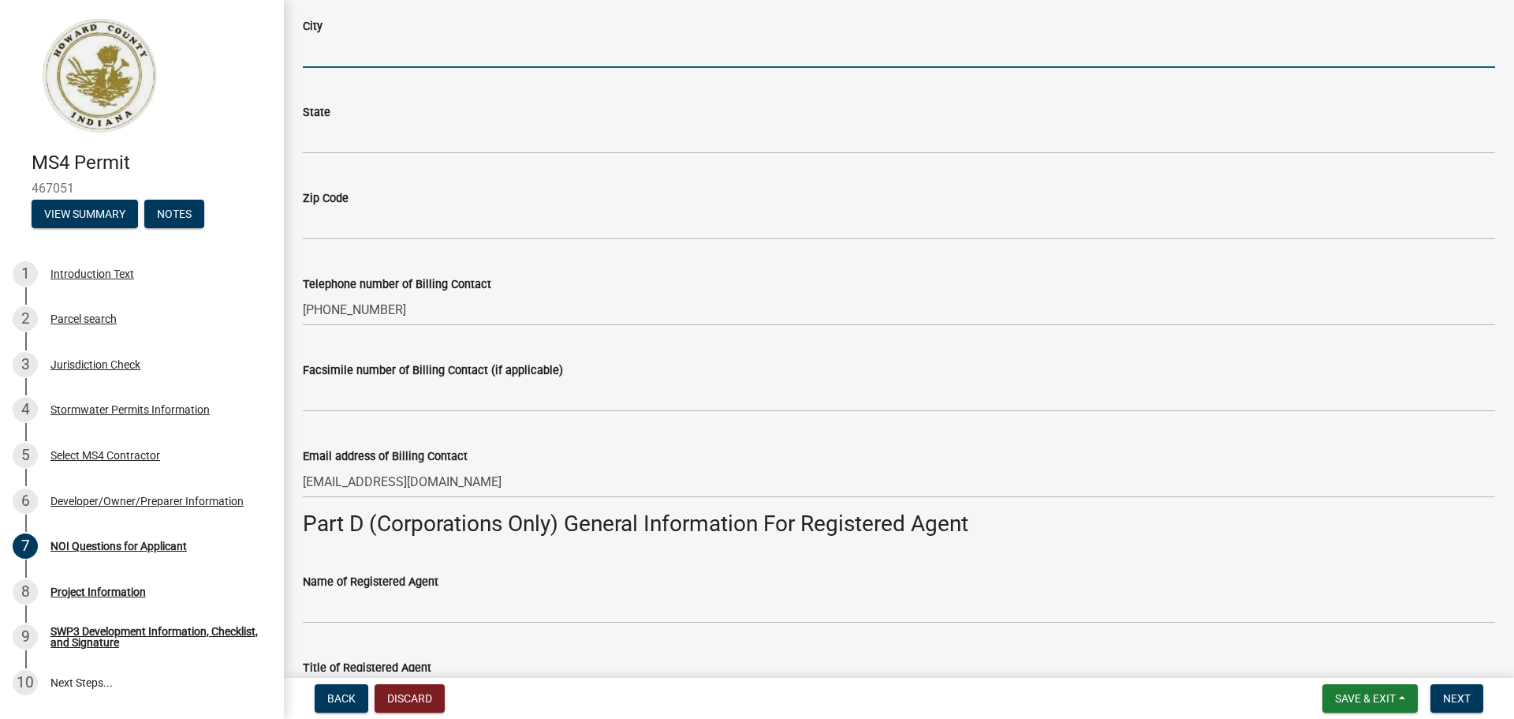
click at [368, 53] on input "City" at bounding box center [899, 51] width 1193 height 32
paste input "[GEOGRAPHIC_DATA]"
type input "[GEOGRAPHIC_DATA]"
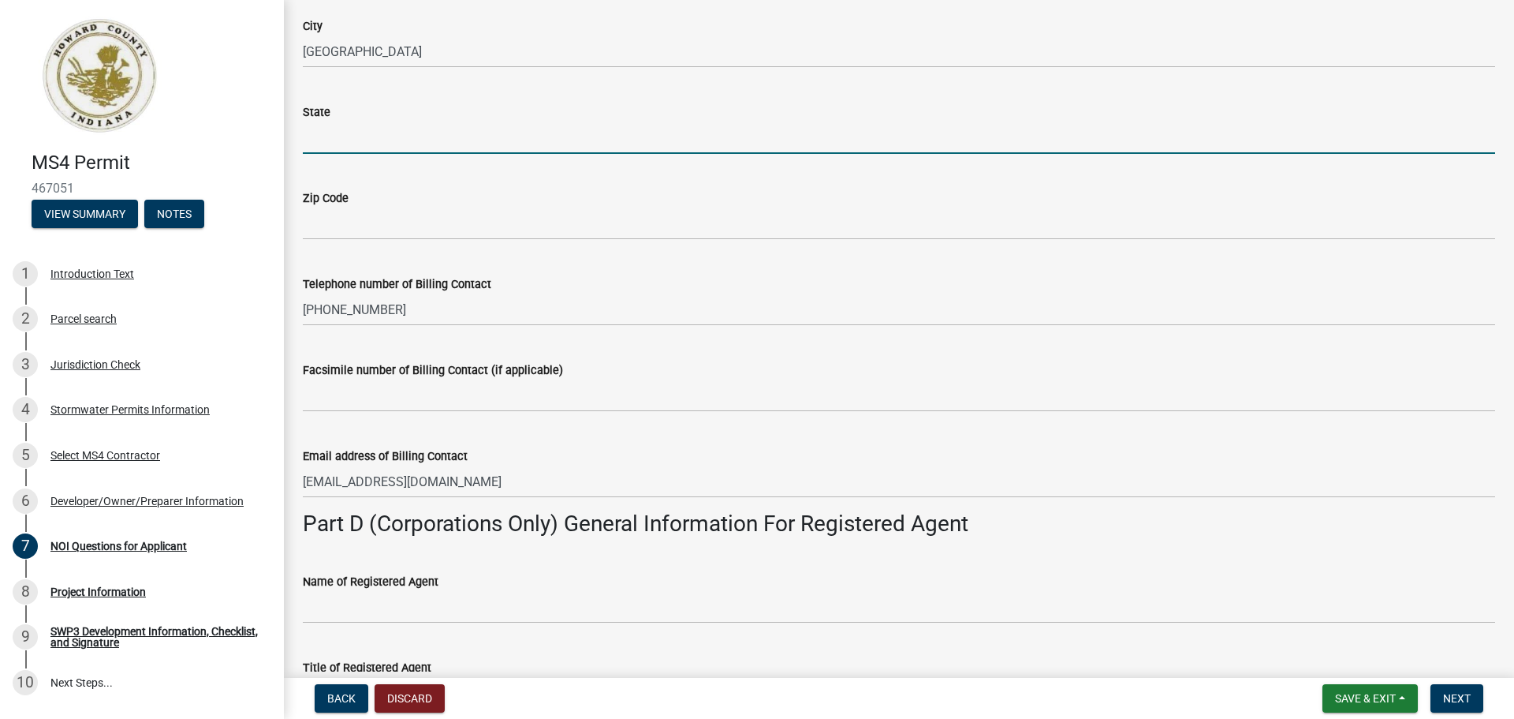
click at [332, 140] on input "State" at bounding box center [899, 137] width 1193 height 32
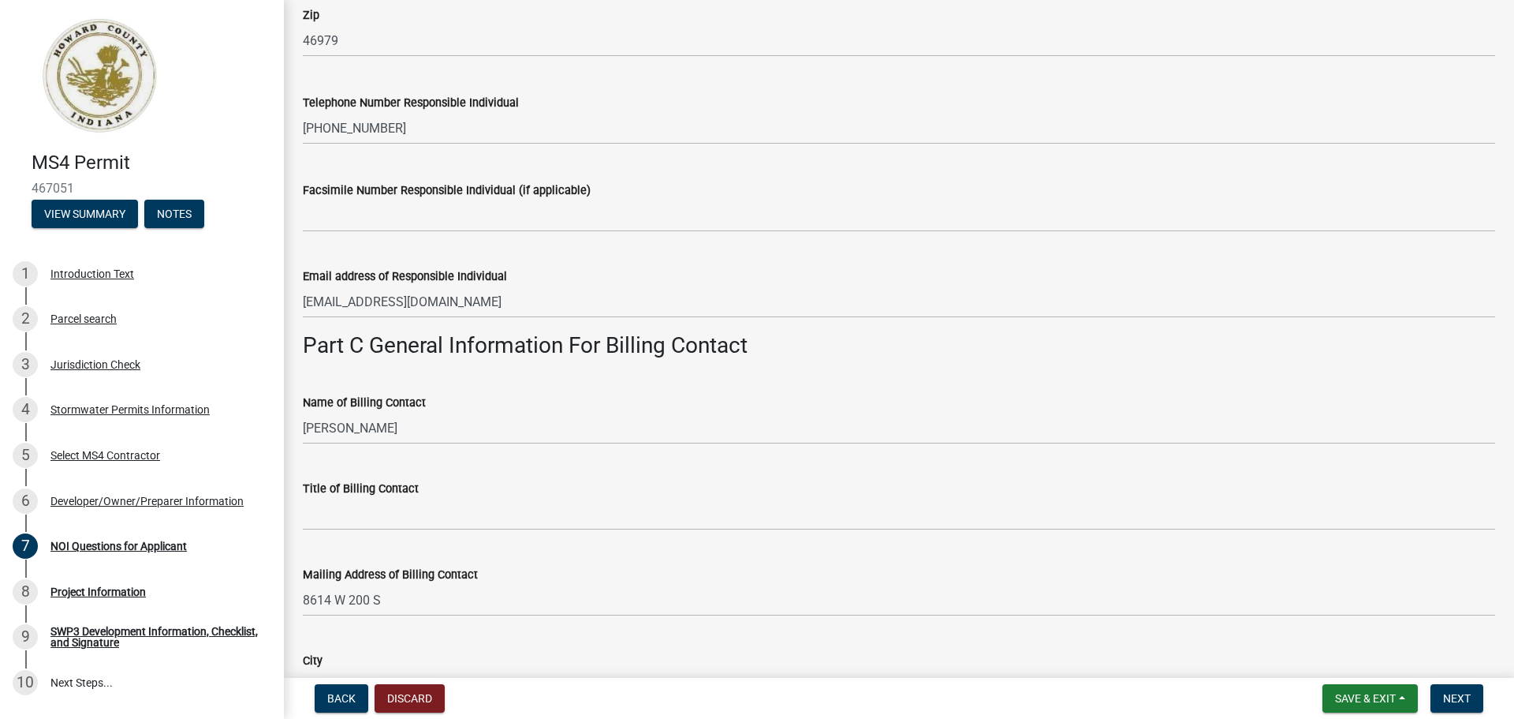
scroll to position [2761, 0]
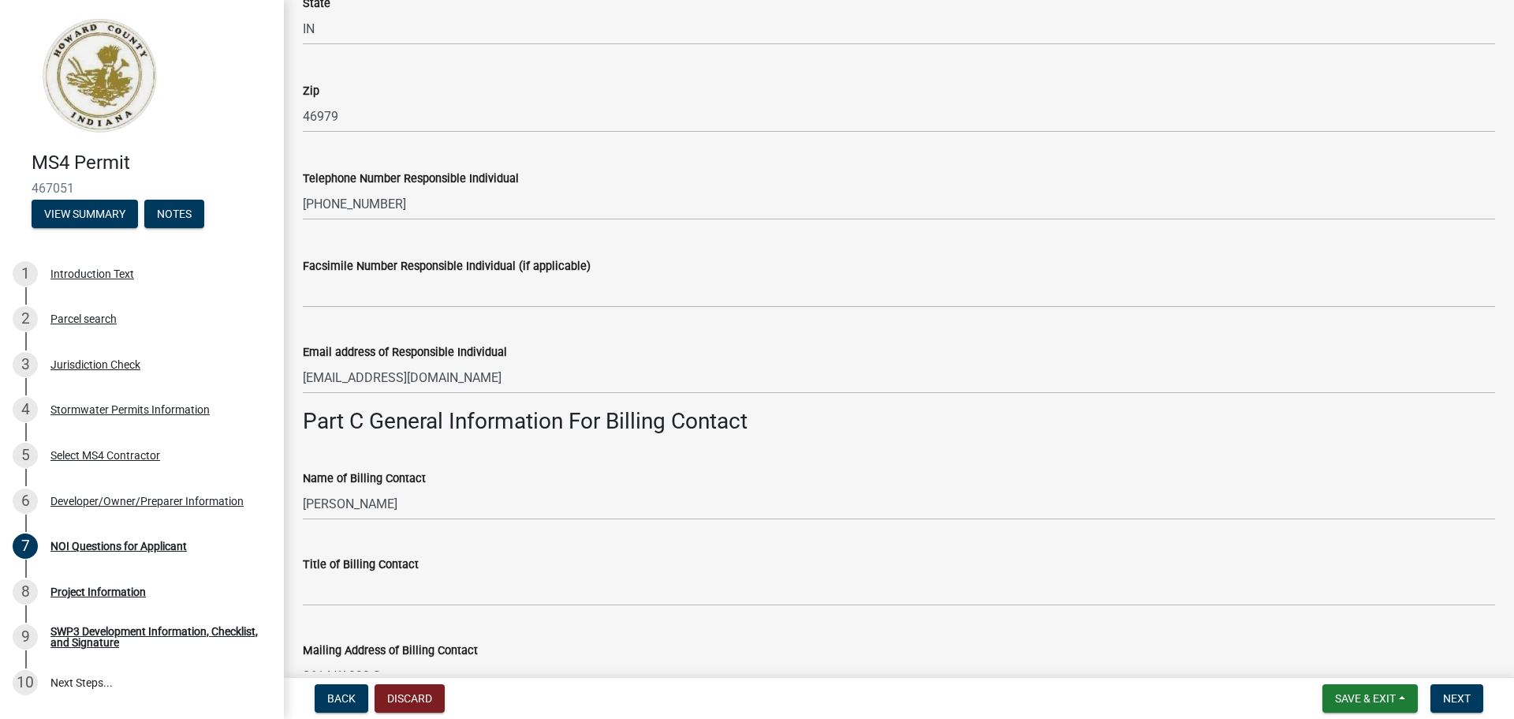
type input "IN"
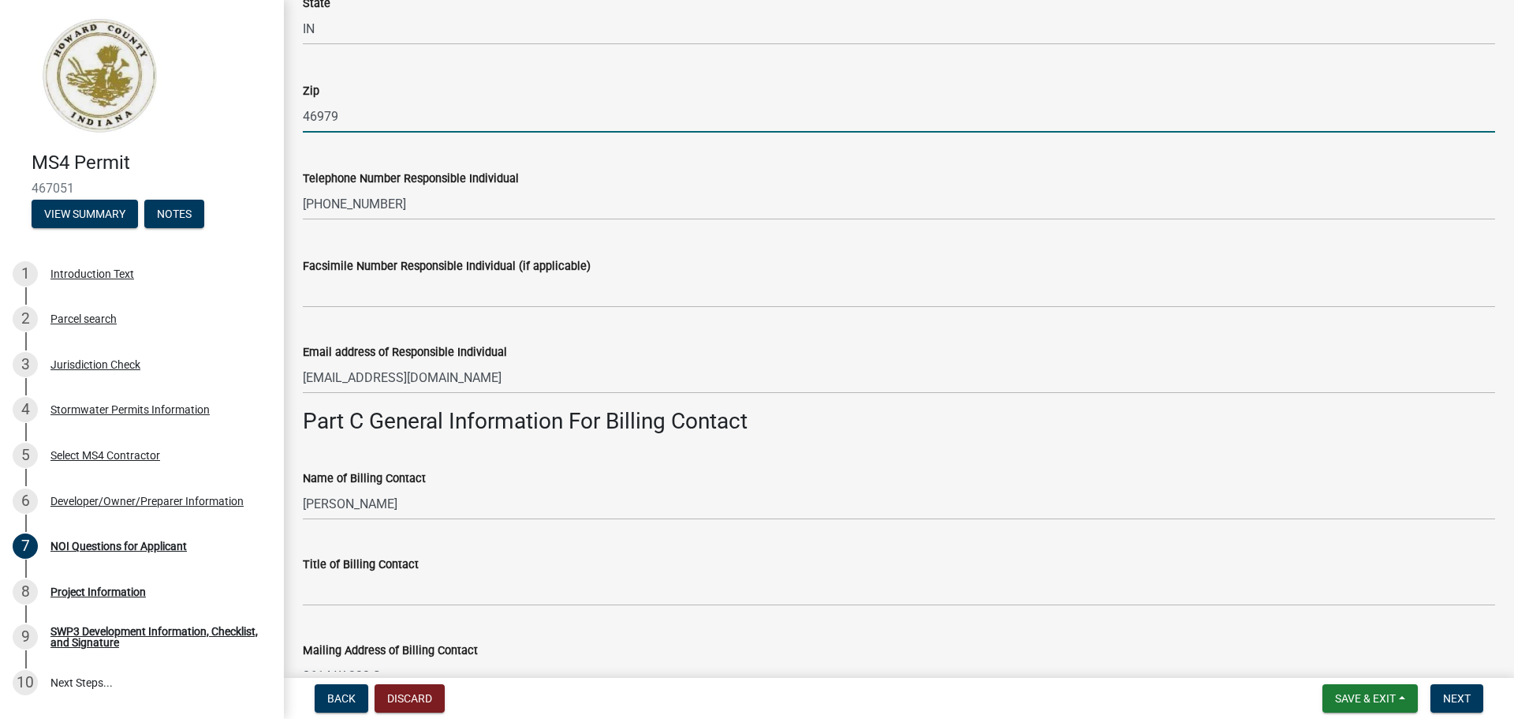
drag, startPoint x: 342, startPoint y: 114, endPoint x: 297, endPoint y: 119, distance: 45.2
click at [297, 119] on div "Zip 46979" at bounding box center [899, 95] width 1216 height 73
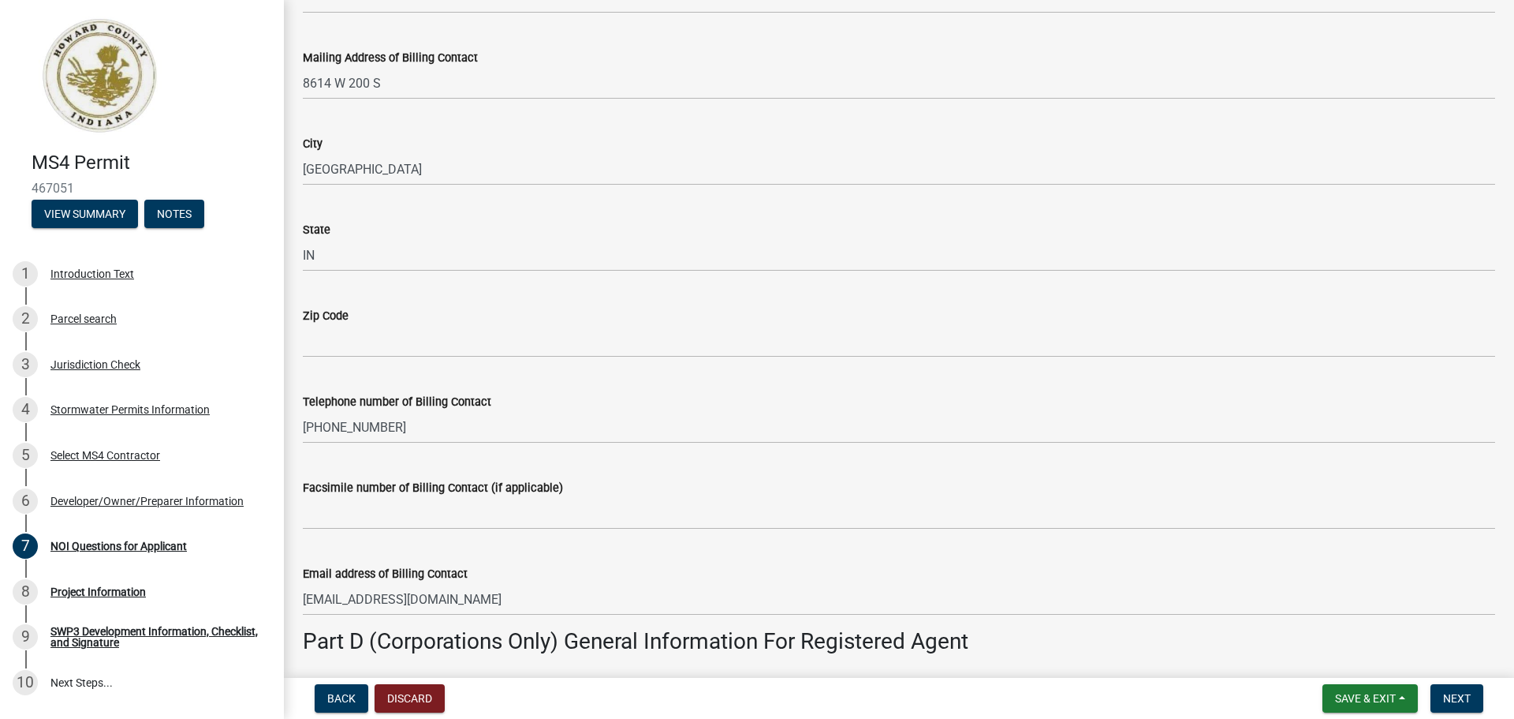
scroll to position [3391, 0]
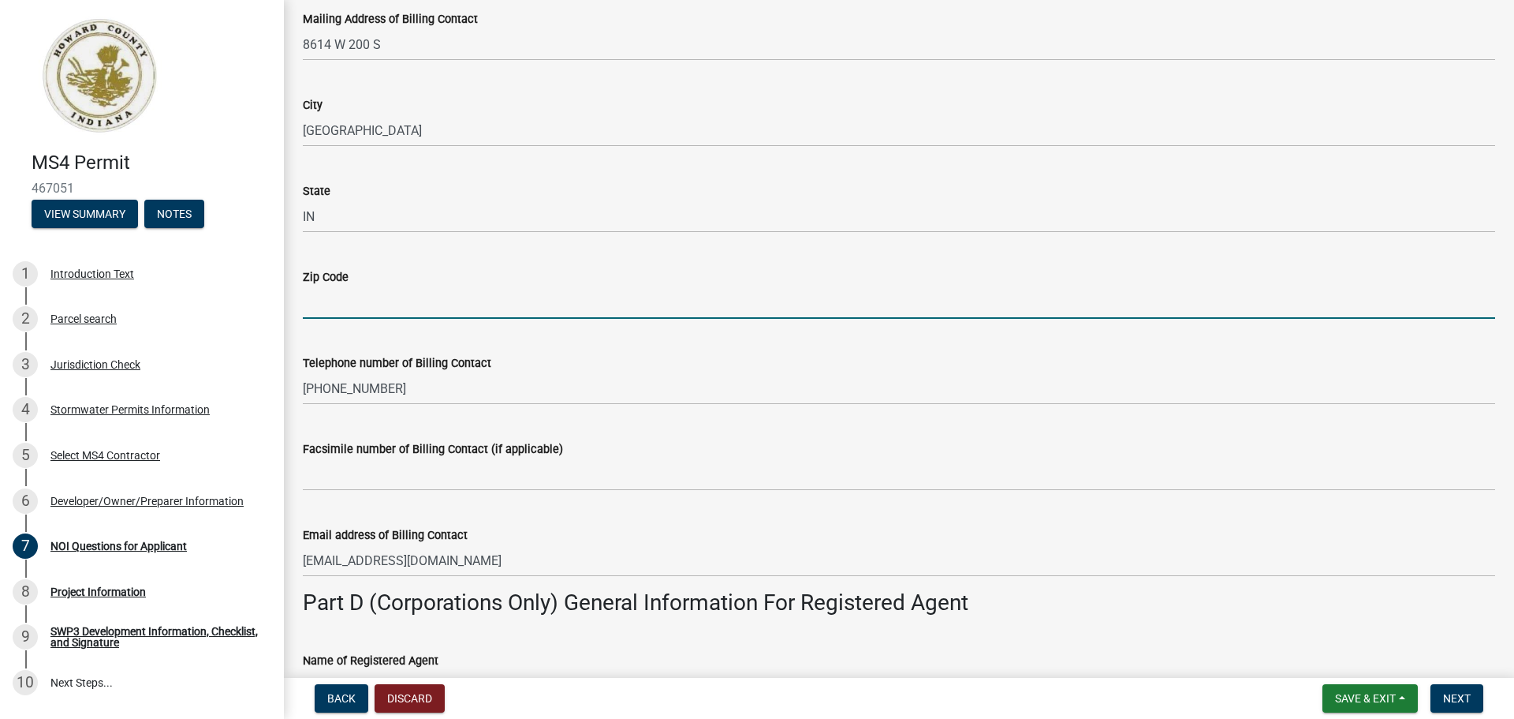
click at [341, 307] on input "Zip Code" at bounding box center [899, 302] width 1193 height 32
paste input "46979"
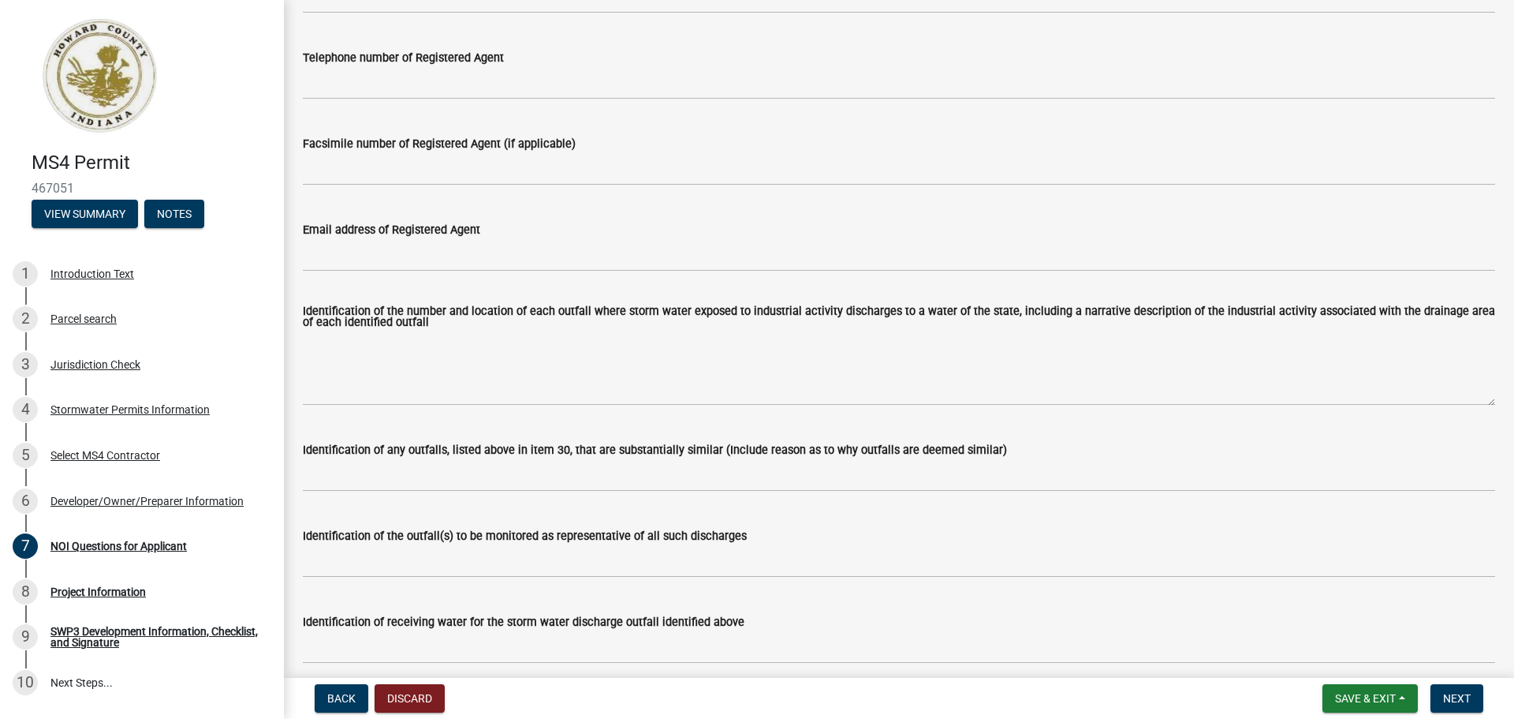
scroll to position [4496, 0]
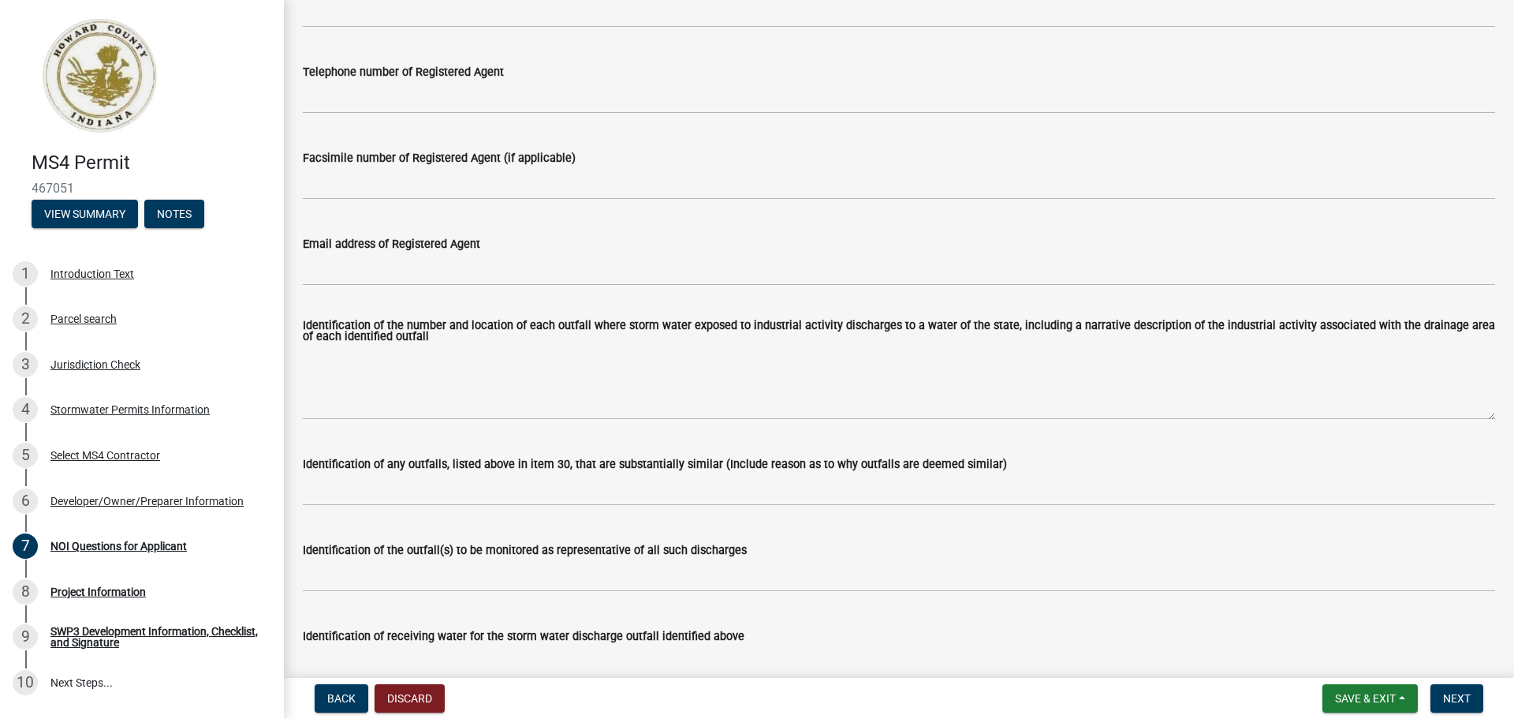
type input "46979"
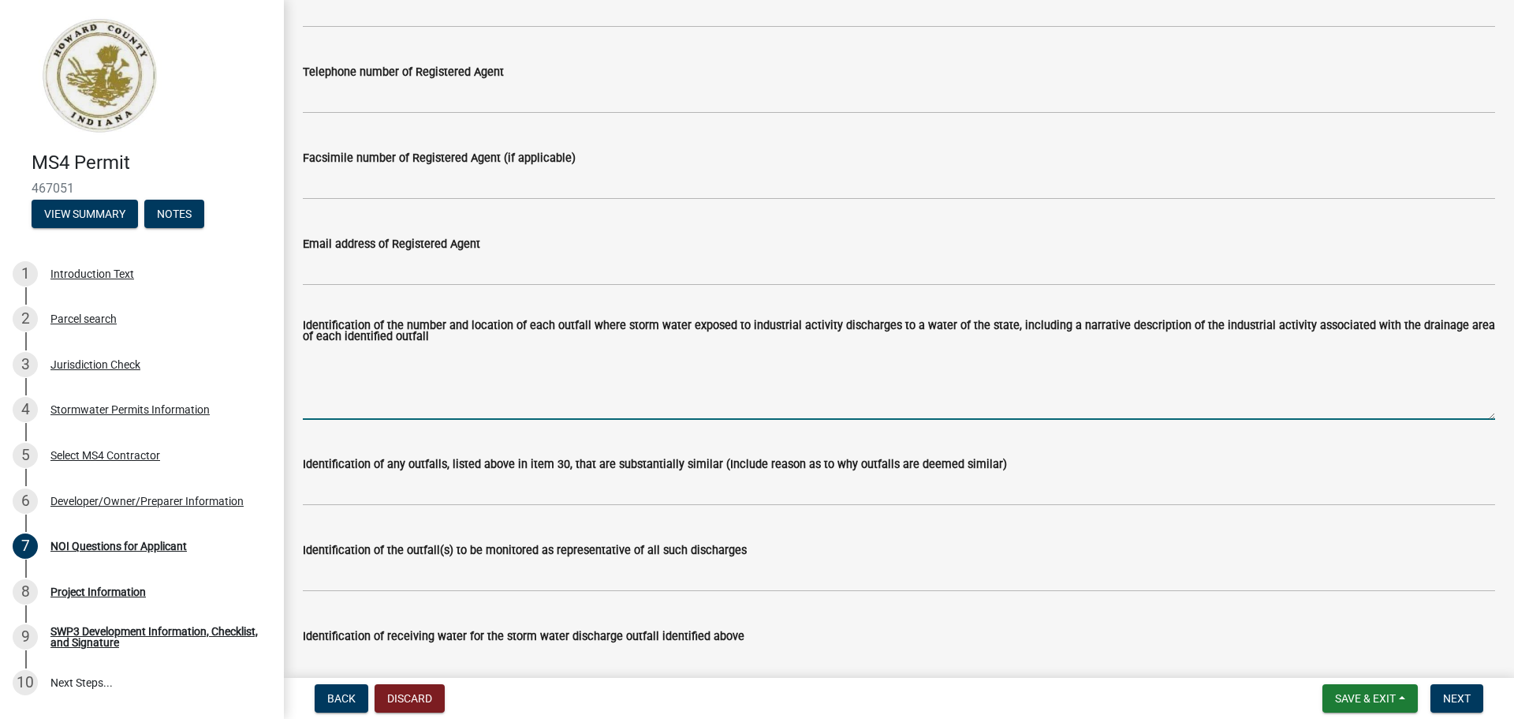
click at [372, 411] on textarea "Identification of the number and location of each outfall where storm water exp…" at bounding box center [899, 382] width 1193 height 74
type textarea "n/a"
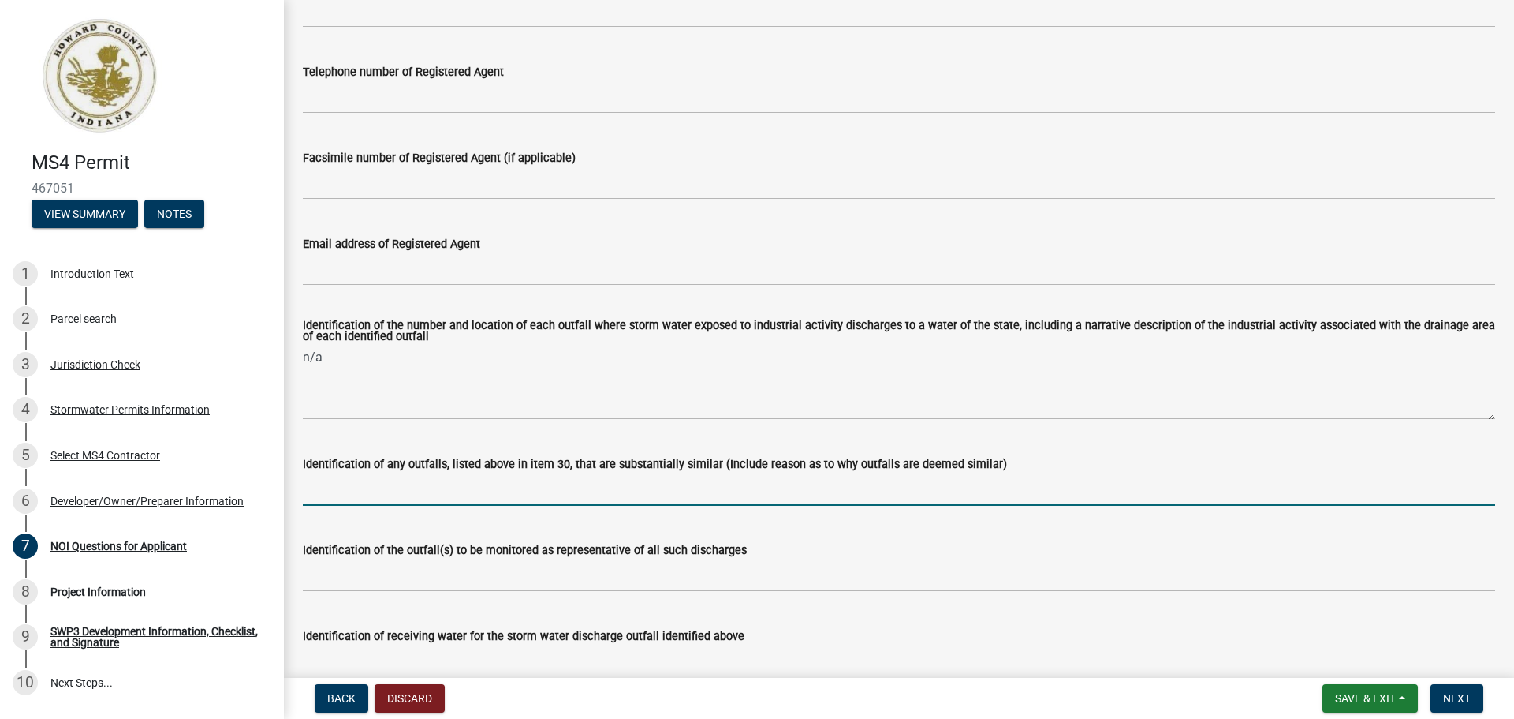
click at [326, 495] on input "Identification of any outfalls, listed above in item 30, that are substantially…" at bounding box center [899, 489] width 1193 height 32
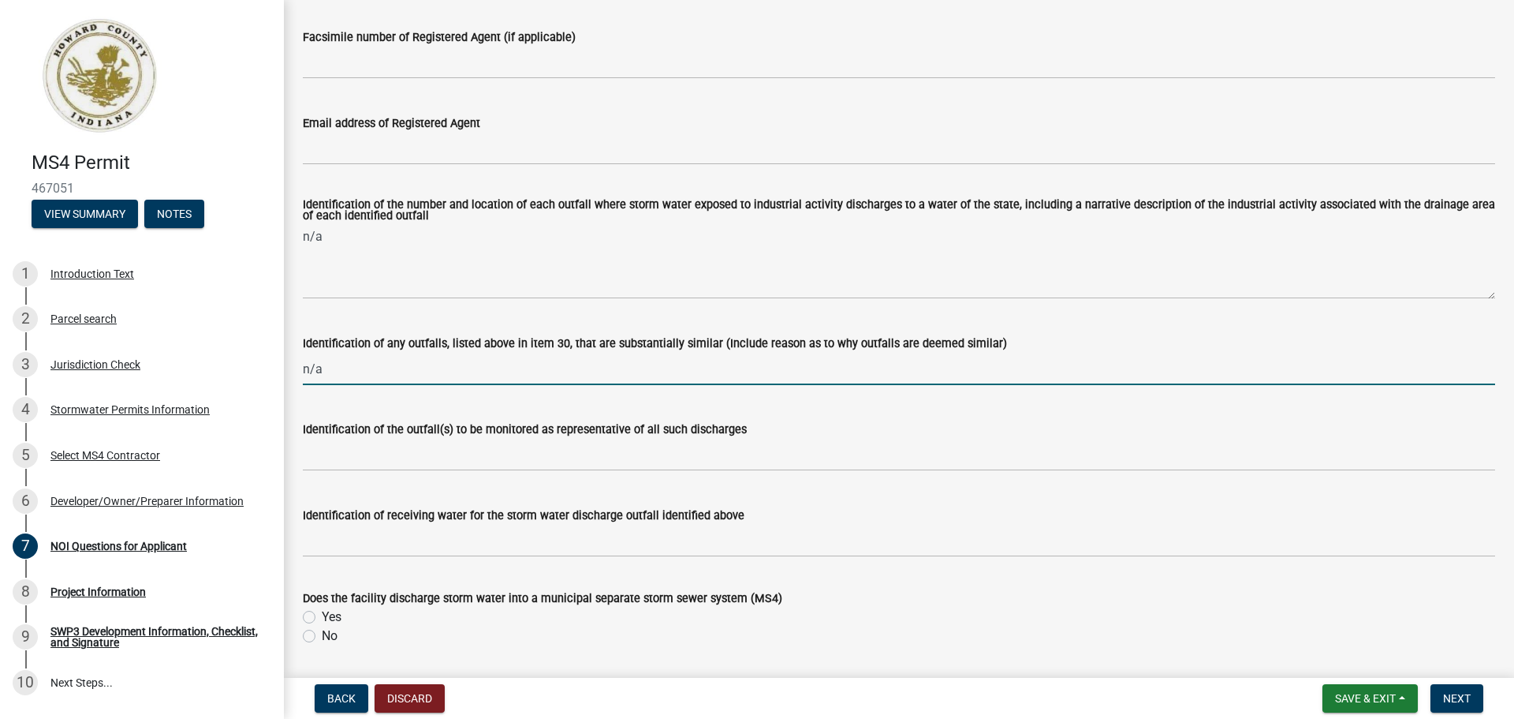
scroll to position [4653, 0]
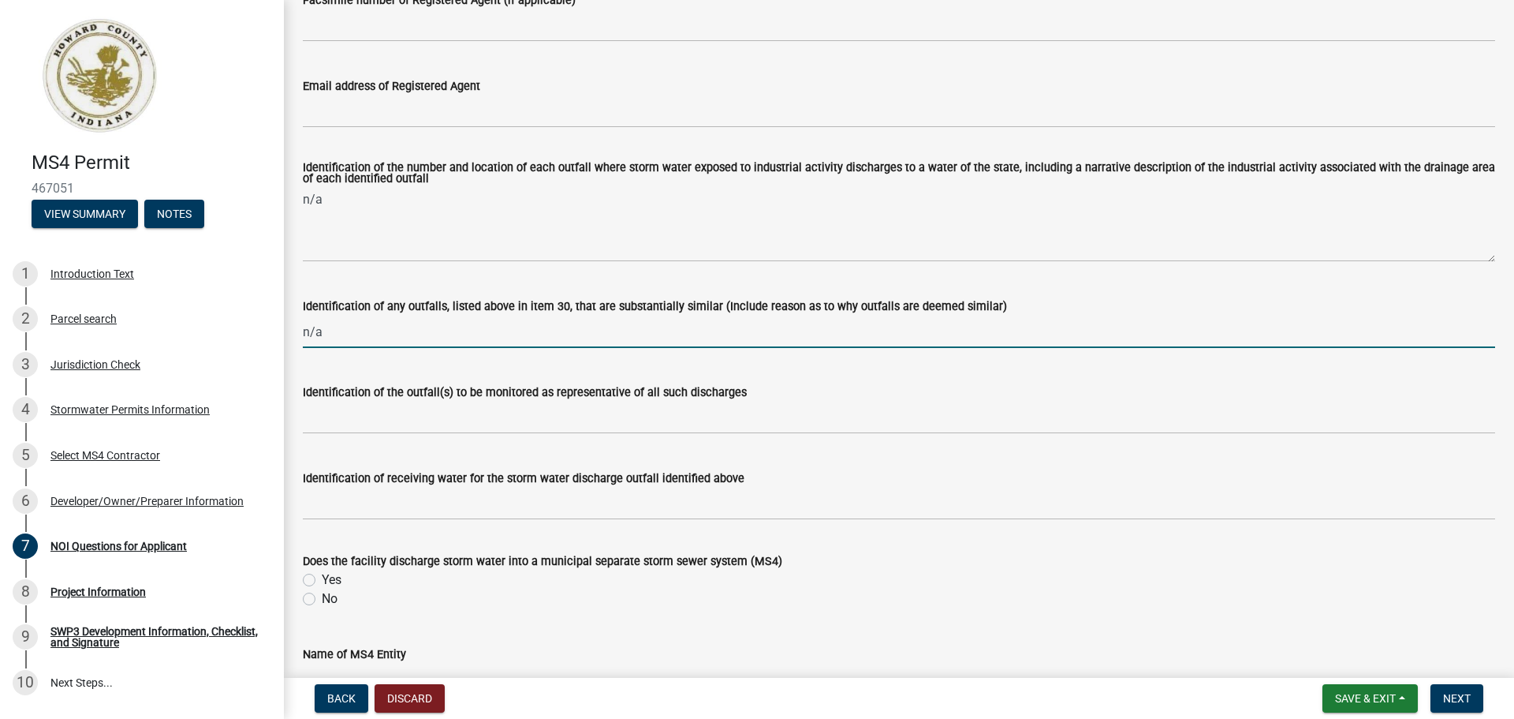
type input "n/a"
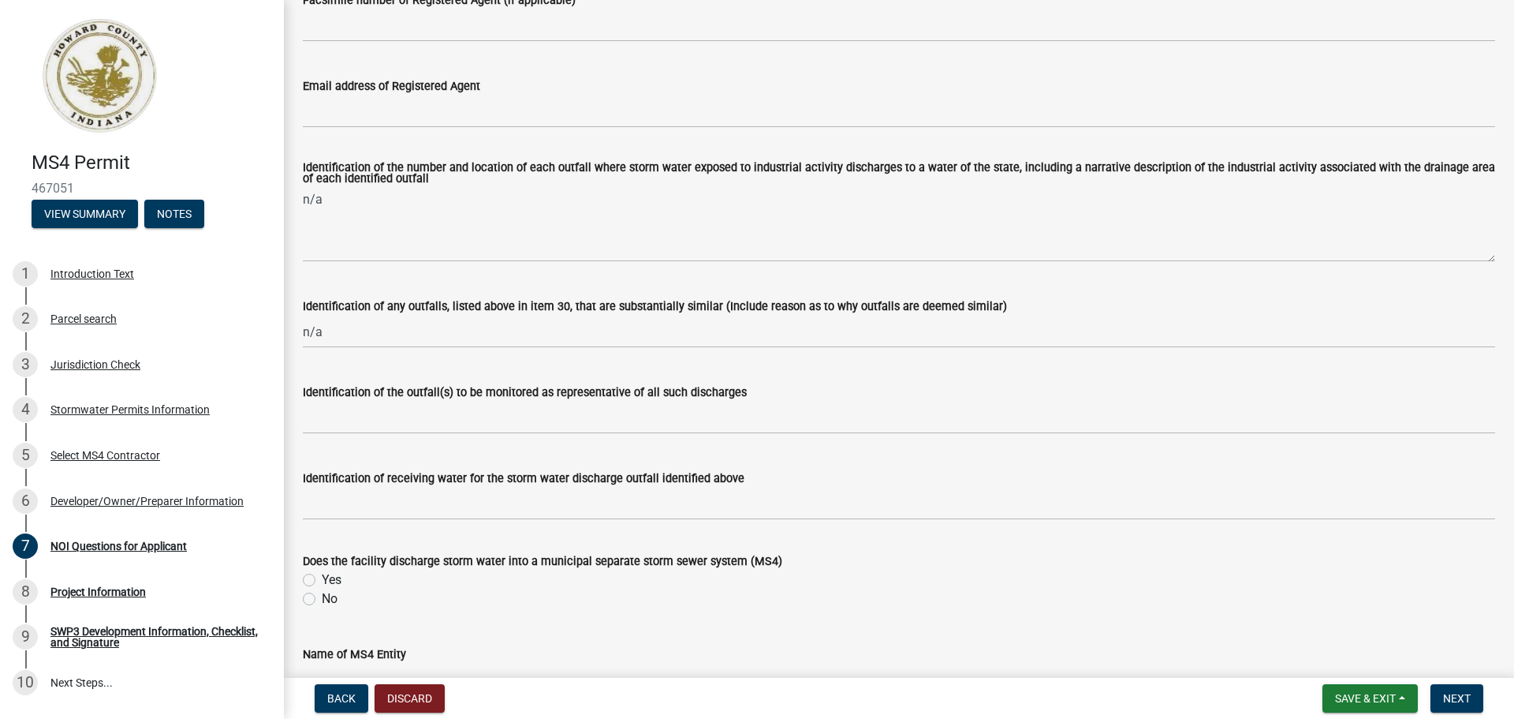
click at [323, 584] on label "Yes" at bounding box center [332, 579] width 20 height 19
click at [323, 580] on input "Yes" at bounding box center [327, 575] width 10 height 10
radio input "true"
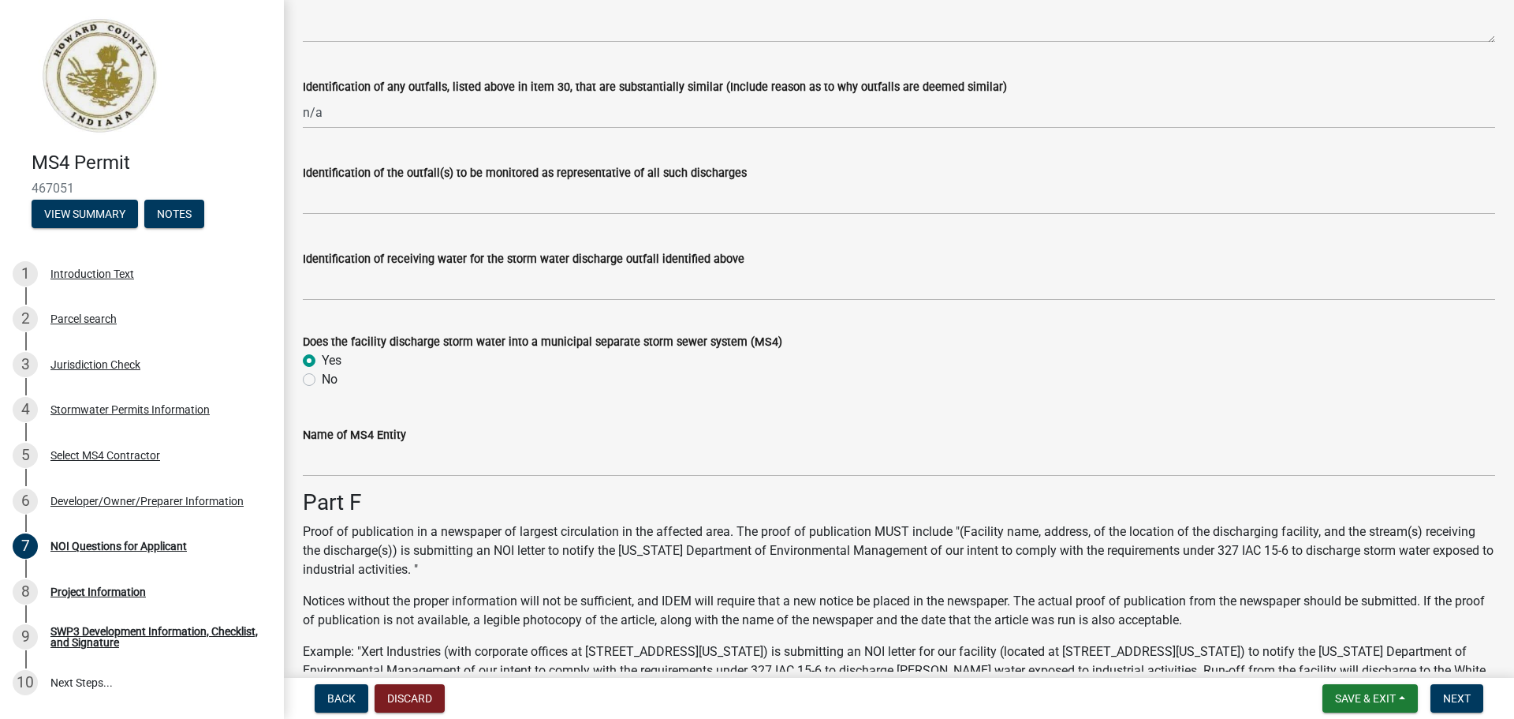
scroll to position [4890, 0]
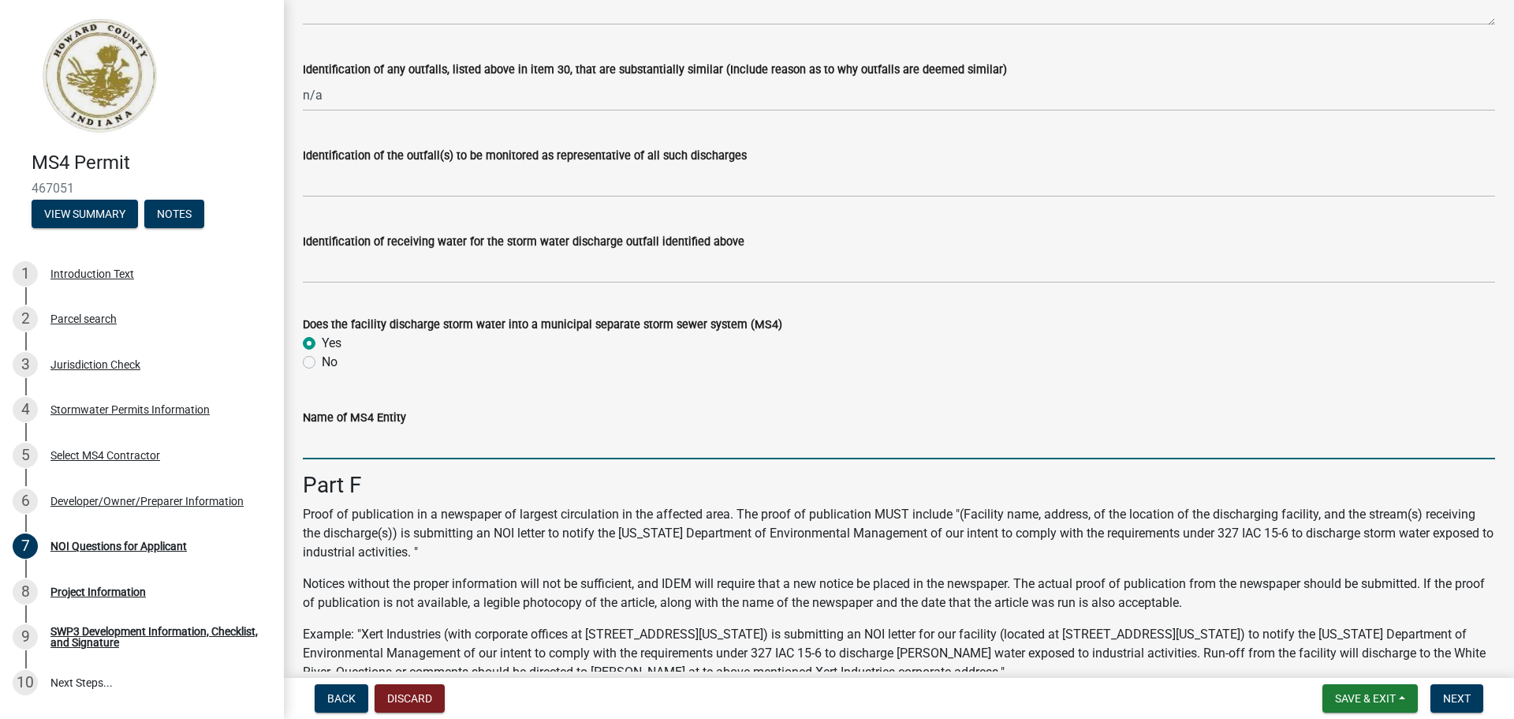
click at [353, 451] on input "Name of MS4 Entity" at bounding box center [899, 443] width 1193 height 32
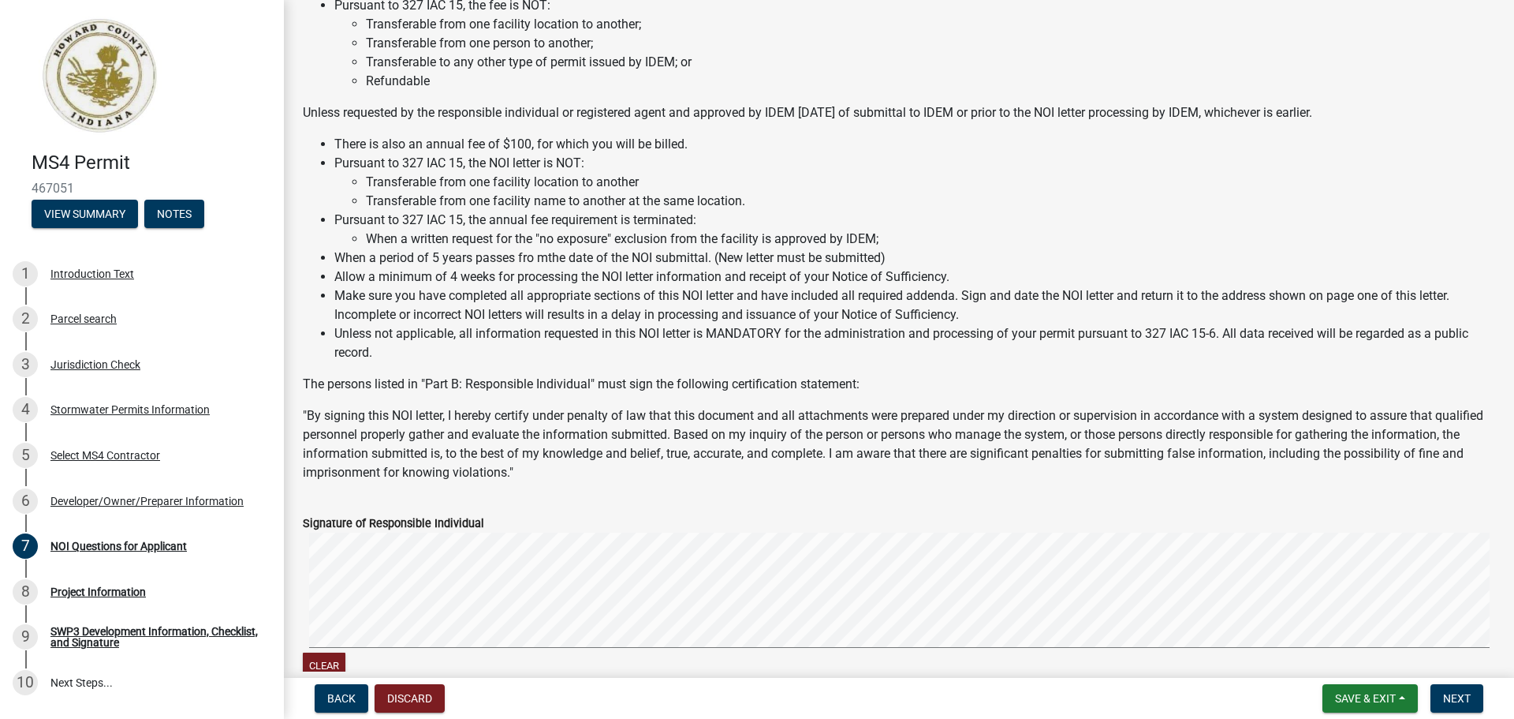
scroll to position [5758, 0]
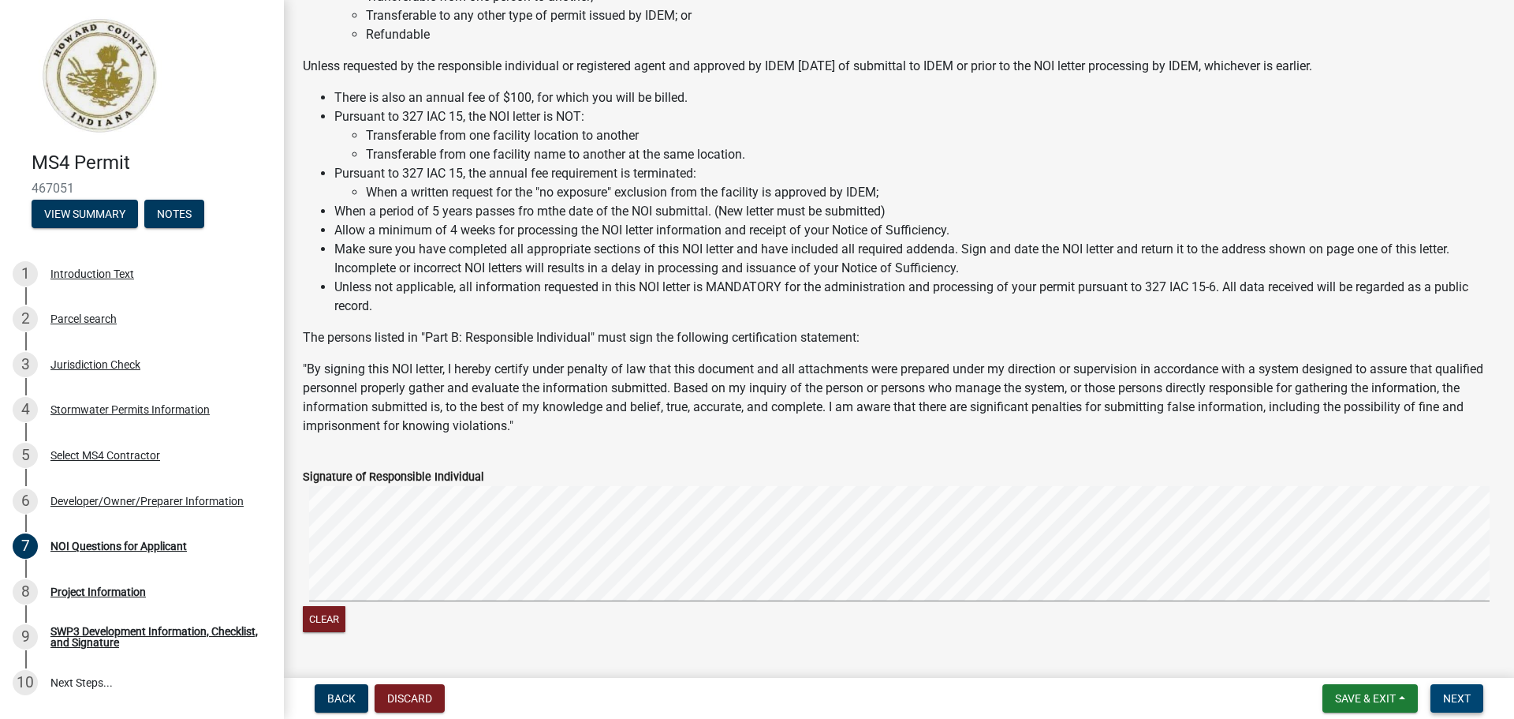
type input "Howard County MS4"
click at [1466, 698] on span "Next" at bounding box center [1457, 698] width 28 height 13
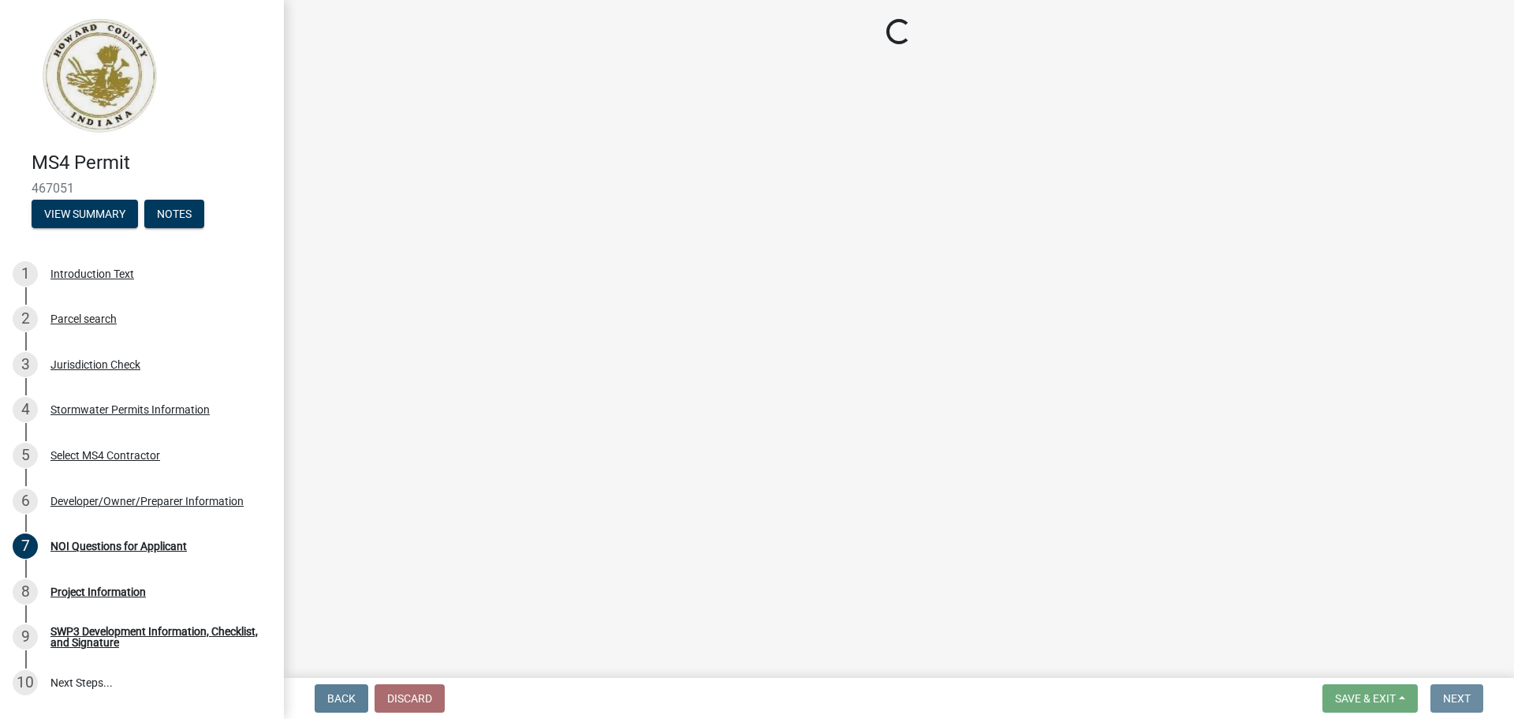
scroll to position [0, 0]
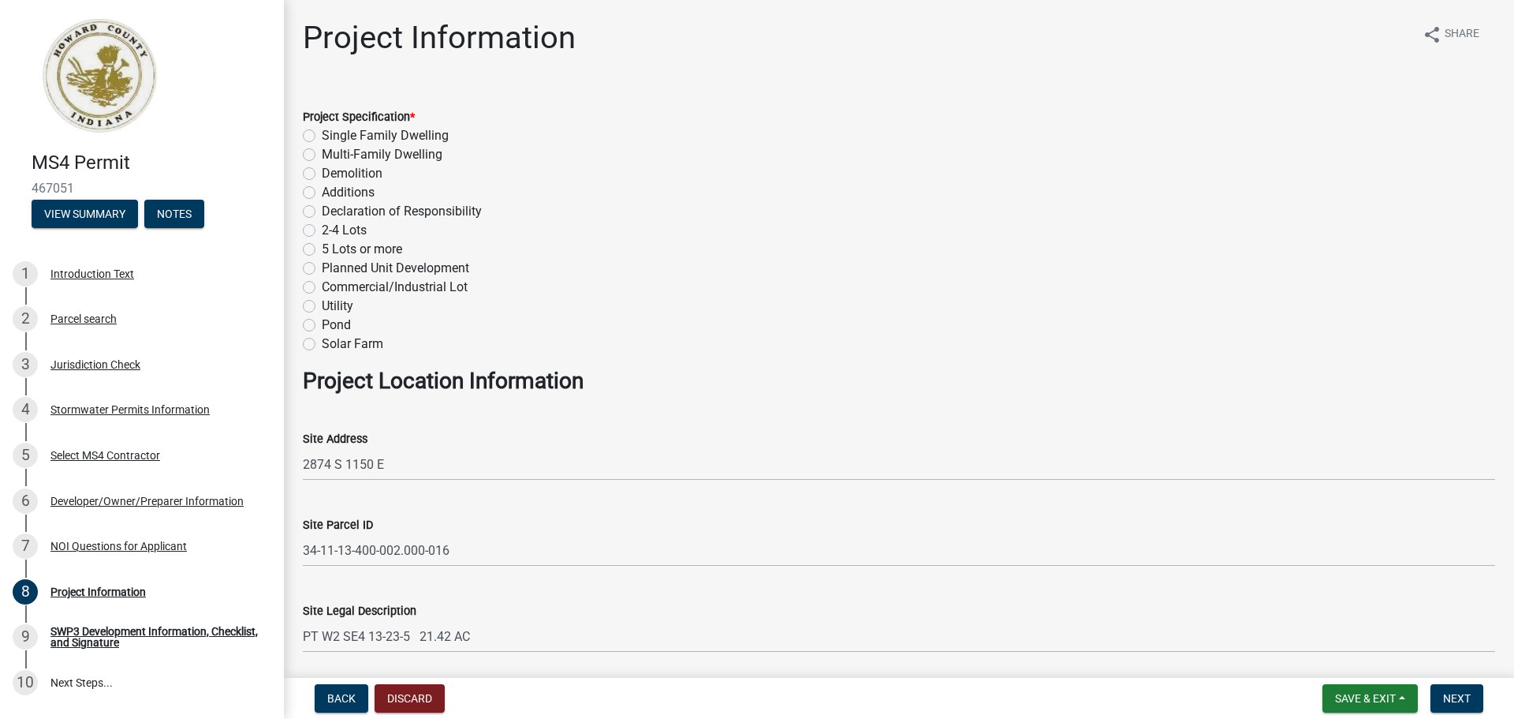
click at [322, 289] on label "Commercial/Industrial Lot" at bounding box center [395, 287] width 146 height 19
click at [322, 288] on input "Commercial/Industrial Lot" at bounding box center [327, 283] width 10 height 10
radio input "true"
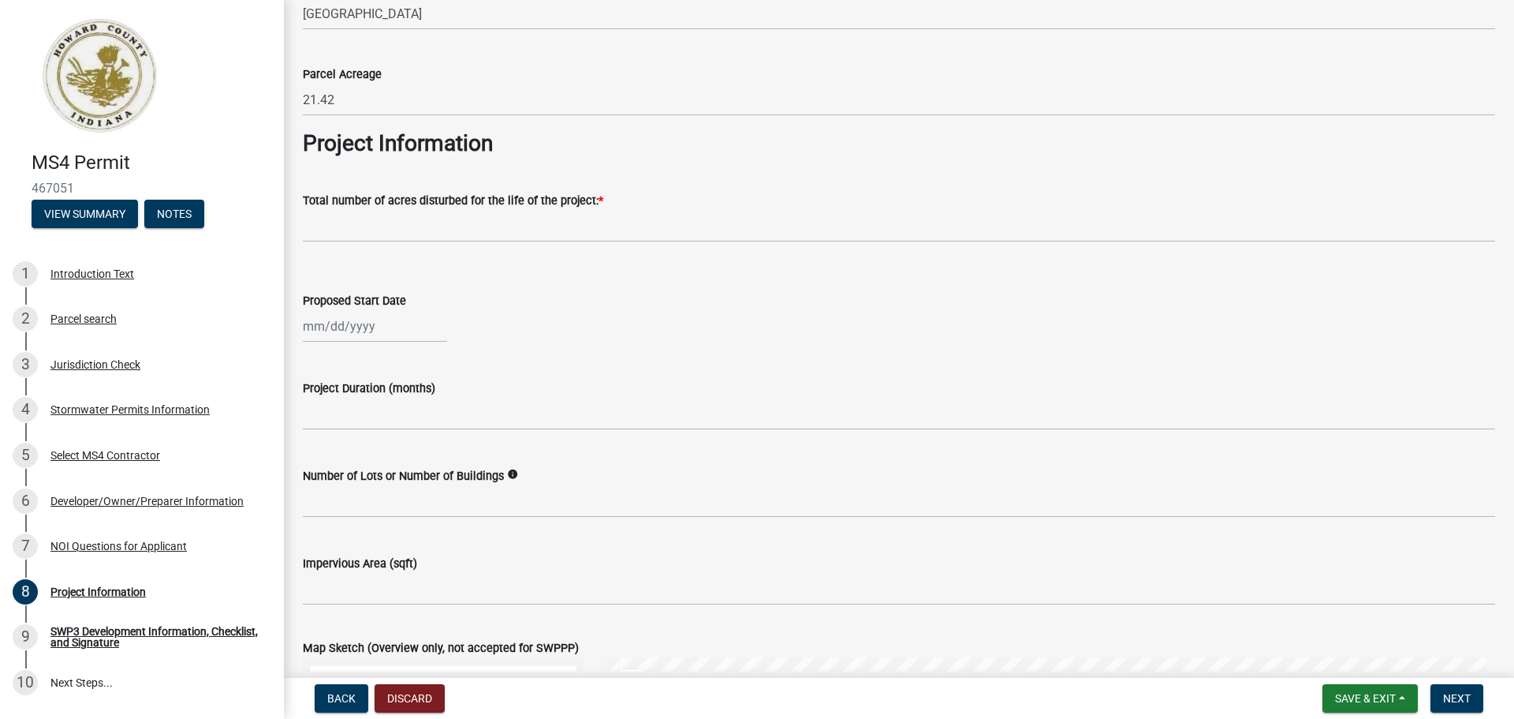
scroll to position [710, 0]
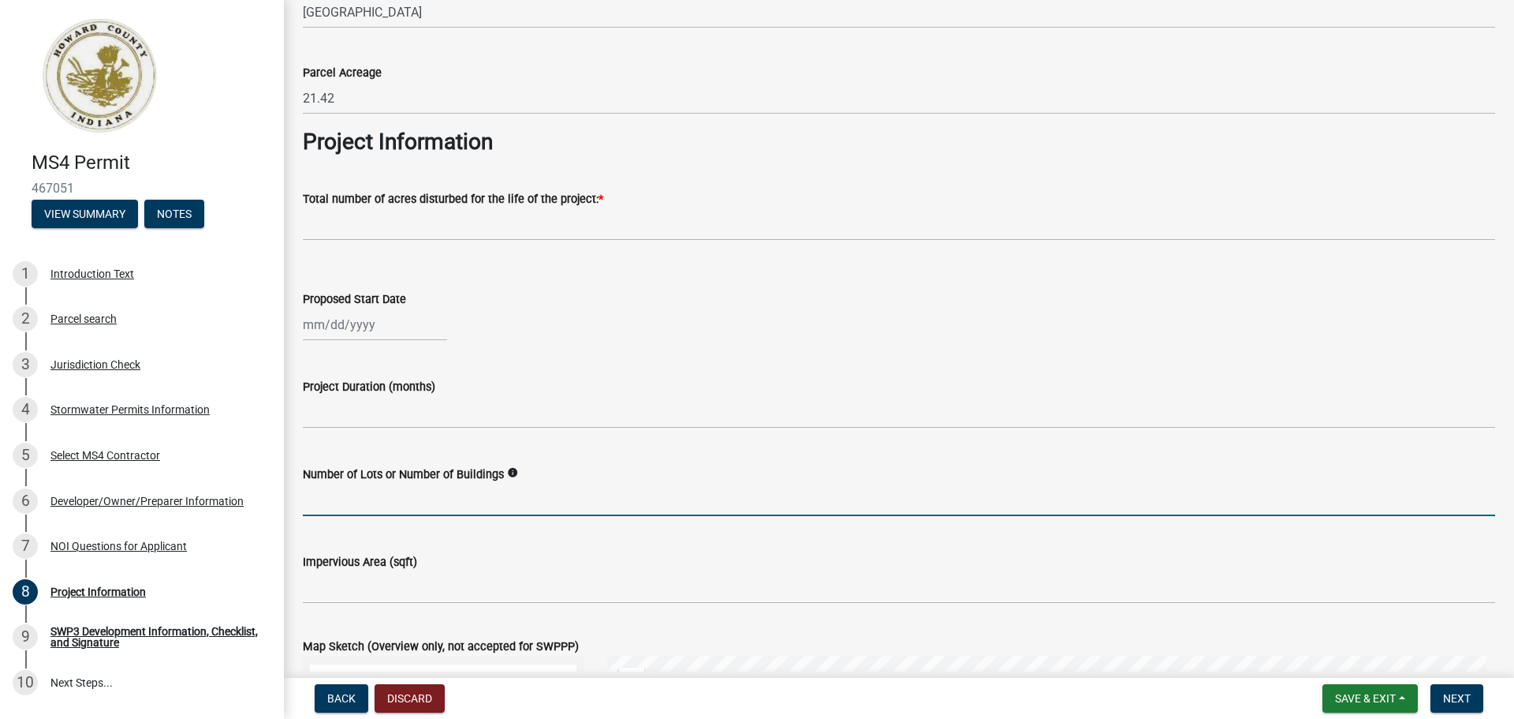
click at [338, 509] on input "text" at bounding box center [899, 499] width 1193 height 32
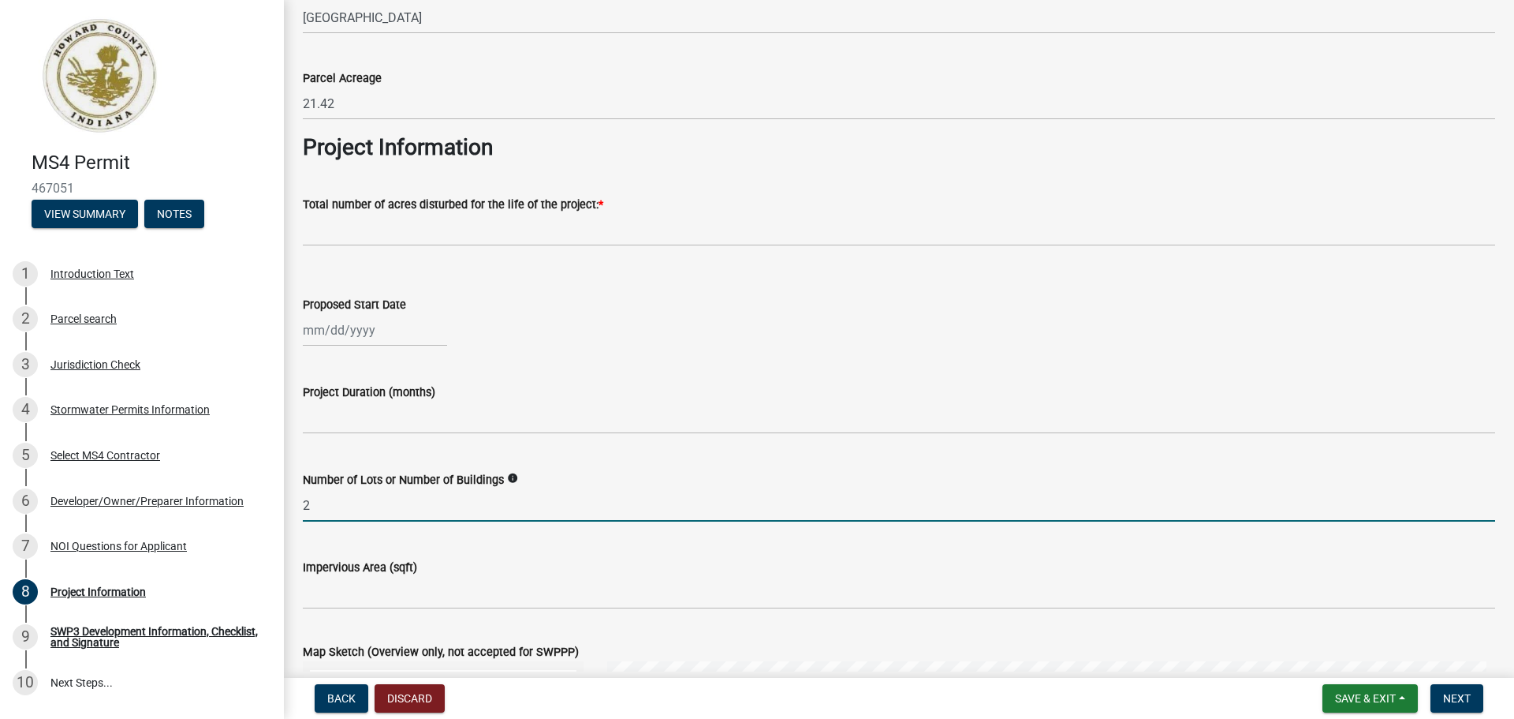
scroll to position [565, 0]
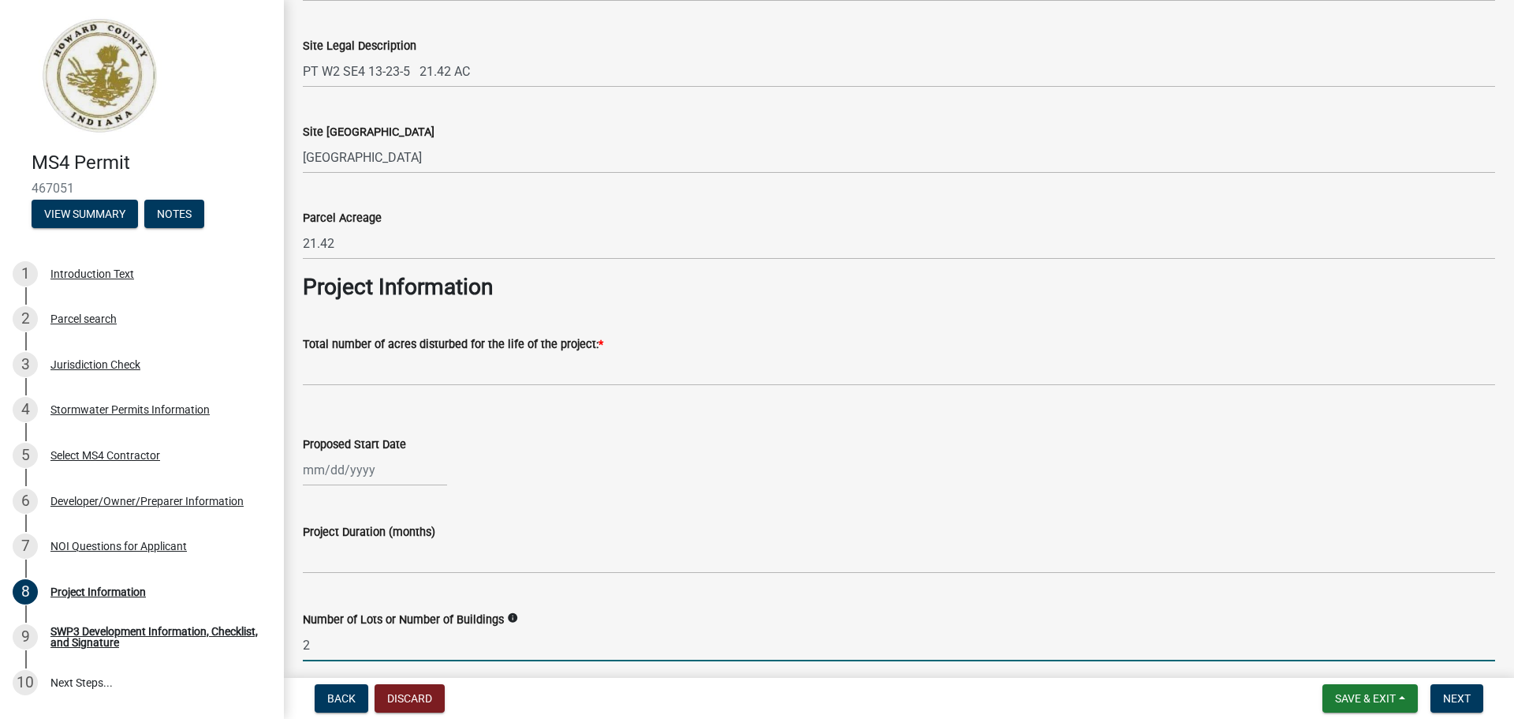
type input "2"
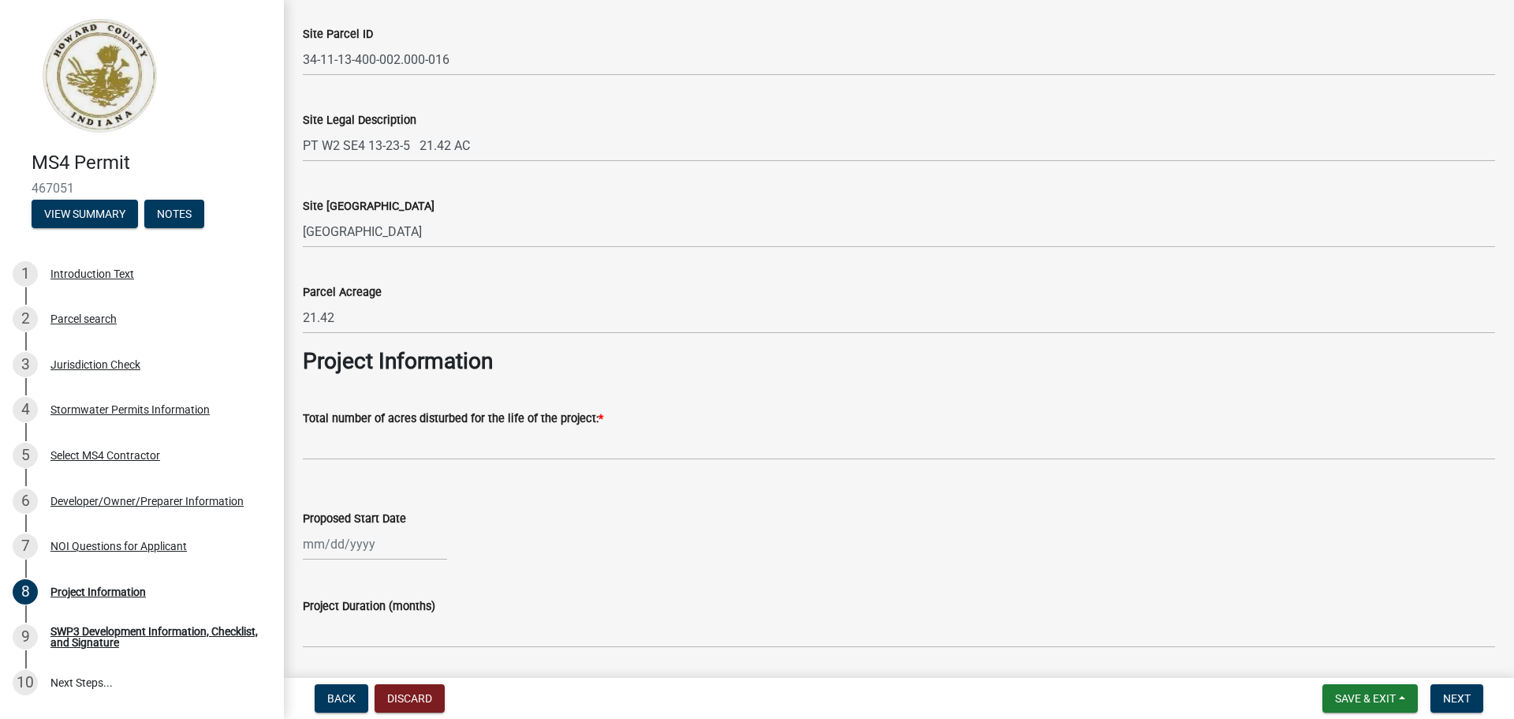
scroll to position [631, 0]
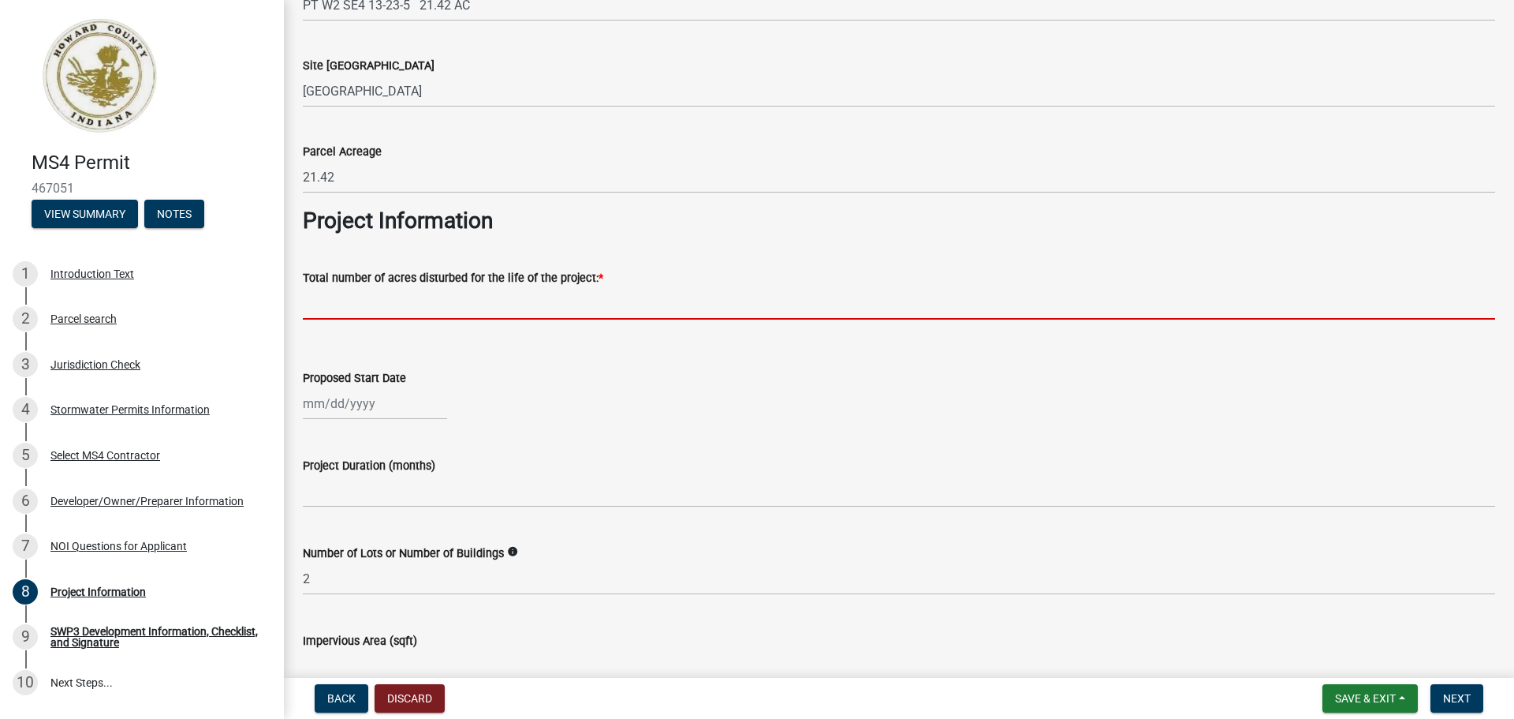
click at [349, 307] on input "text" at bounding box center [899, 303] width 1193 height 32
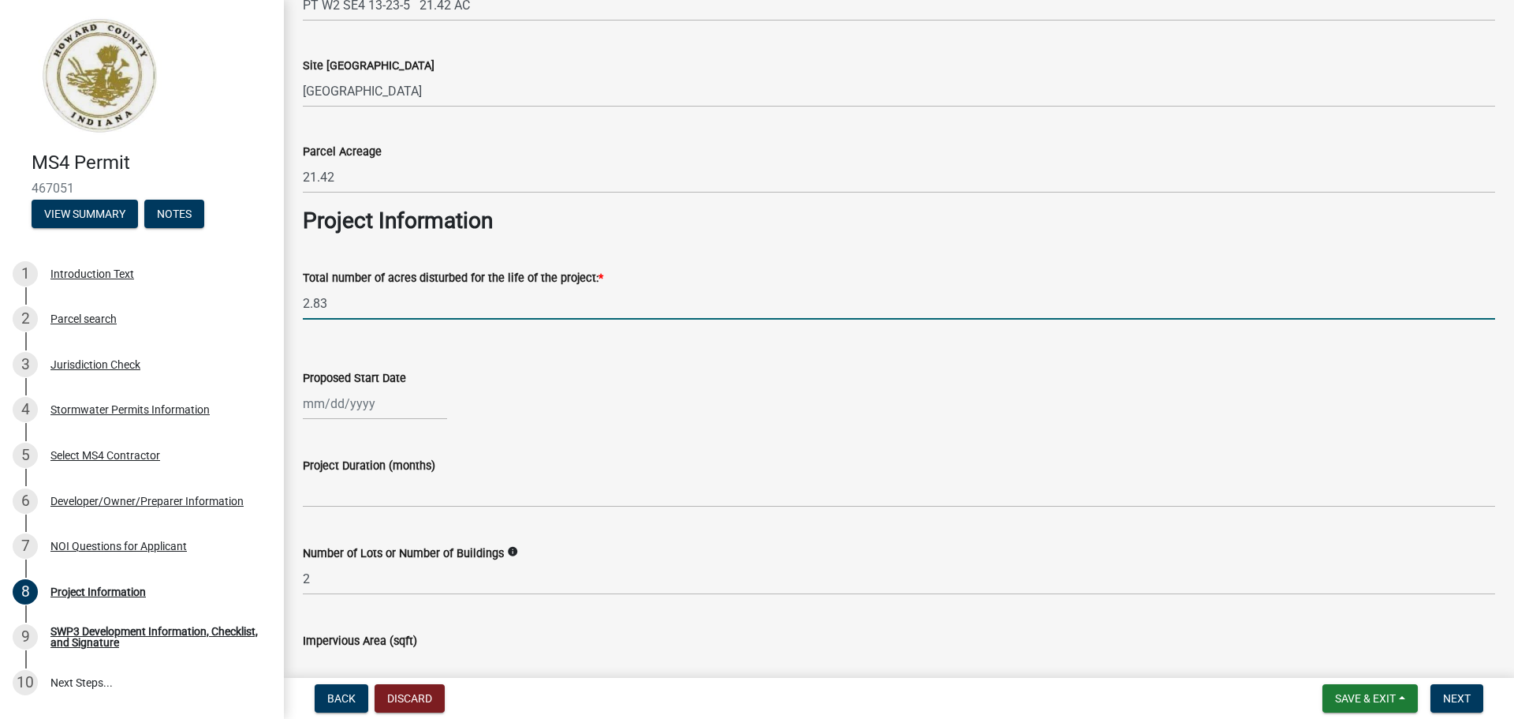
type input "2.83"
select select "8"
select select "2025"
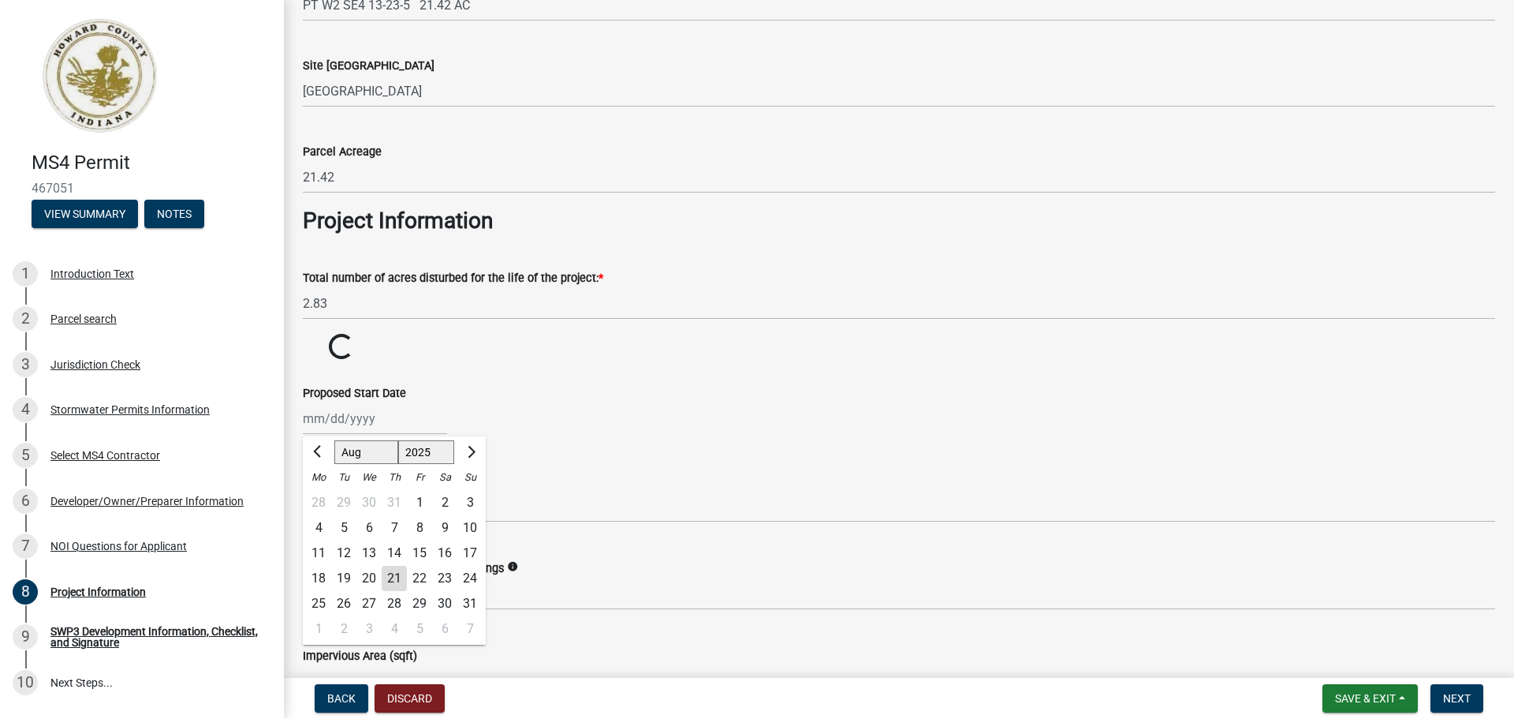
click at [315, 405] on input "Proposed Start Date" at bounding box center [375, 418] width 144 height 32
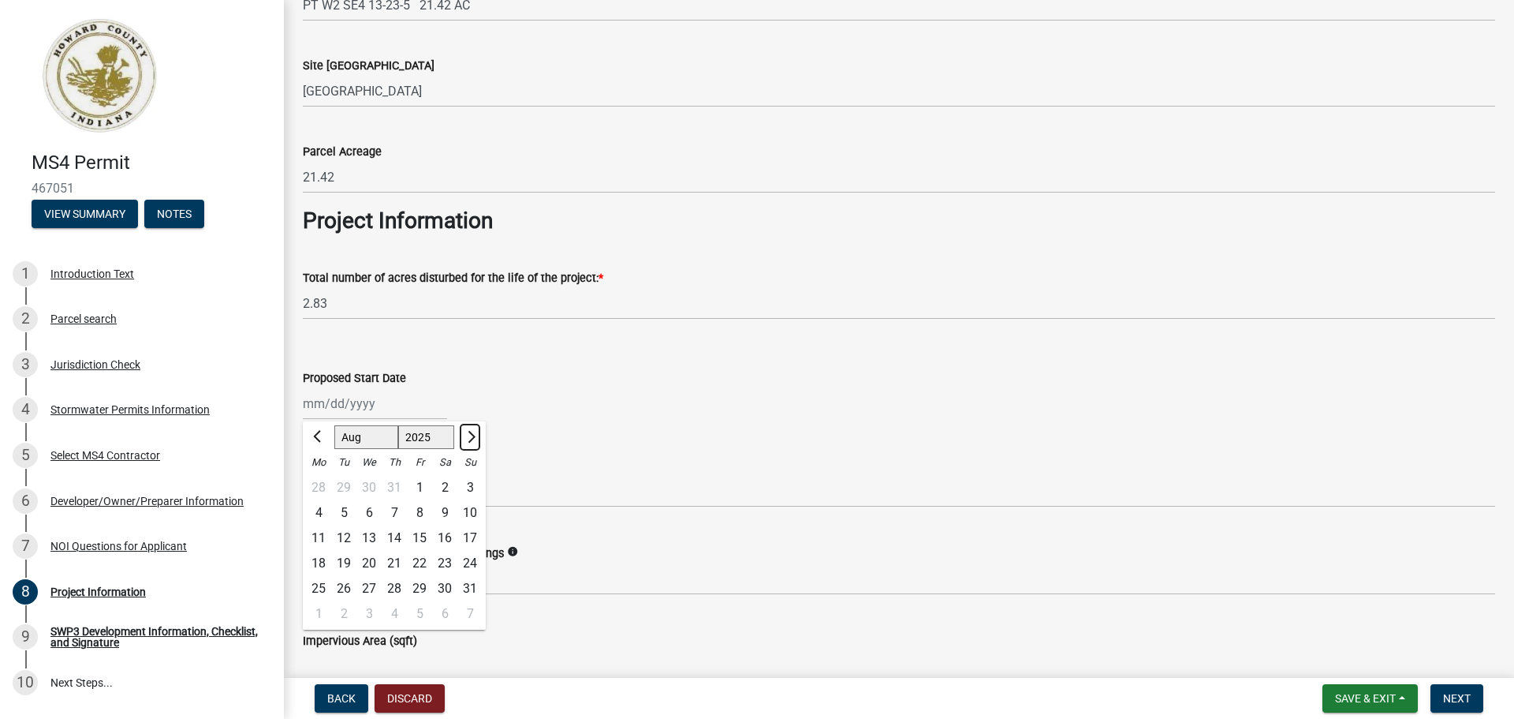
click at [469, 435] on span "Next month" at bounding box center [470, 437] width 12 height 12
select select "10"
click at [369, 536] on div "15" at bounding box center [368, 537] width 25 height 25
type input "[DATE]"
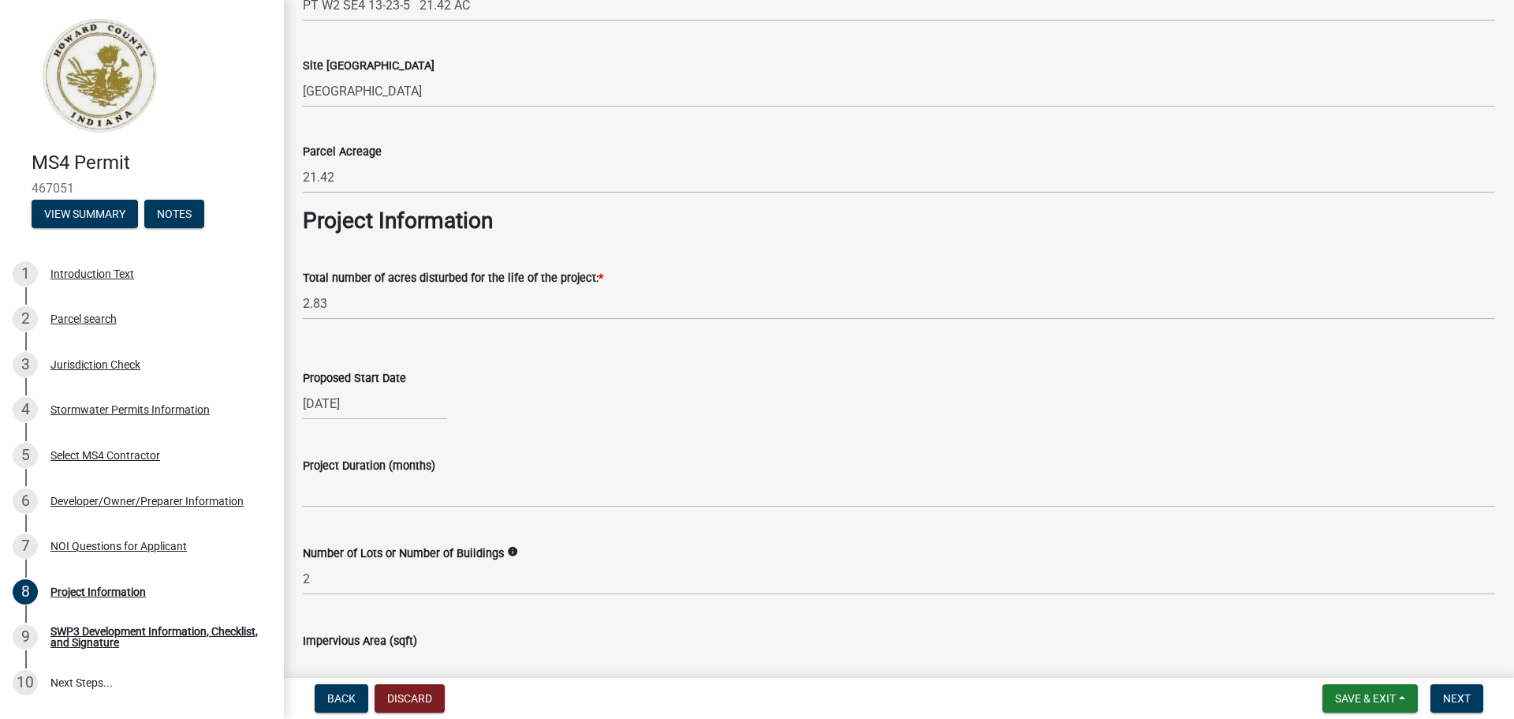
click at [515, 461] on div "Project Duration (months)" at bounding box center [899, 465] width 1193 height 19
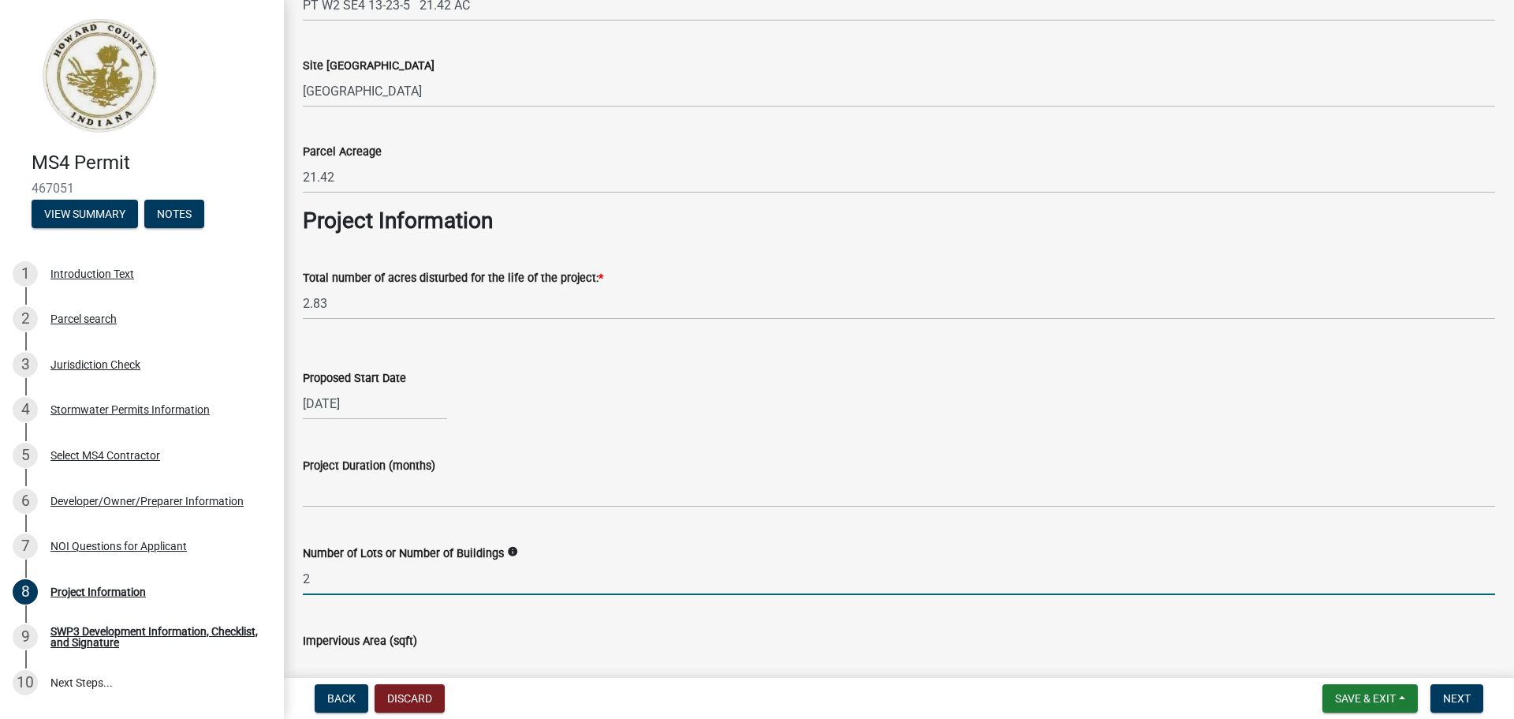
click at [377, 574] on input "2" at bounding box center [899, 578] width 1193 height 32
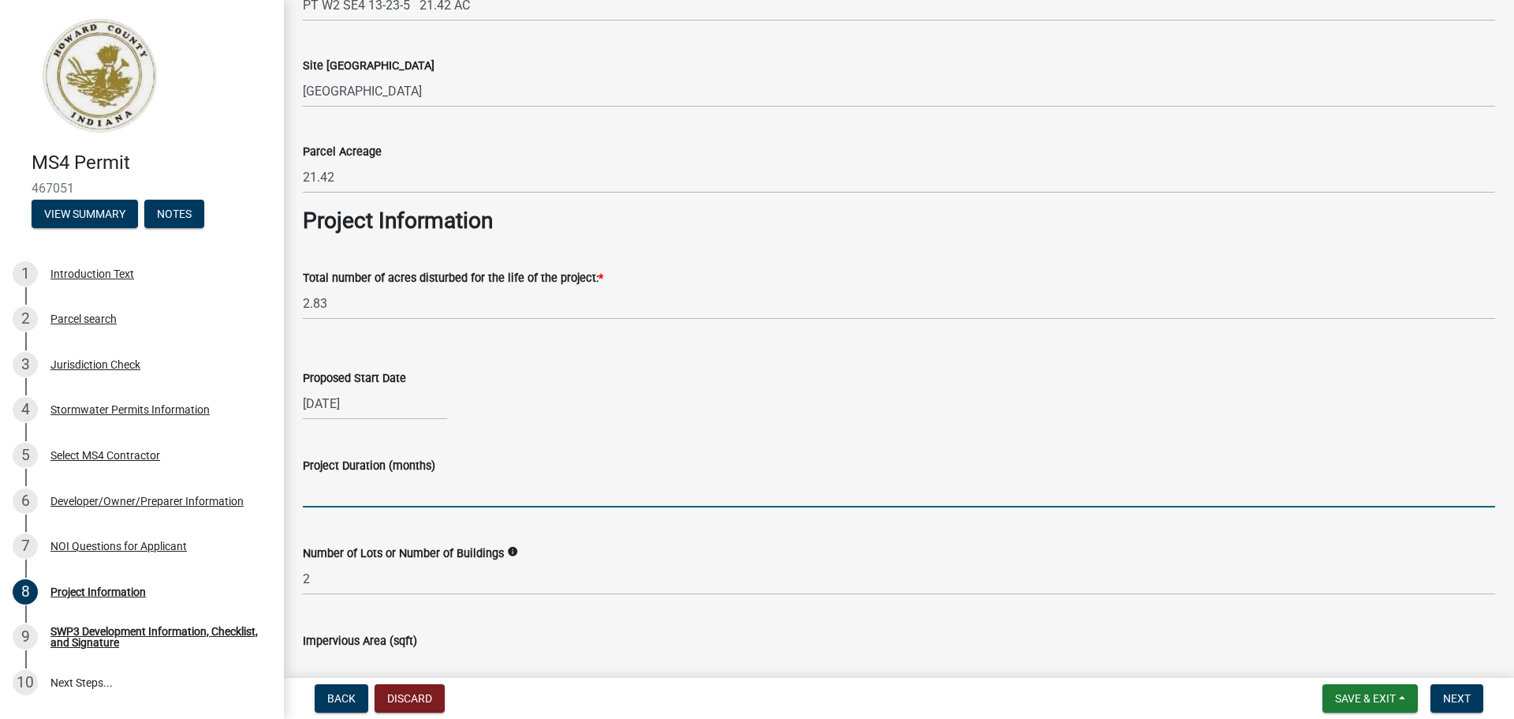
click at [422, 494] on input "text" at bounding box center [899, 491] width 1193 height 32
click at [343, 497] on input "text" at bounding box center [899, 491] width 1193 height 32
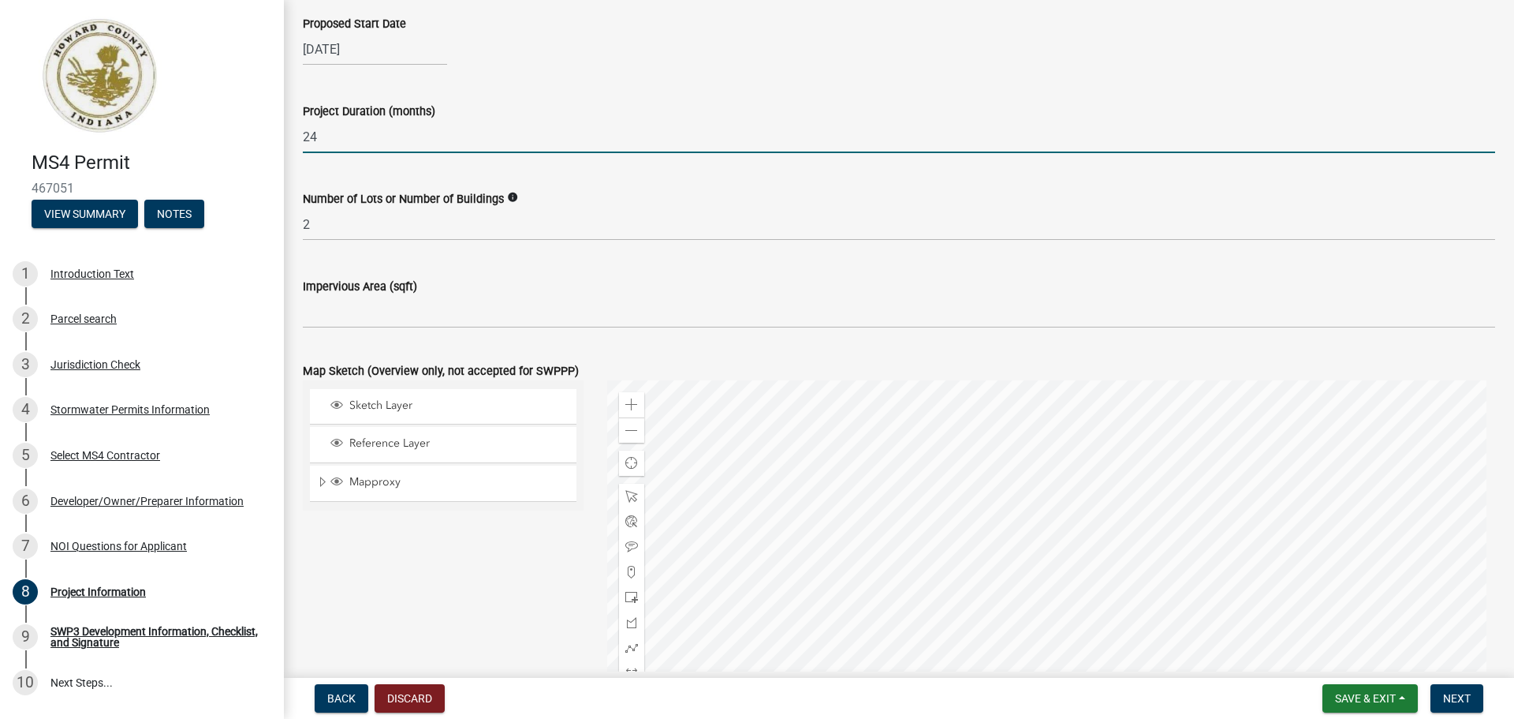
scroll to position [1025, 0]
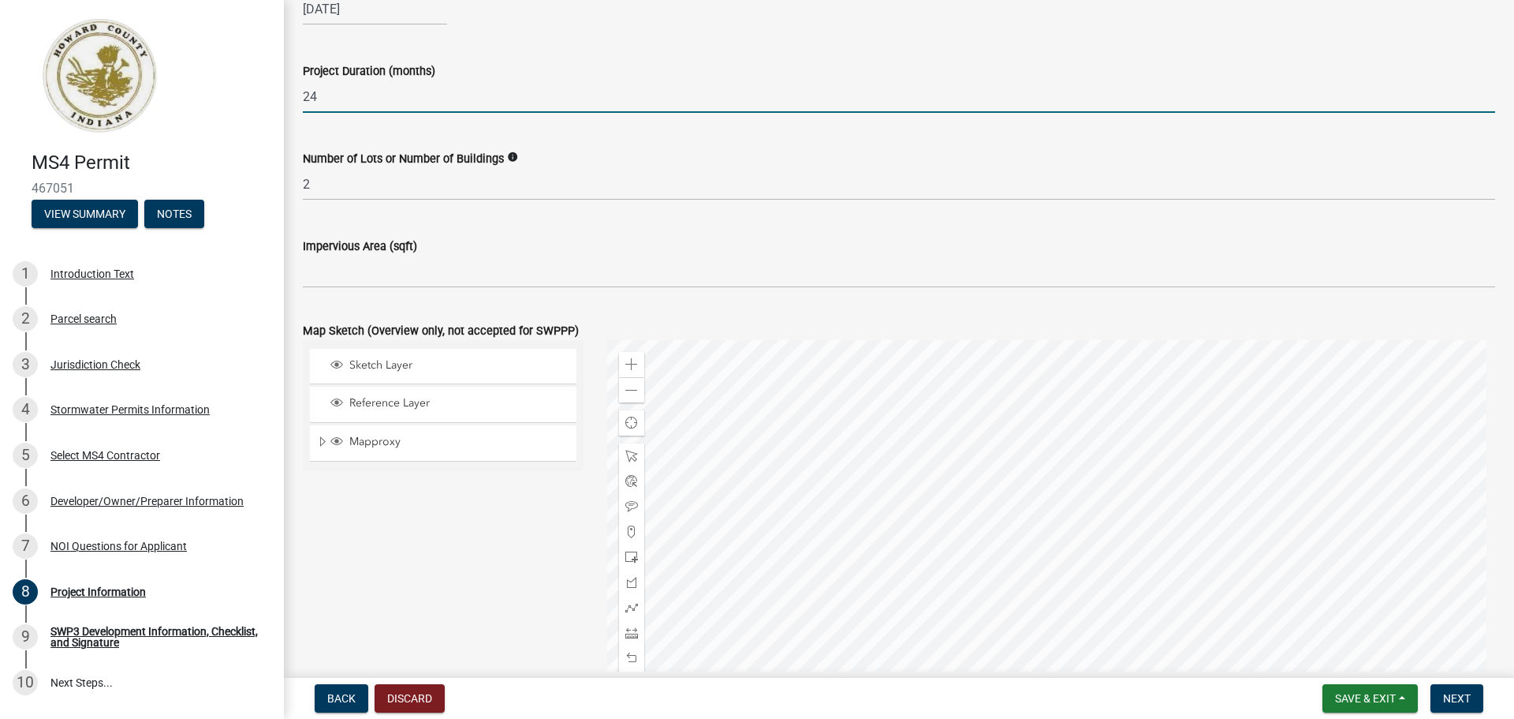
type input "24"
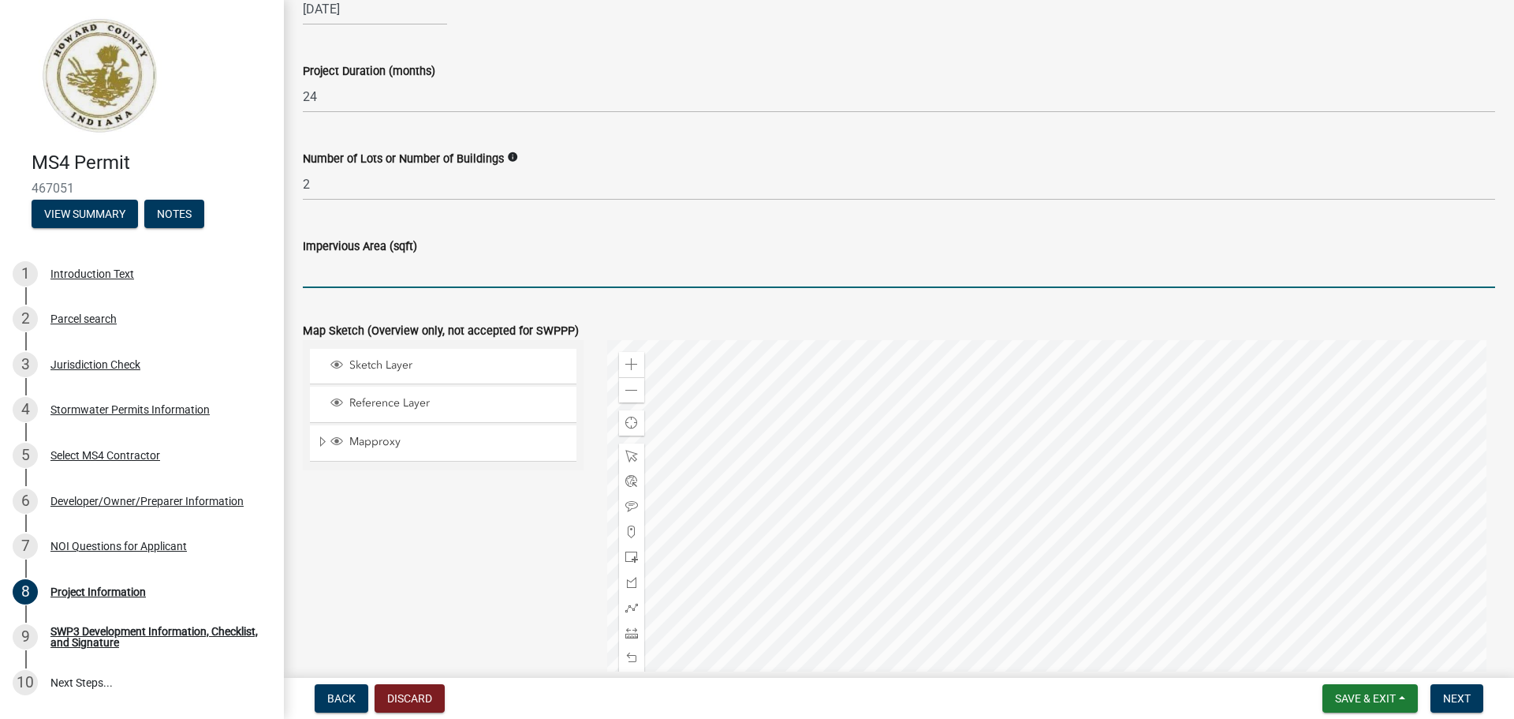
click at [361, 268] on input "text" at bounding box center [899, 272] width 1193 height 32
type input "51960.00"
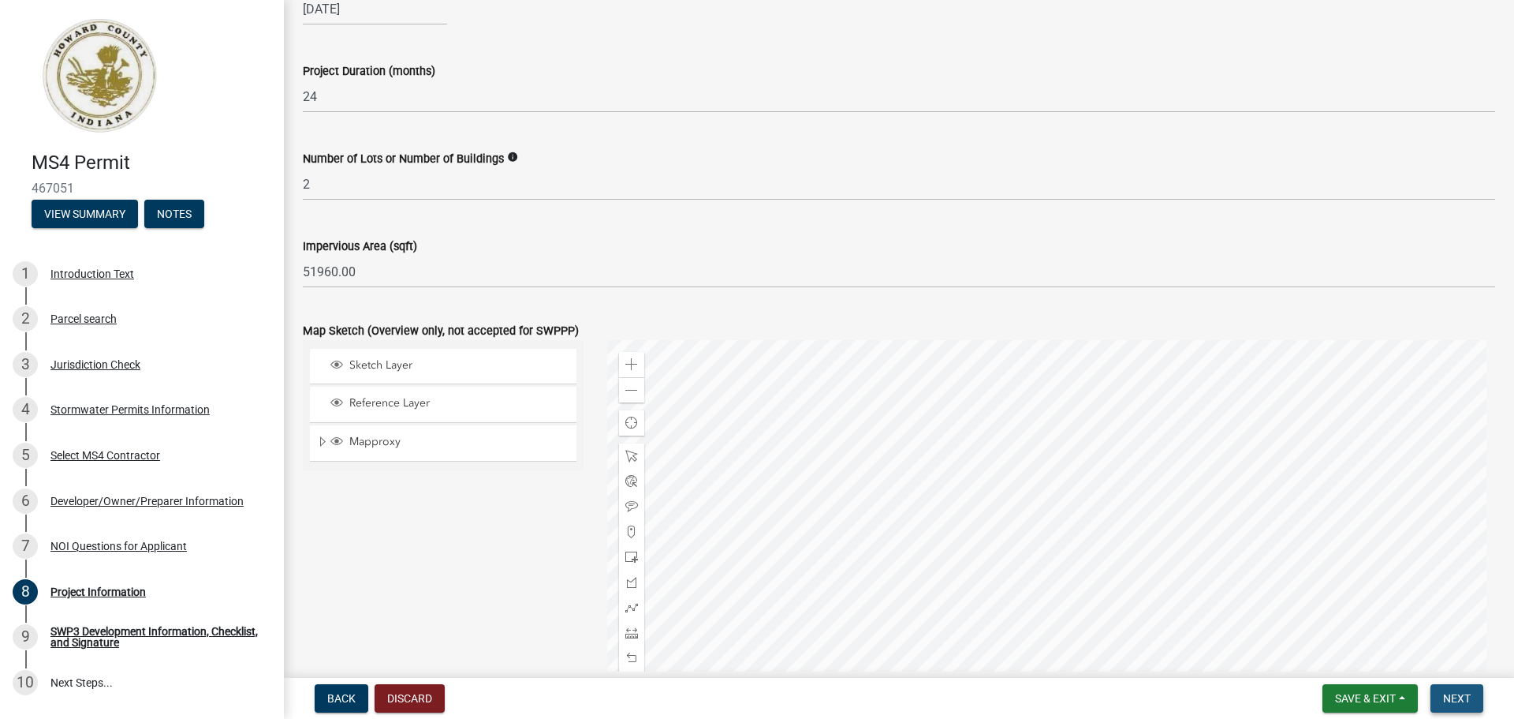
click at [1471, 700] on span "Next" at bounding box center [1457, 698] width 28 height 13
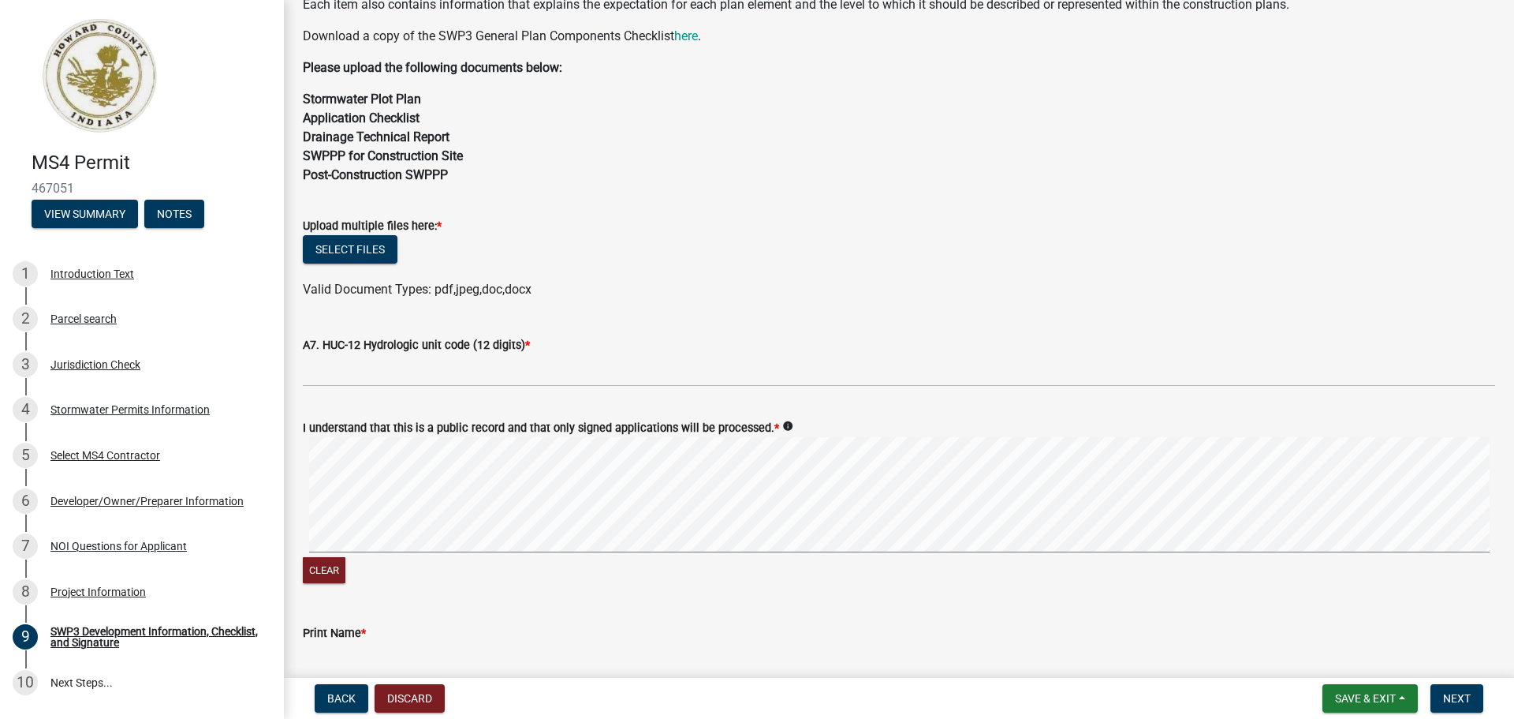
scroll to position [552, 0]
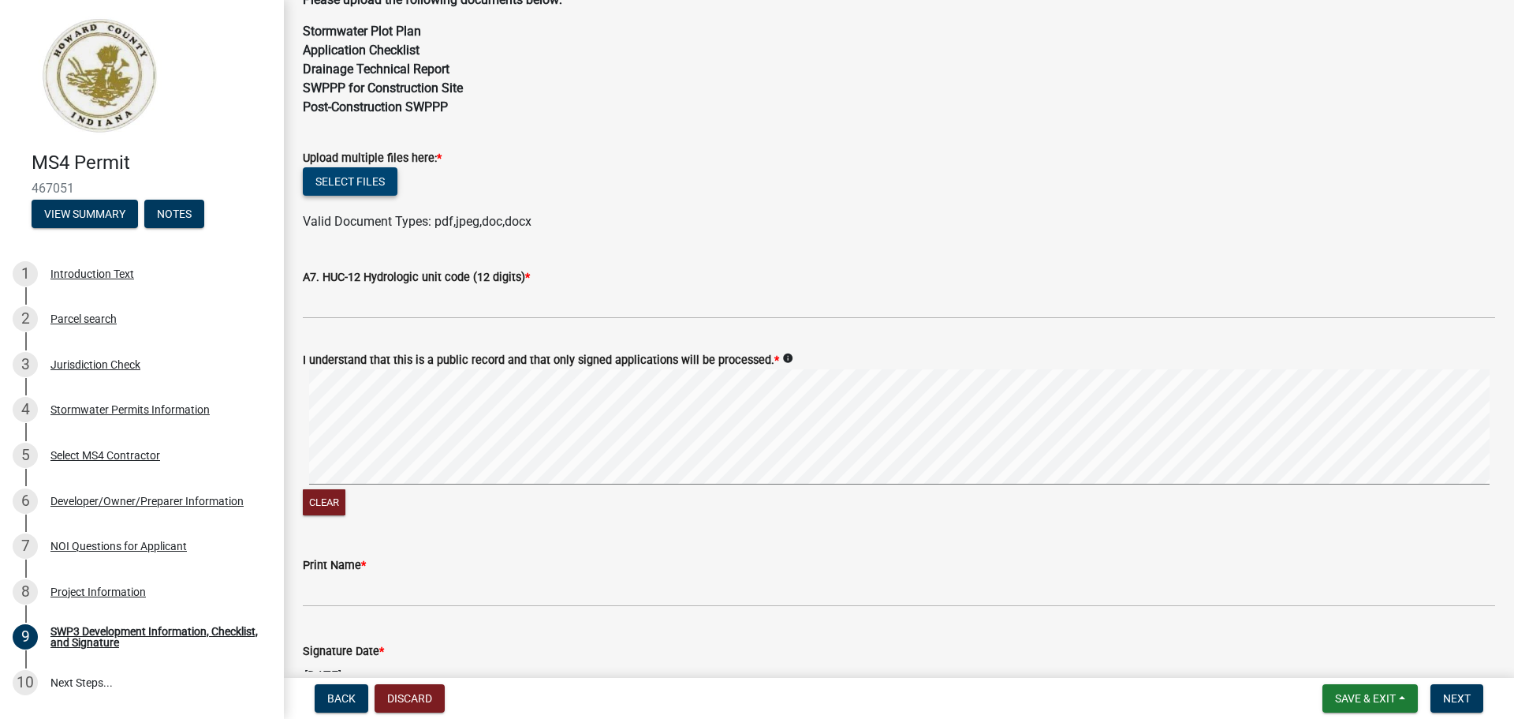
click at [378, 180] on button "Select files" at bounding box center [350, 181] width 95 height 28
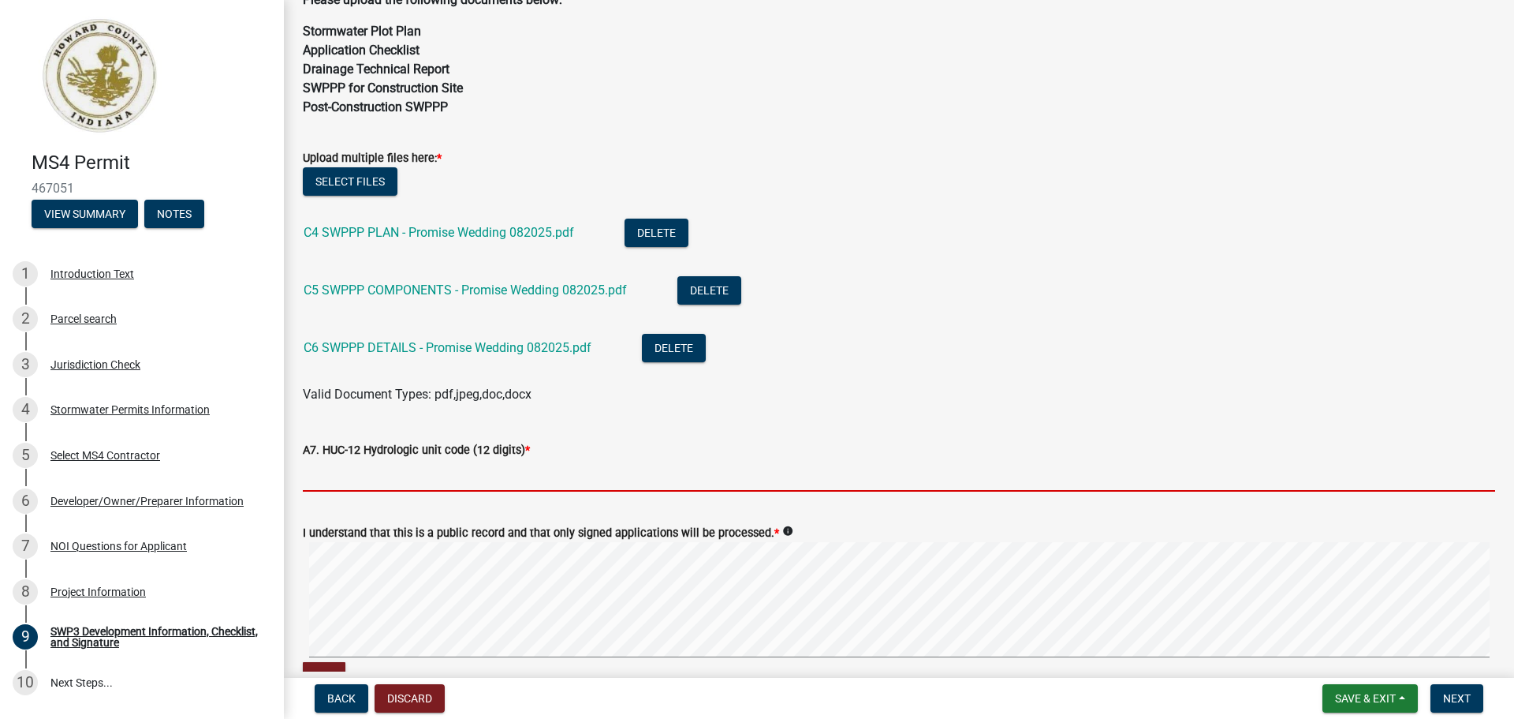
click at [371, 479] on input "A7. HUC-12 Hydrologic unit code (12 digits) *" at bounding box center [899, 475] width 1193 height 32
paste input "05120107"
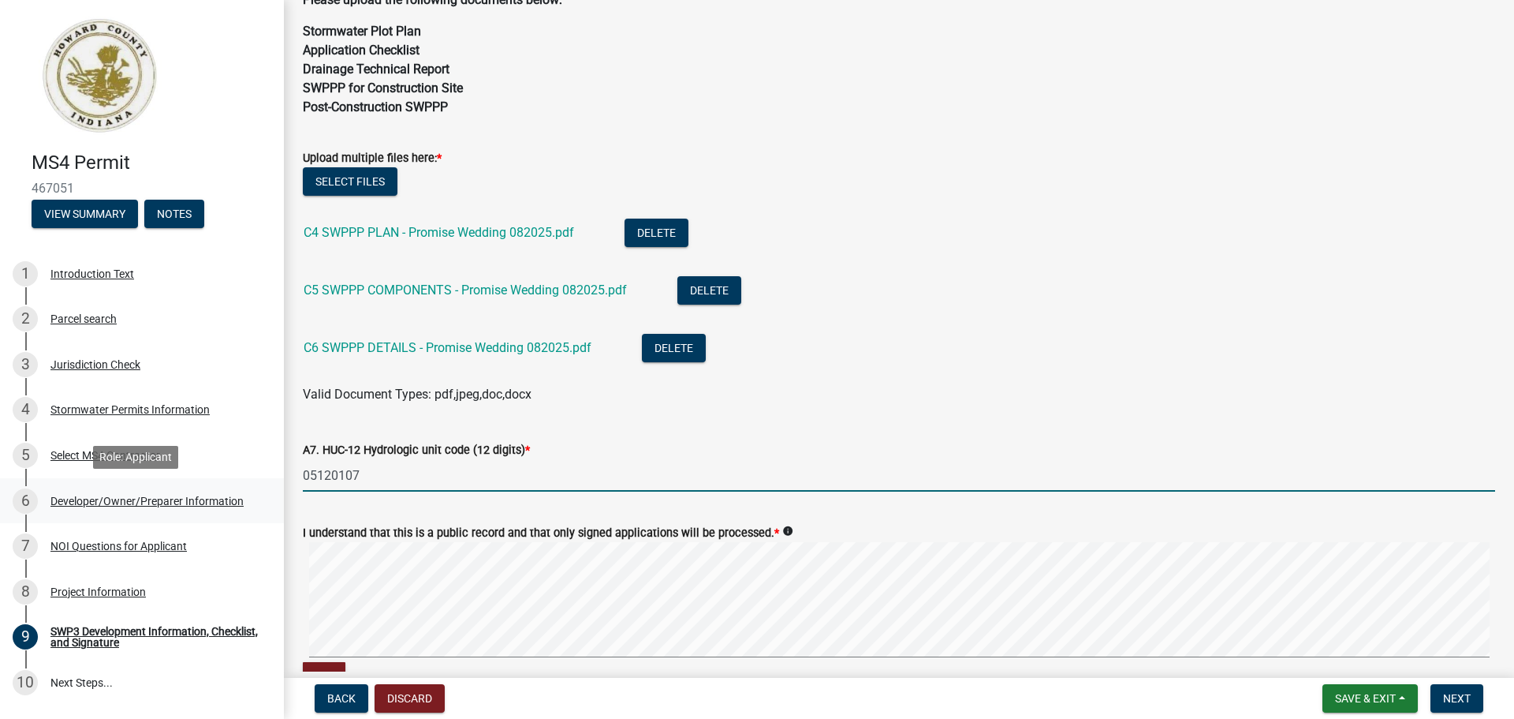
drag, startPoint x: 372, startPoint y: 478, endPoint x: 259, endPoint y: 480, distance: 112.8
click at [259, 480] on div "MS4 Permit 467051 View Summary Notes 1 Introduction Text 2 Parcel search 3 Juri…" at bounding box center [757, 359] width 1514 height 719
paste input "05120107"
drag, startPoint x: 327, startPoint y: 480, endPoint x: 271, endPoint y: 480, distance: 55.2
click at [271, 480] on div "MS4 Permit 467051 View Summary Notes 1 Introduction Text 2 Parcel search 3 Juri…" at bounding box center [757, 359] width 1514 height 719
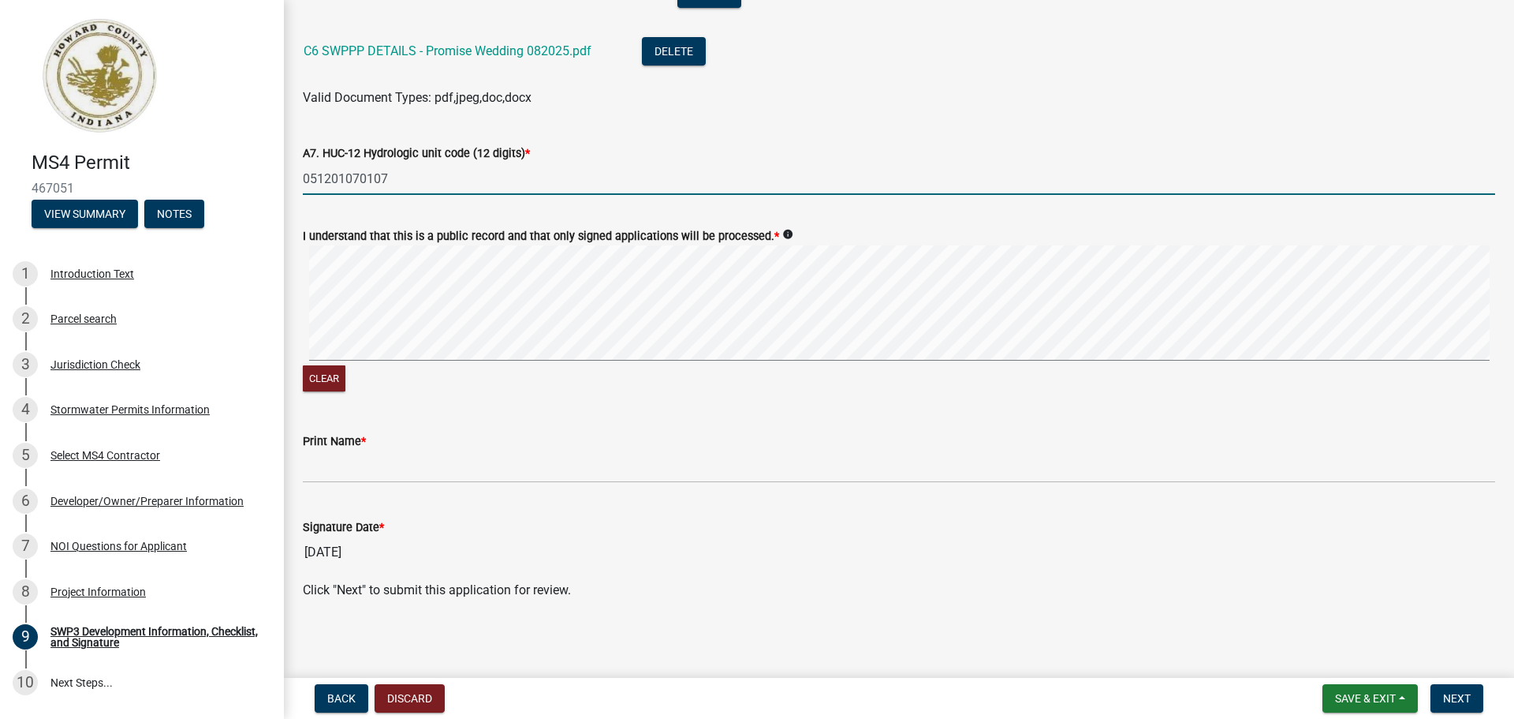
scroll to position [851, 0]
type input "051201070107"
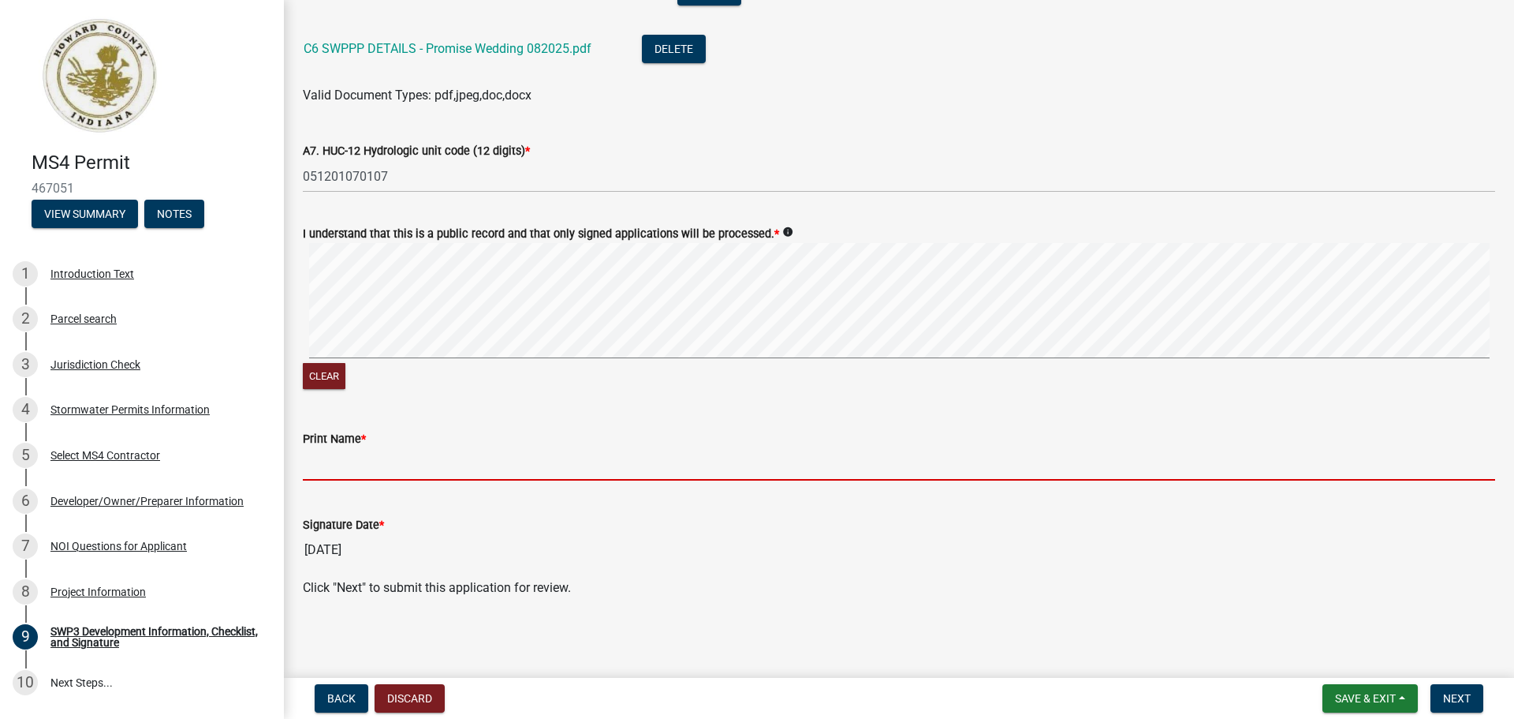
click at [410, 470] on input "Print Name *" at bounding box center [899, 464] width 1193 height 32
type input "[PERSON_NAME]"
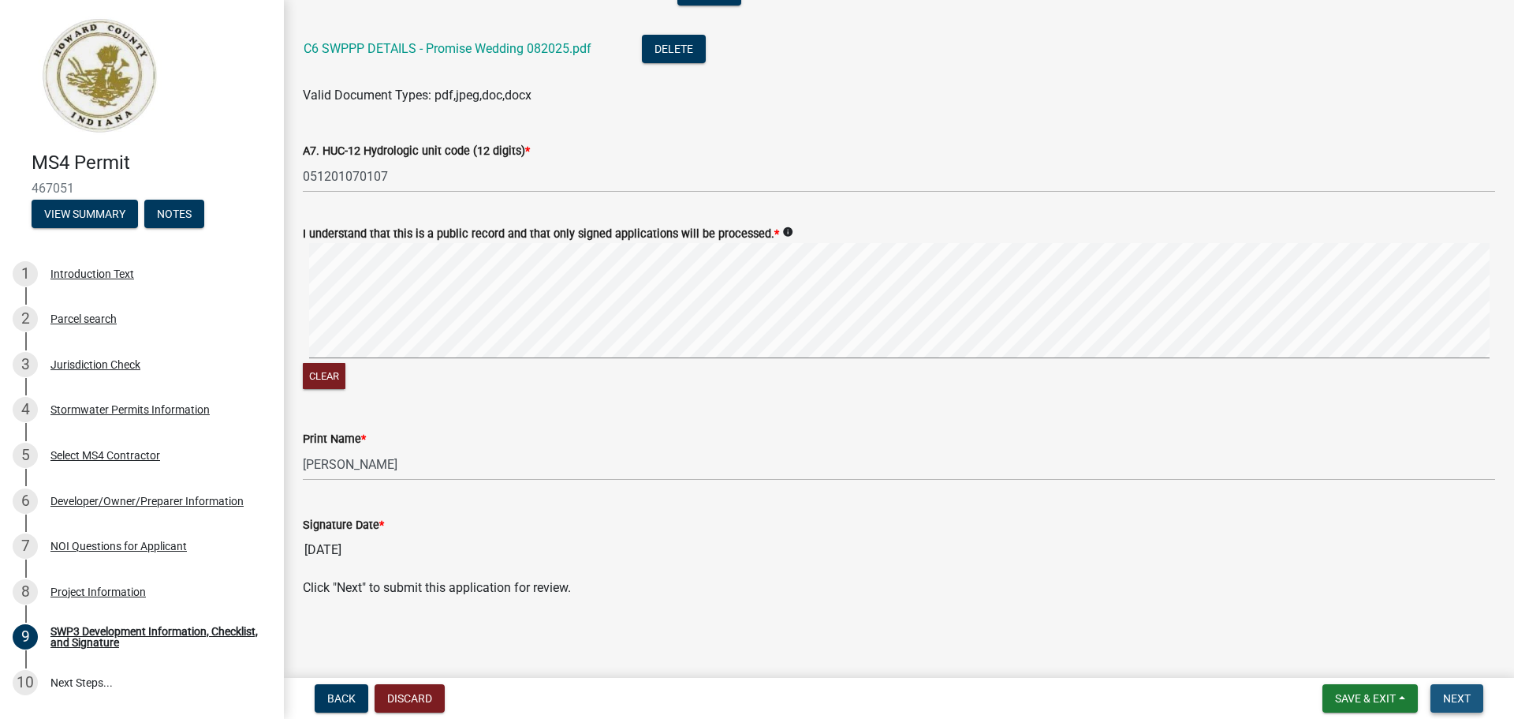
click at [1461, 696] on span "Next" at bounding box center [1457, 698] width 28 height 13
